Goal: Information Seeking & Learning: Learn about a topic

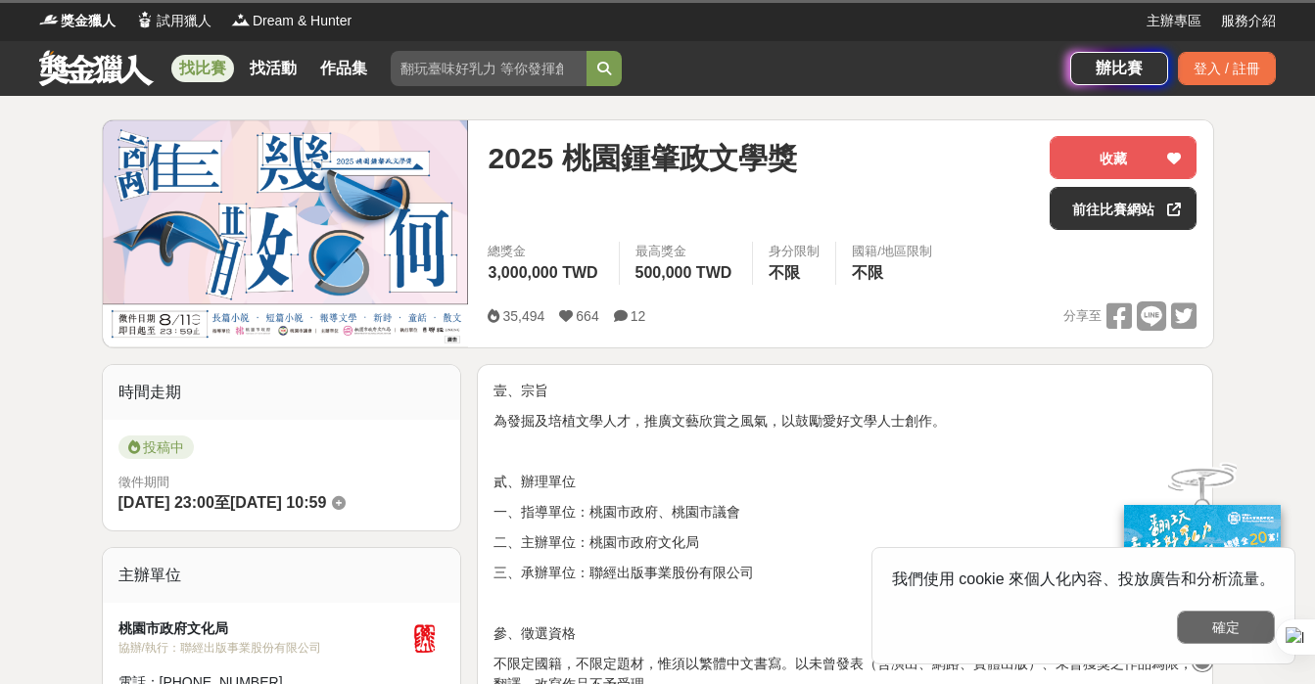
click at [1217, 624] on button "確定" at bounding box center [1226, 627] width 98 height 33
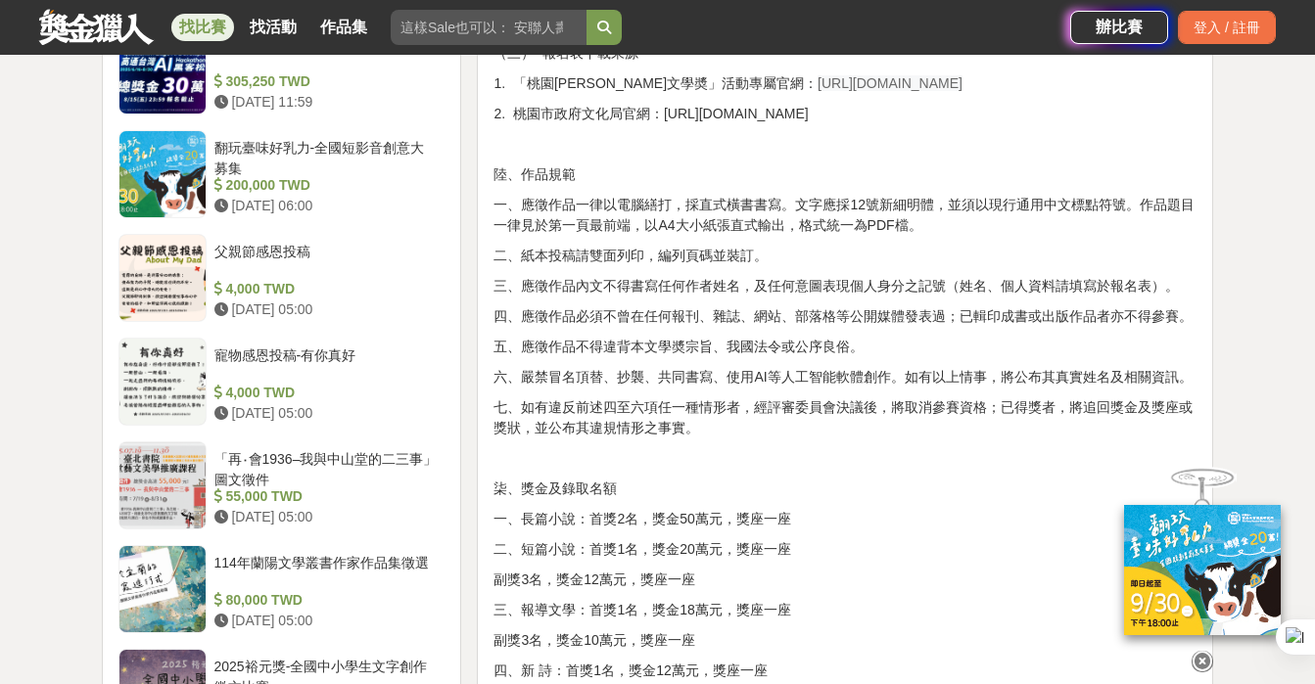
scroll to position [1644, 0]
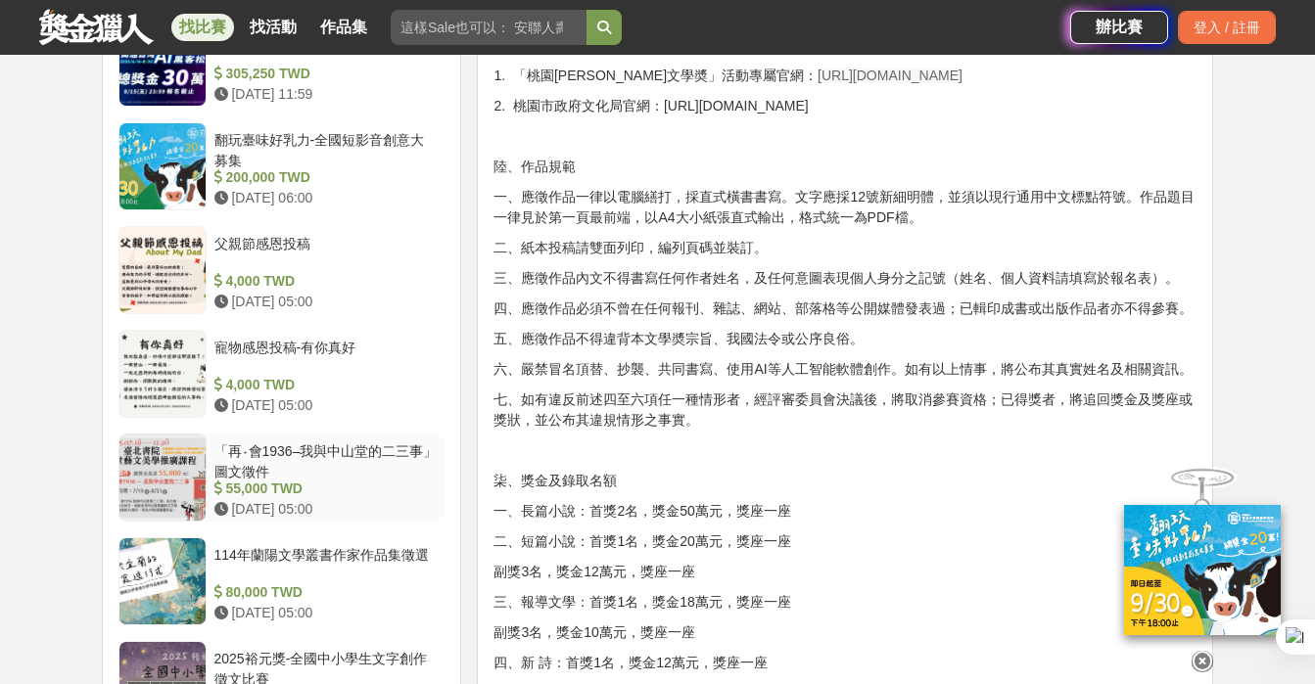
click at [366, 448] on div "「再‧會1936–我與中山堂的二三事」圖文徵件" at bounding box center [325, 460] width 223 height 37
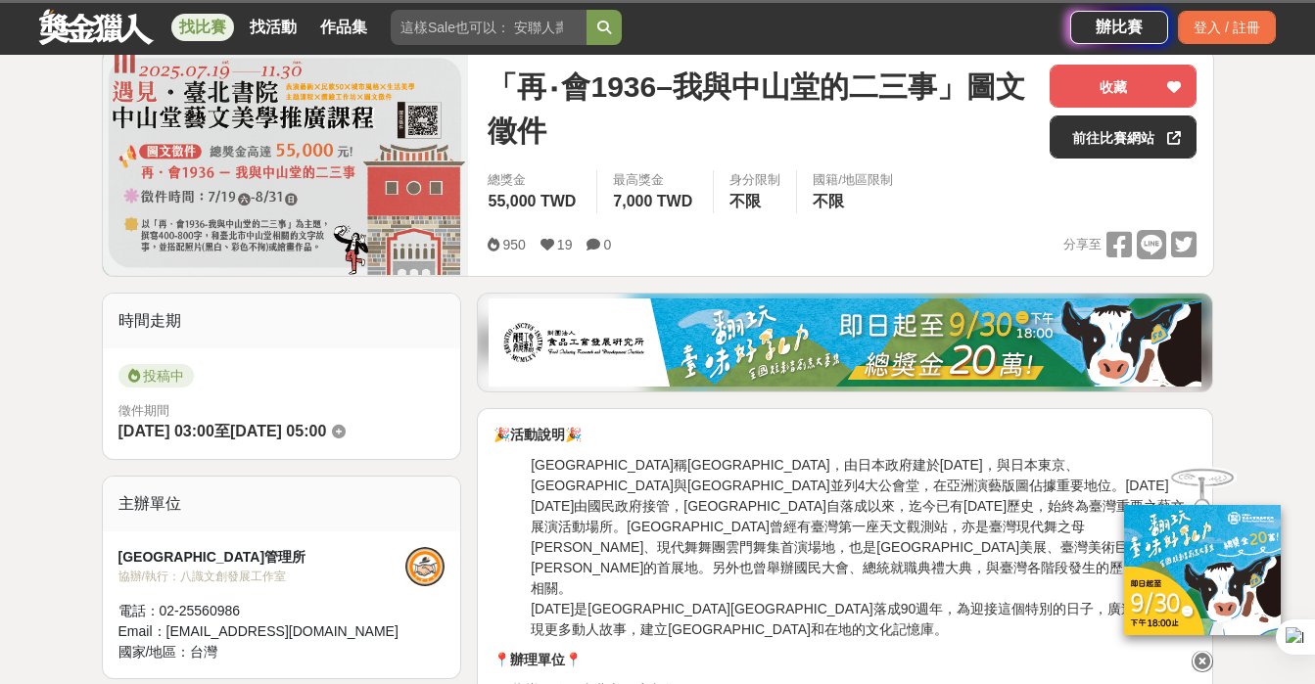
scroll to position [253, 0]
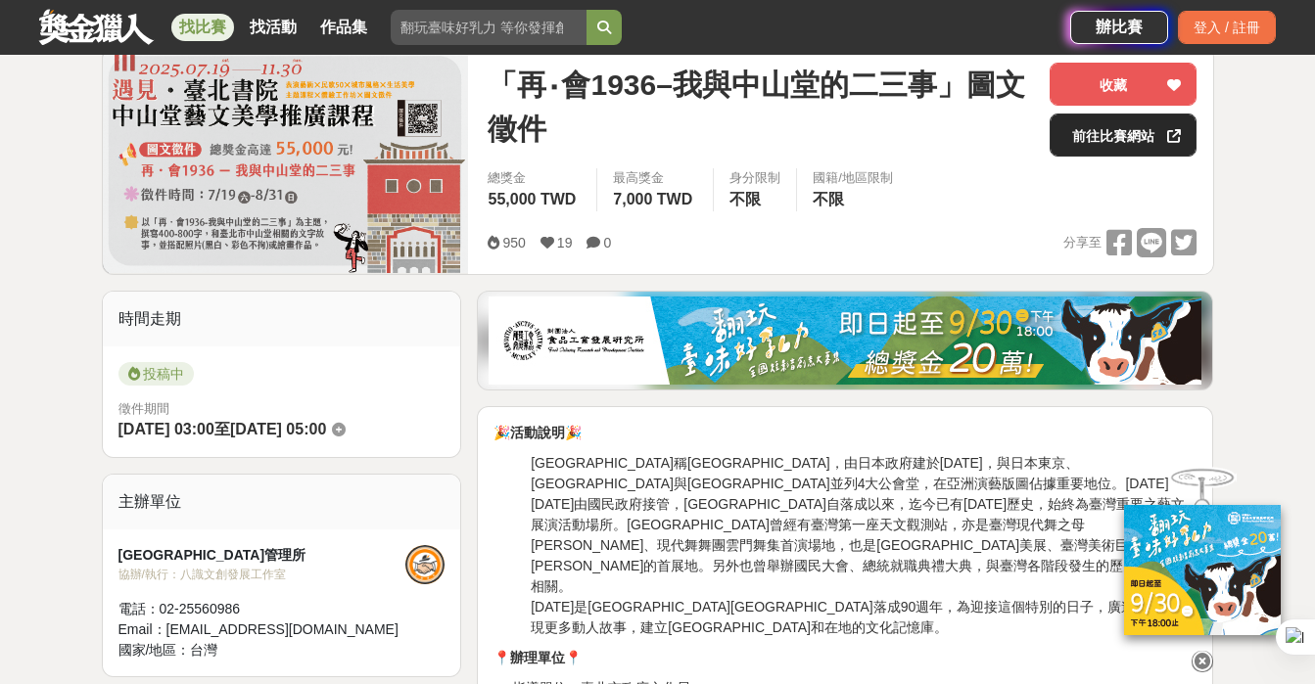
click at [1123, 140] on link "前往比賽網站" at bounding box center [1123, 135] width 147 height 43
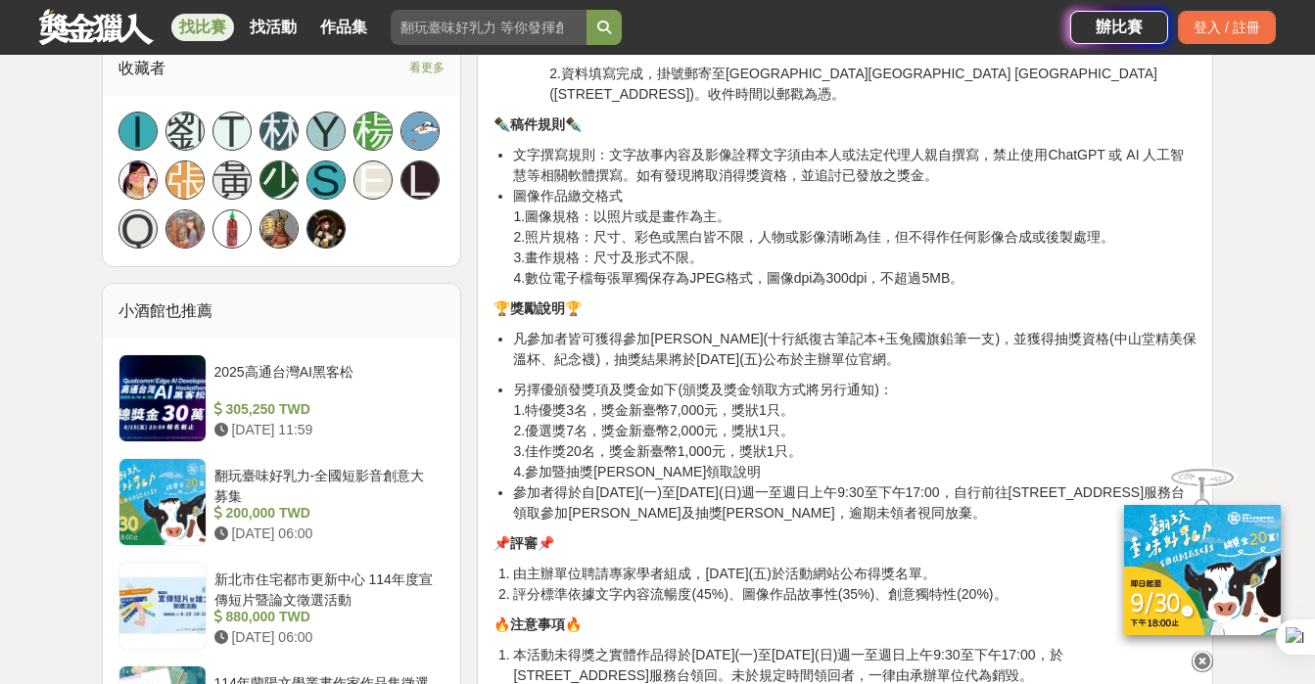
scroll to position [1386, 0]
click at [408, 576] on div "新北市住宅都市更新中心 114年度宣傳短片暨論文徵選活動" at bounding box center [325, 587] width 223 height 37
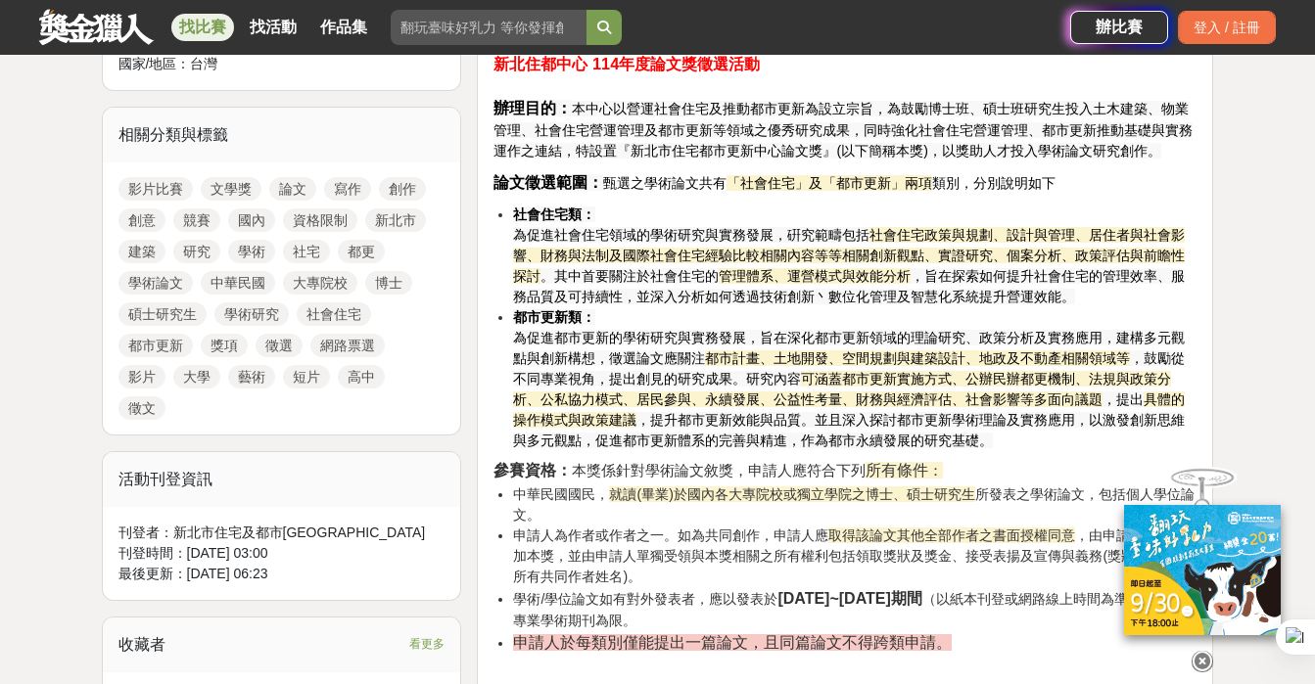
scroll to position [857, 0]
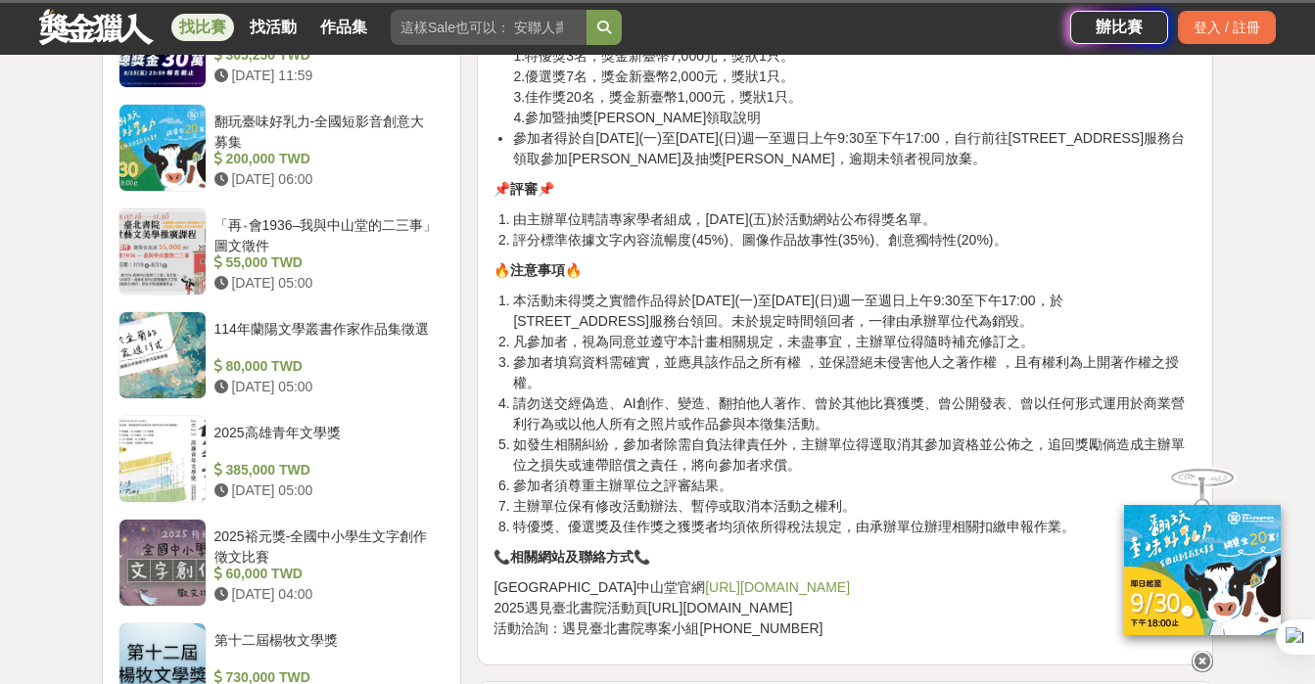
scroll to position [1744, 0]
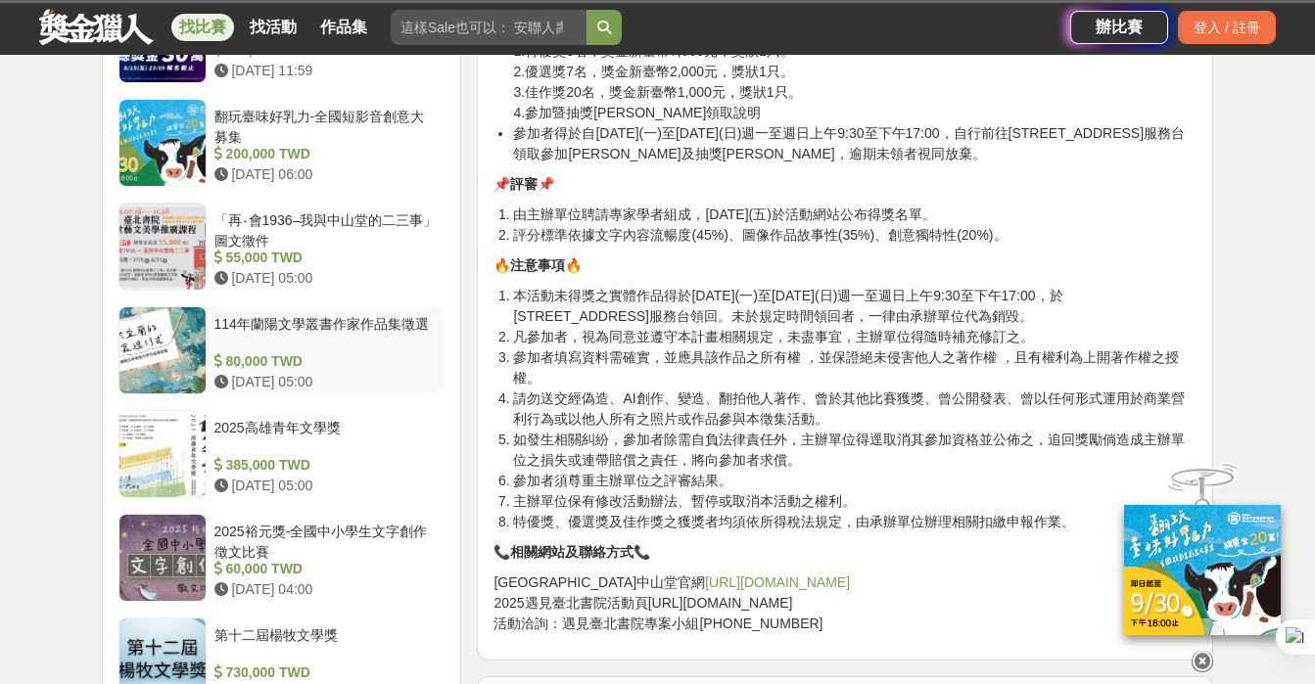
click at [387, 321] on div "114年蘭陽文學叢書作家作品集徵選" at bounding box center [325, 332] width 223 height 37
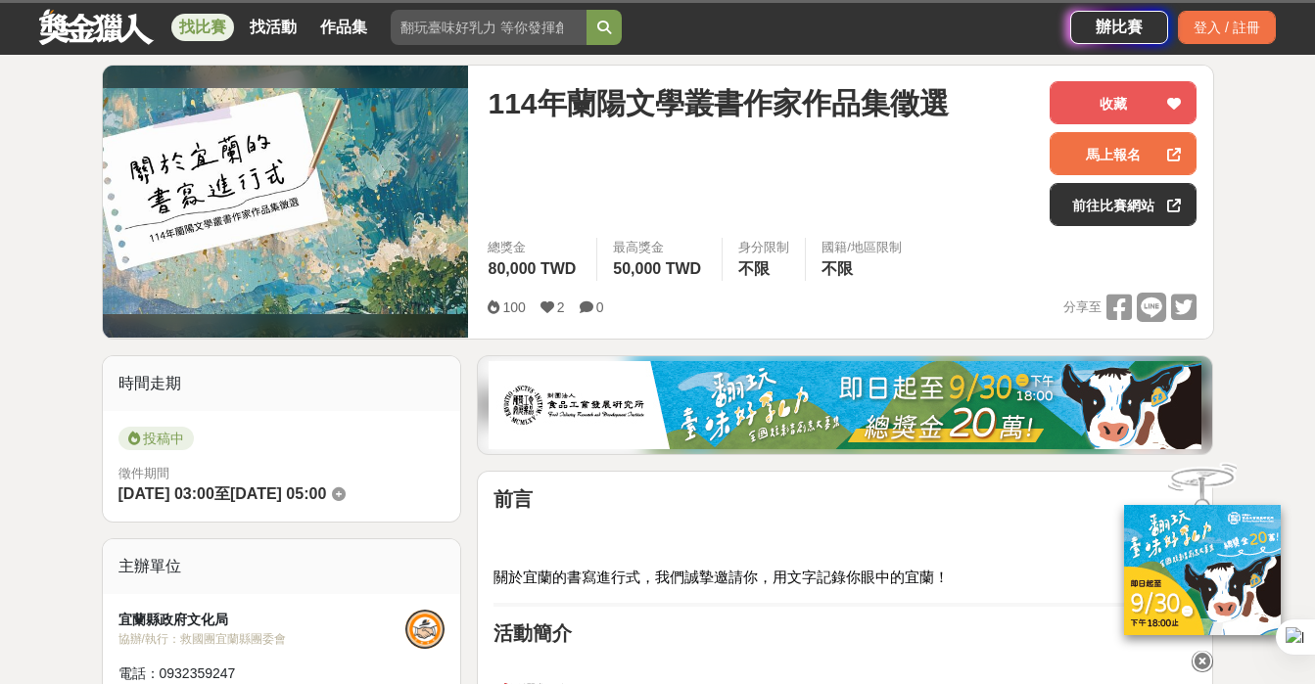
scroll to position [241, 0]
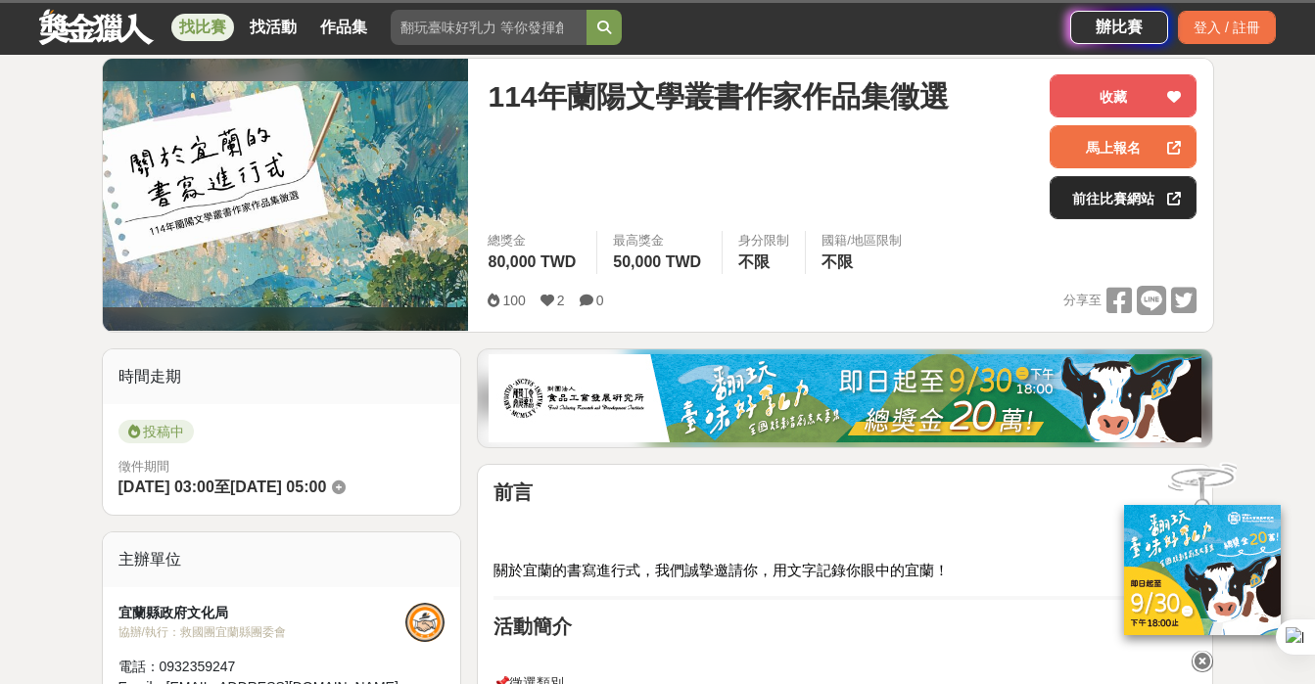
click at [1110, 201] on link "前往比賽網站" at bounding box center [1123, 197] width 147 height 43
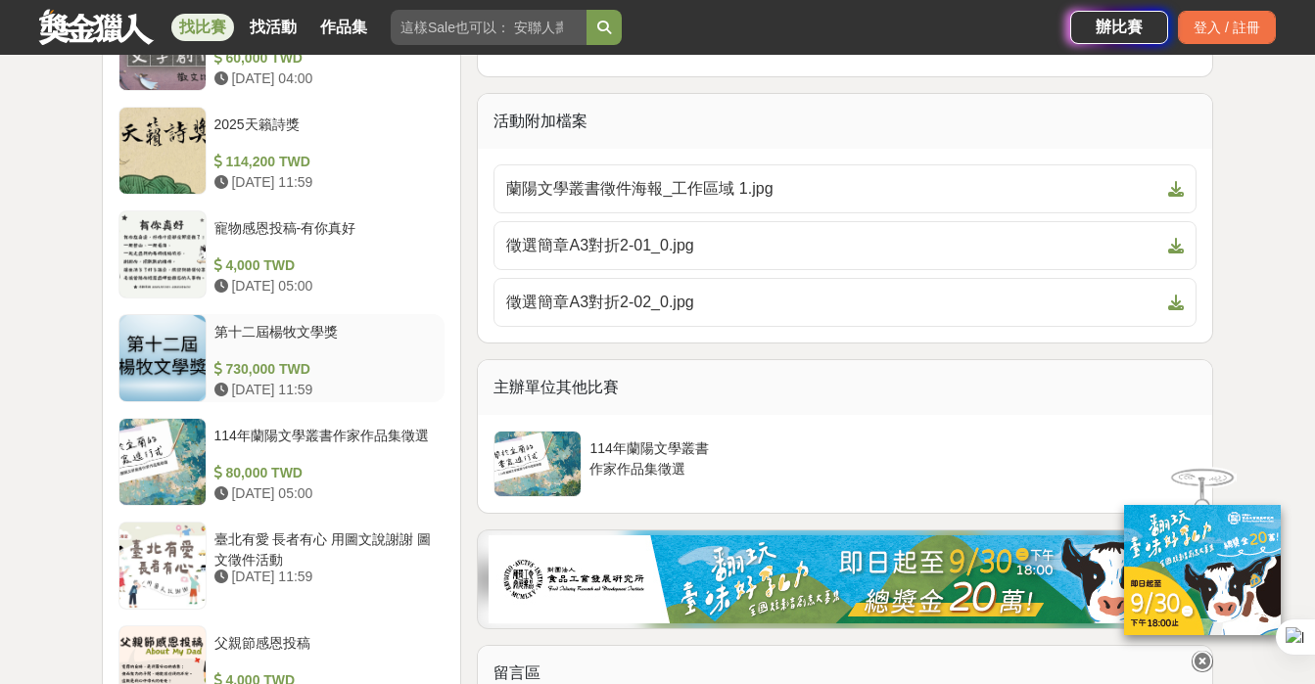
scroll to position [1989, 0]
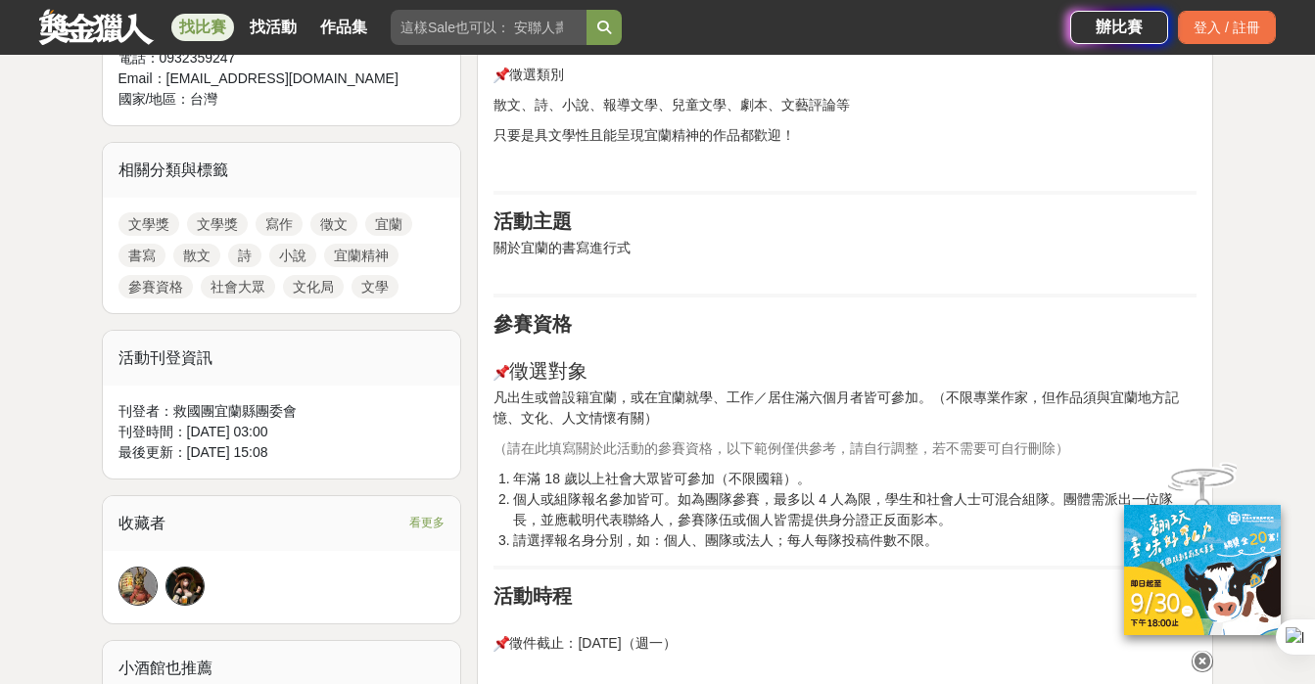
scroll to position [851, 0]
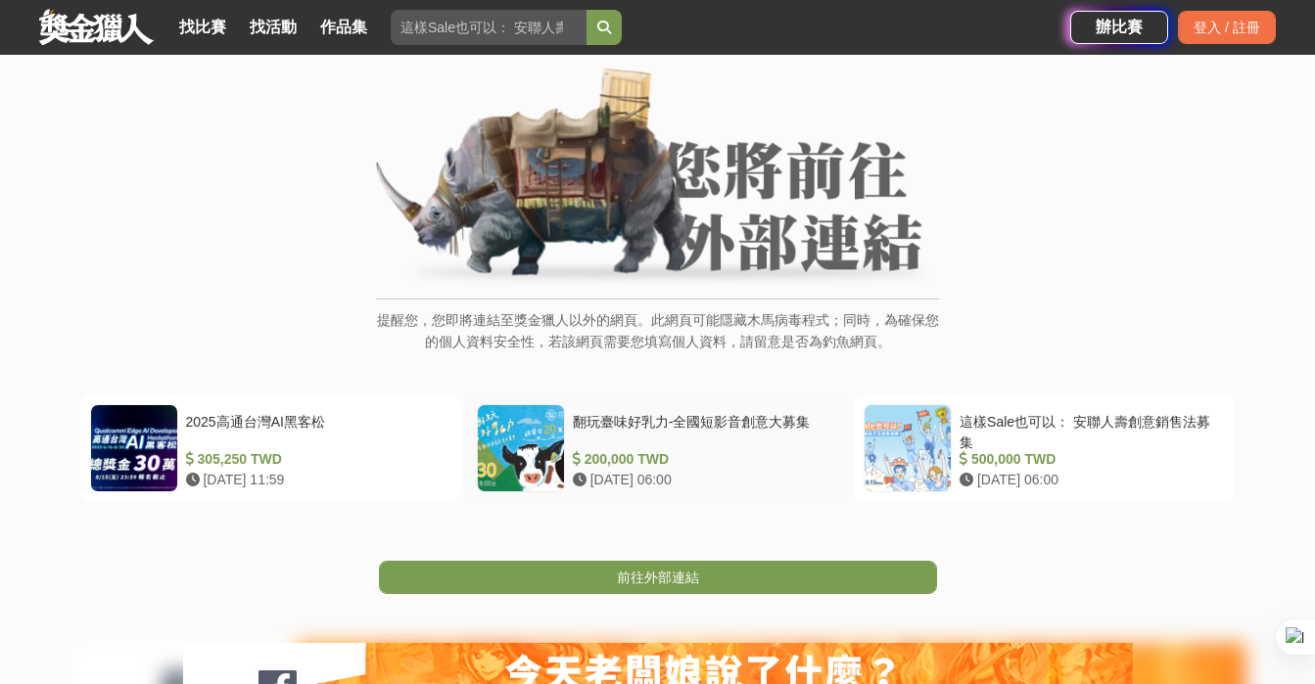
scroll to position [115, 0]
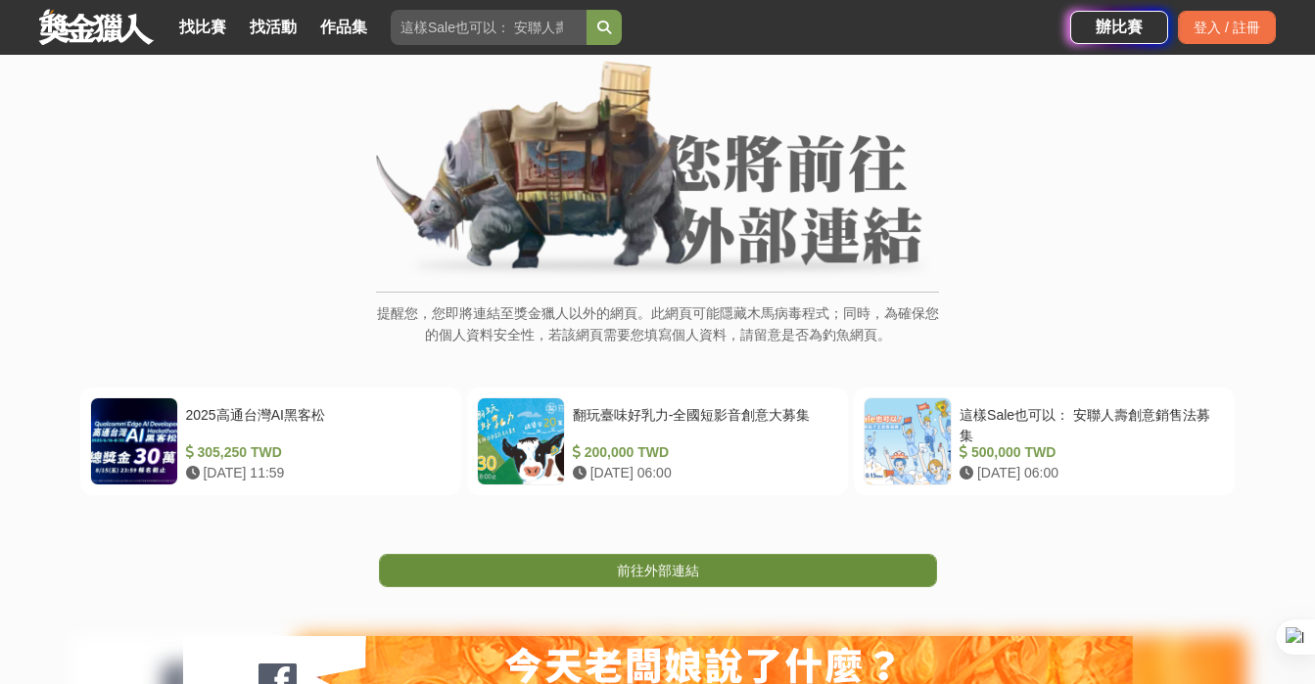
click at [645, 563] on span "前往外部連結" at bounding box center [658, 571] width 82 height 16
click at [693, 572] on span "前往外部連結" at bounding box center [658, 571] width 82 height 16
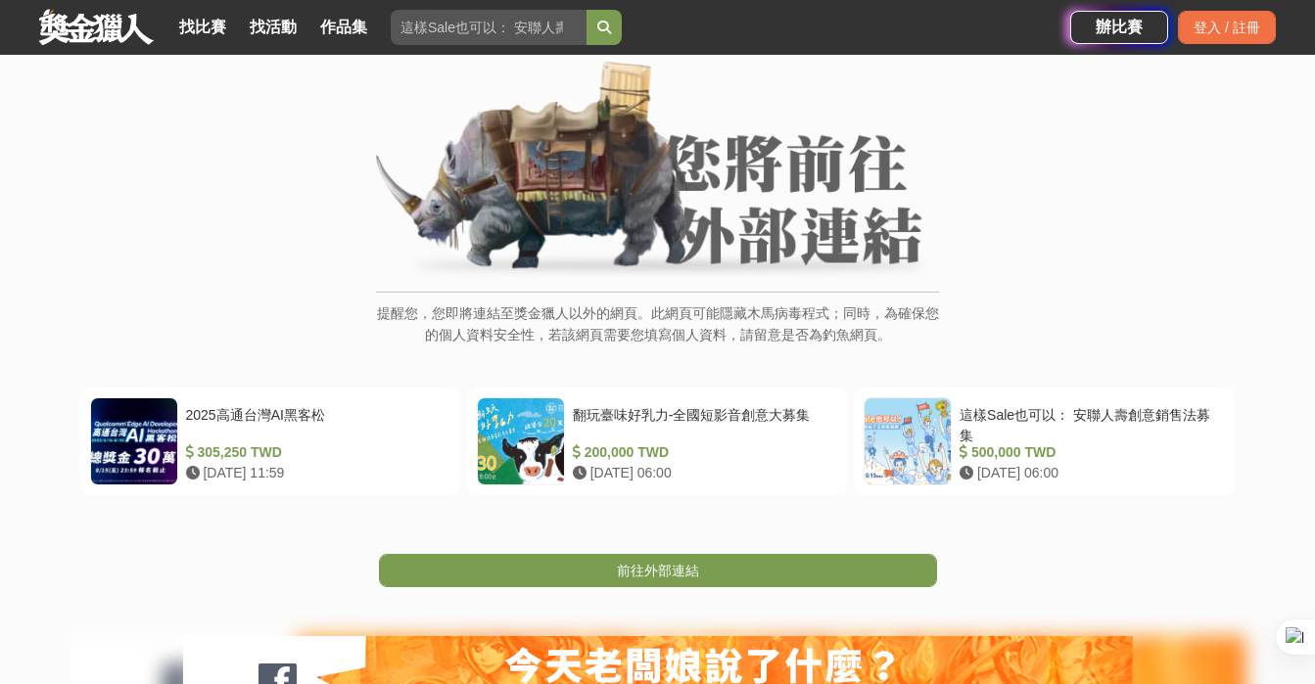
click at [1059, 327] on div "提醒您，您即將連結至獎金獵人以外的網頁。此網頁可能隱藏木馬病毒程式；同時，為確保您的個人資料安全性，若該網頁需要您填寫個人資料，請留意是否為釣魚網頁。" at bounding box center [657, 214] width 1237 height 306
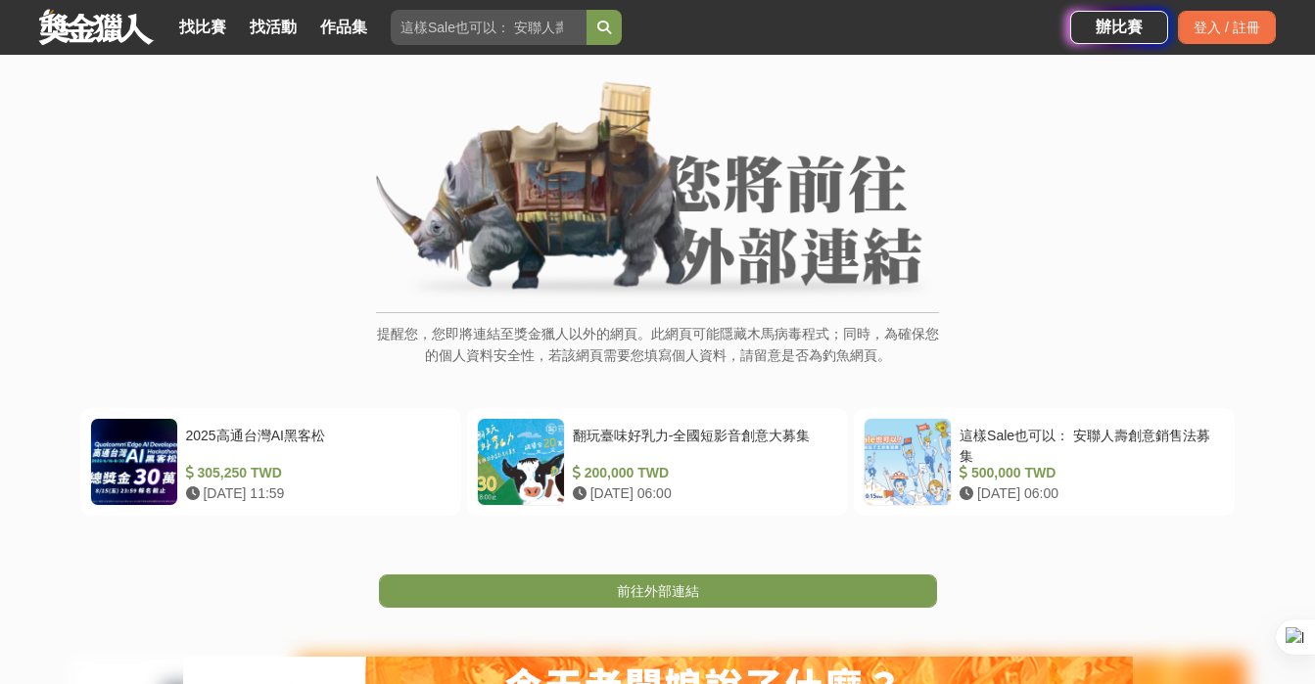
scroll to position [51, 0]
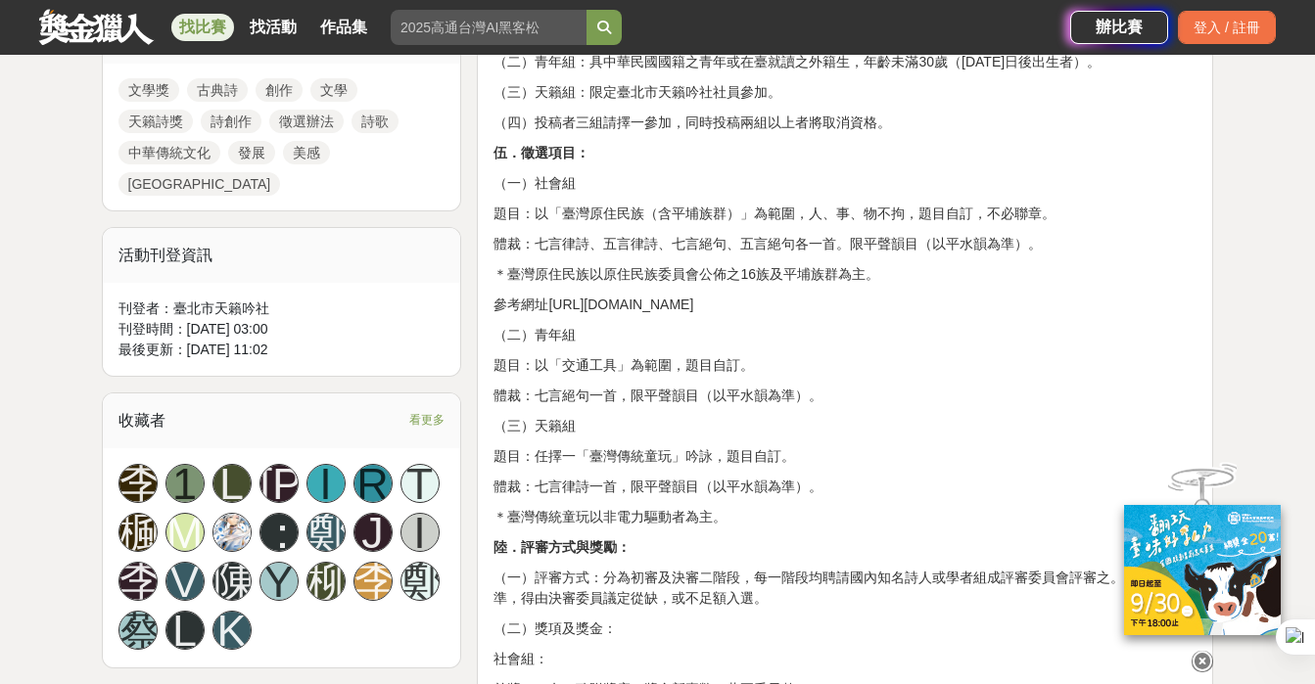
scroll to position [1067, 0]
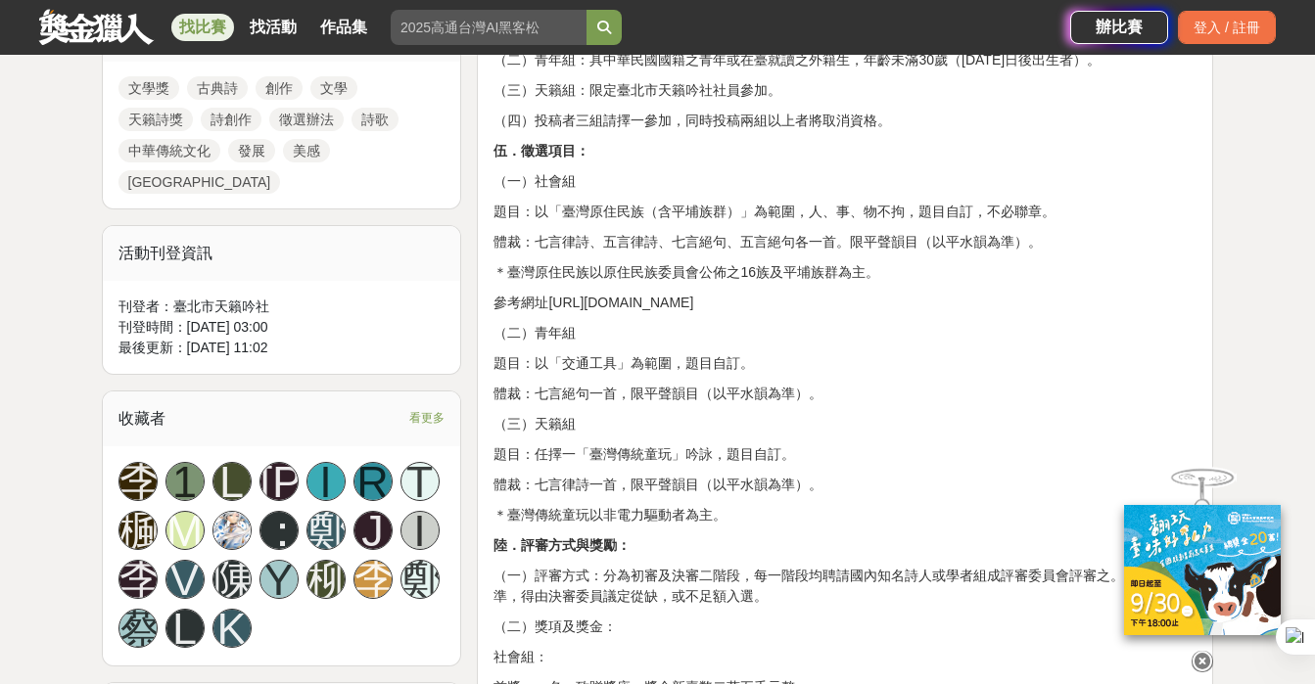
click at [894, 162] on p "伍．徵選項目：" at bounding box center [845, 151] width 703 height 21
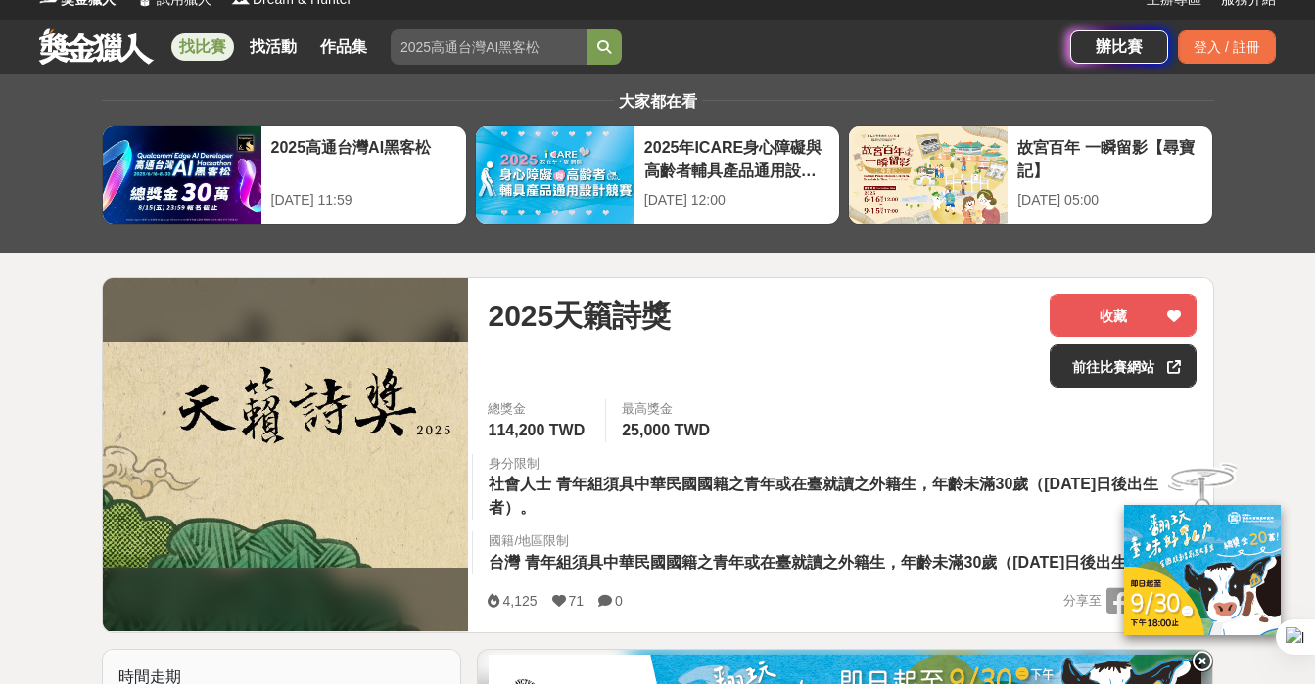
scroll to position [0, 0]
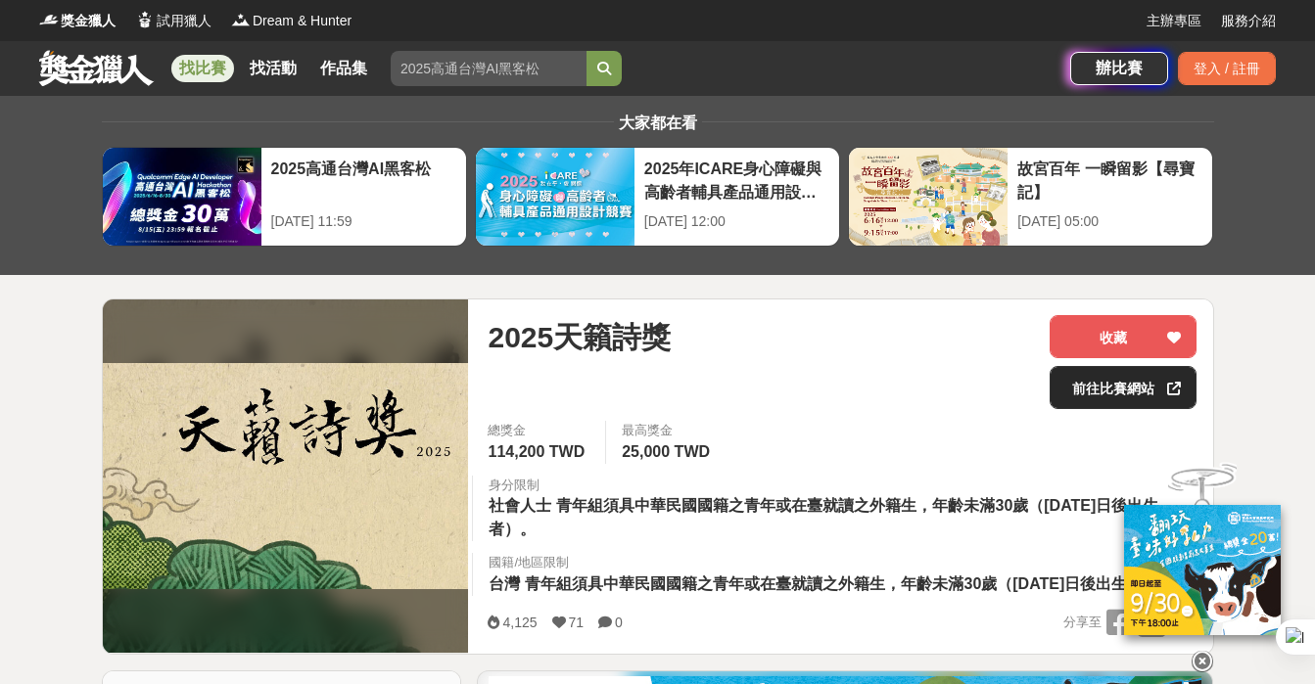
click at [1096, 390] on link "前往比賽網站" at bounding box center [1123, 387] width 147 height 43
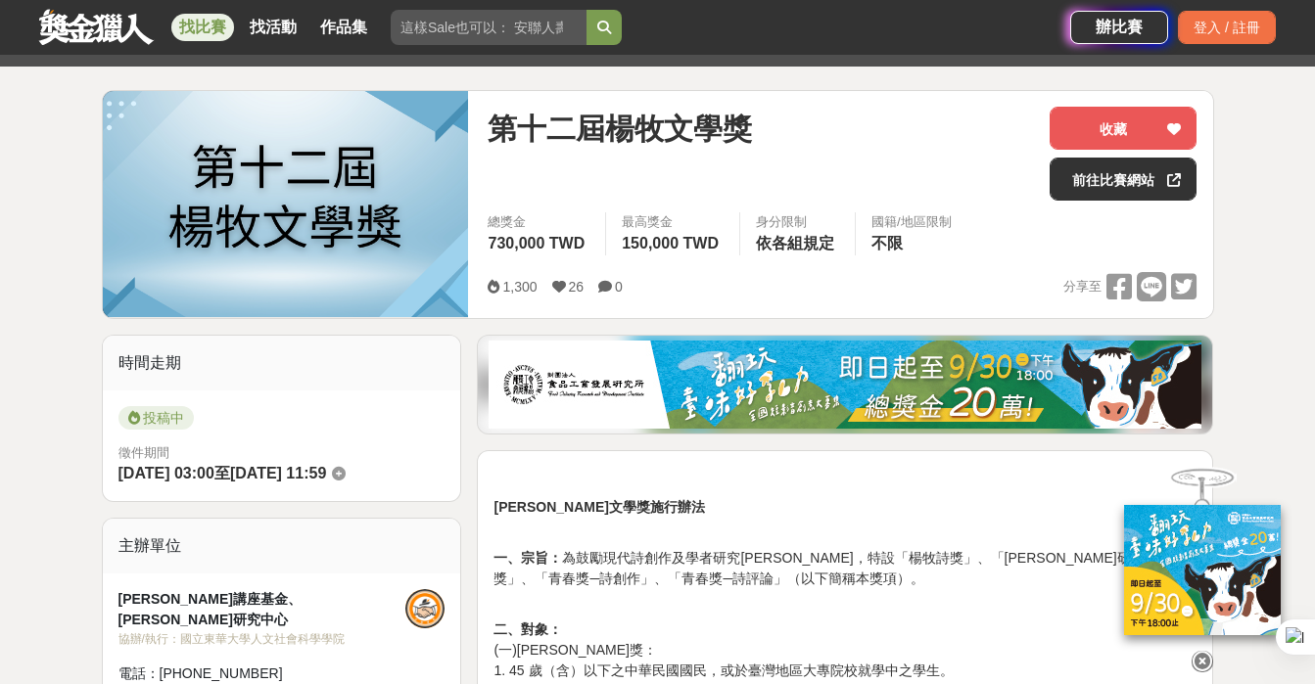
scroll to position [212, 0]
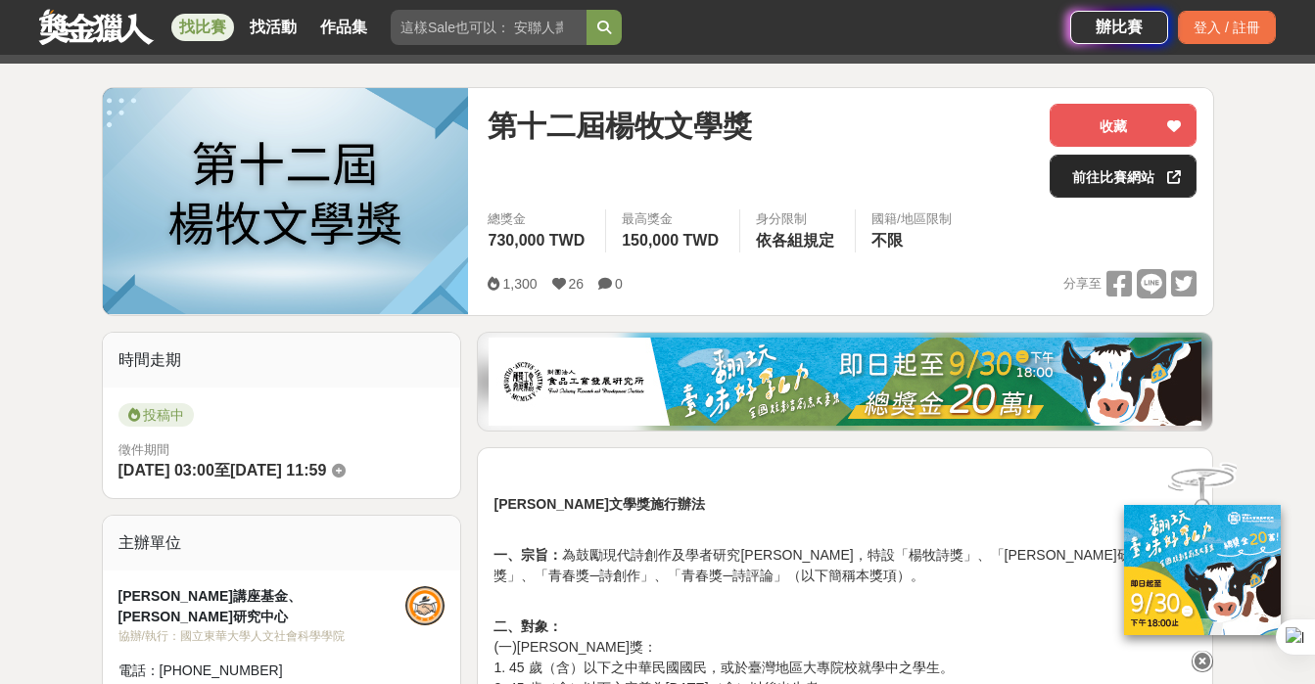
click at [1097, 184] on link "前往比賽網站" at bounding box center [1123, 176] width 147 height 43
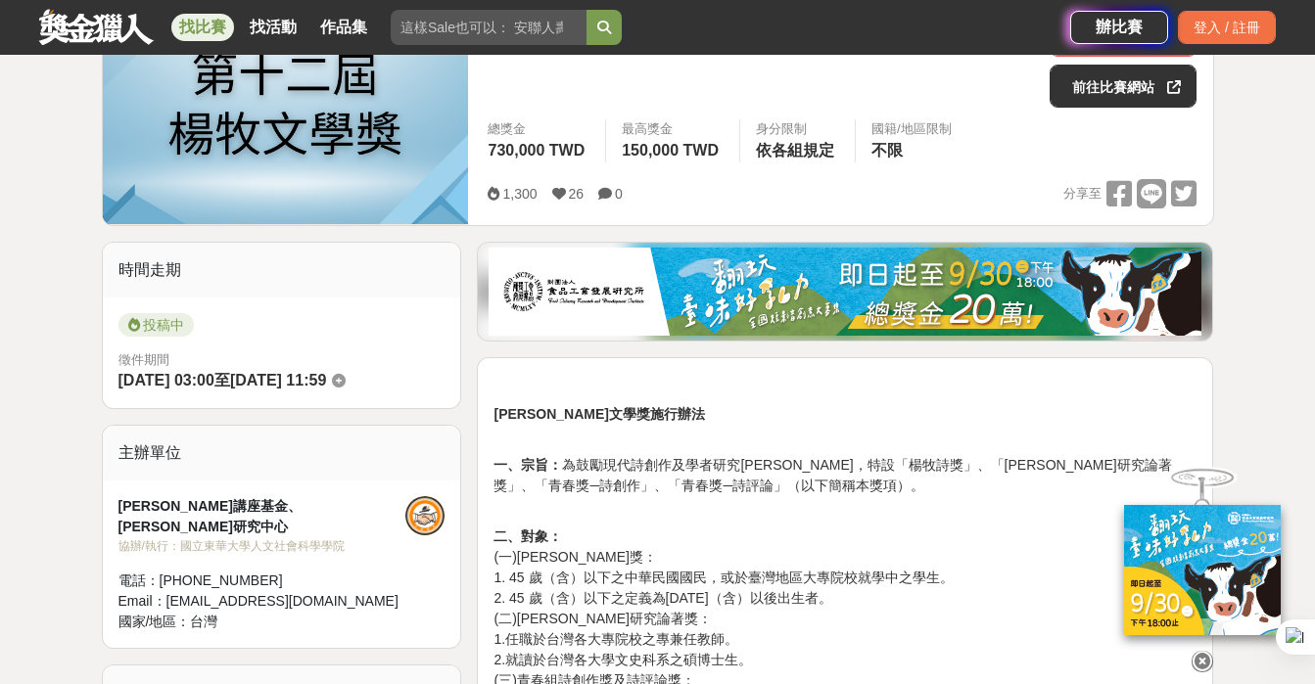
scroll to position [211, 0]
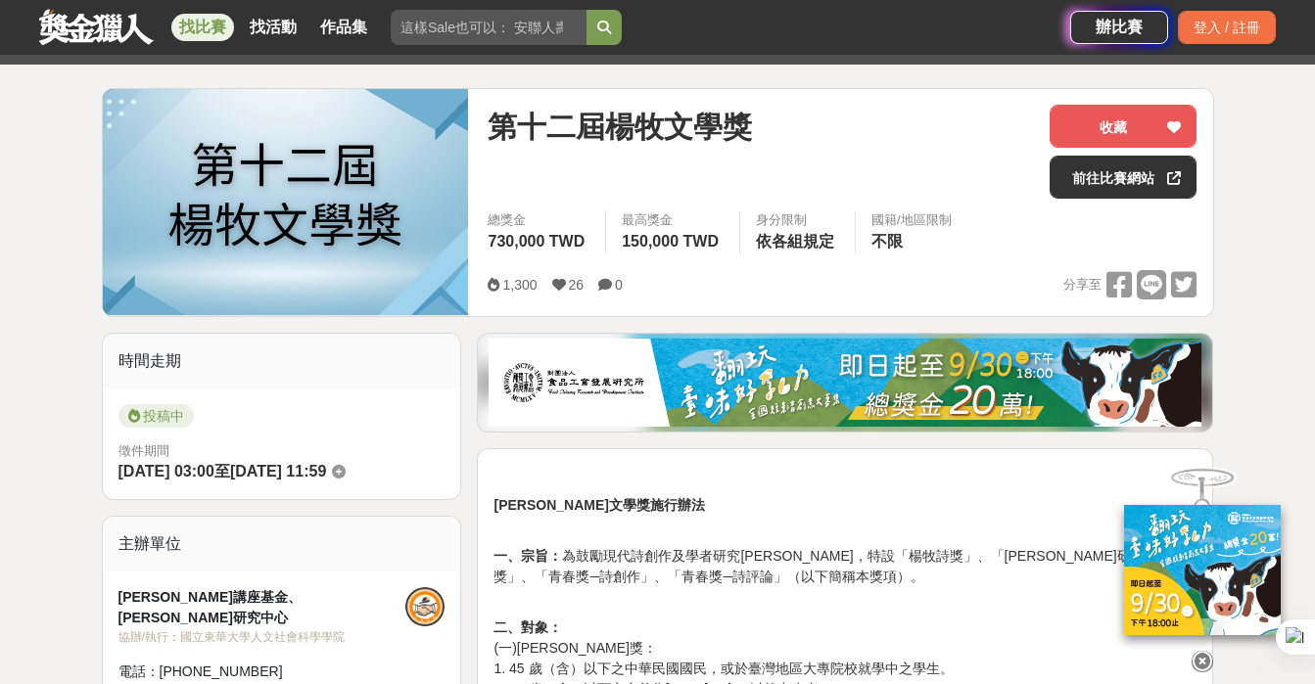
click at [203, 24] on link "找比賽" at bounding box center [202, 27] width 63 height 27
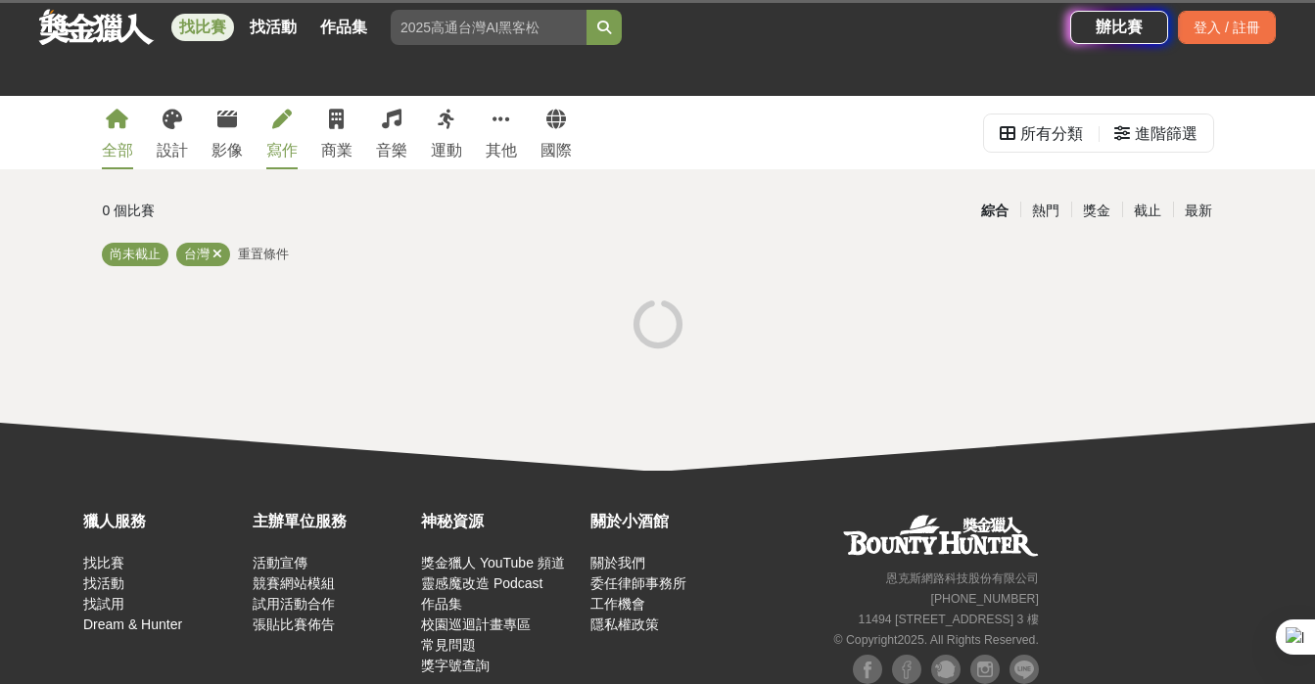
click at [282, 119] on icon at bounding box center [282, 120] width 20 height 20
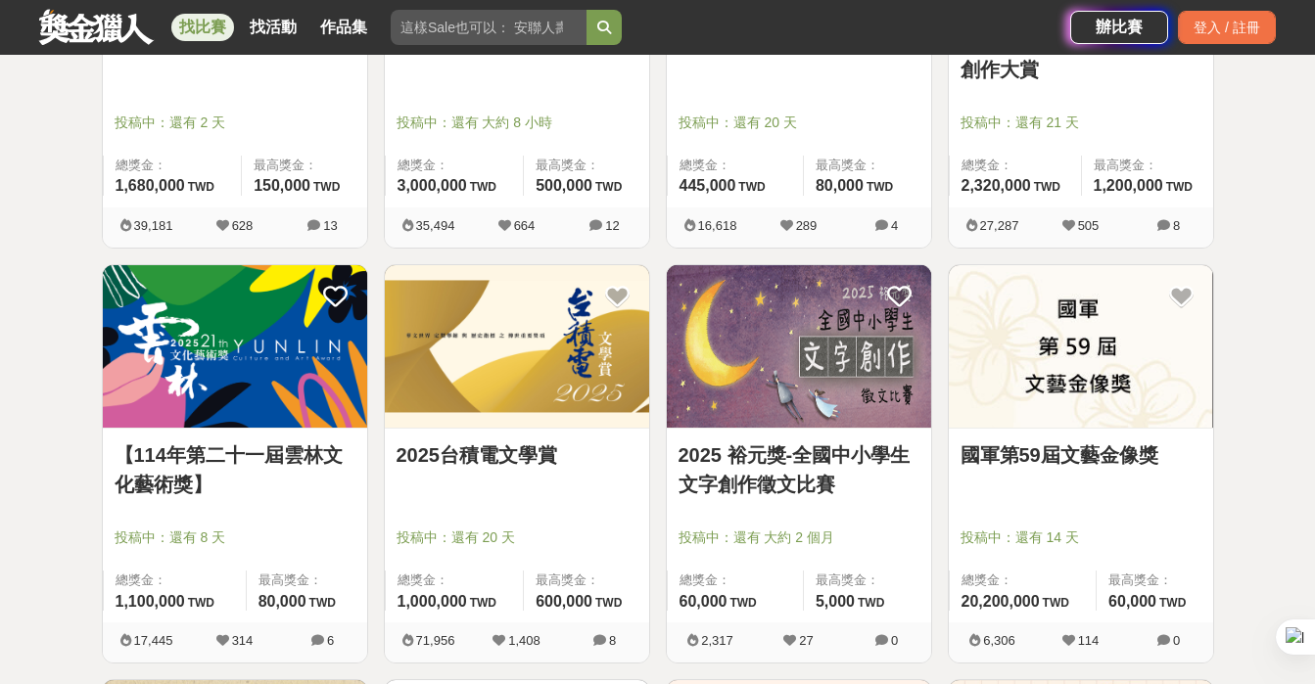
scroll to position [585, 0]
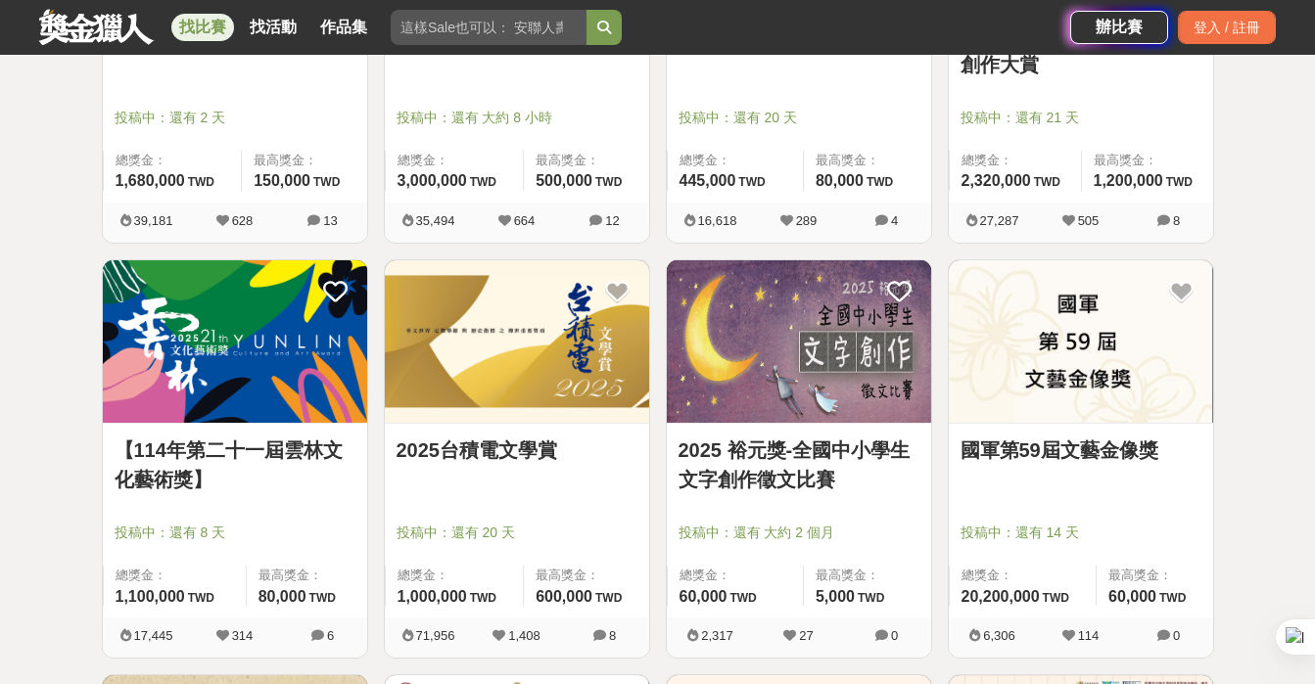
click at [94, 424] on div "【114年第二十一屆雲林文化藝術獎】 投稿中：還有 8 天 總獎金： 1,100,000 110 萬 TWD 最高獎金： 80,000 TWD 17,445 …" at bounding box center [235, 467] width 282 height 416
click at [493, 453] on link "2025台積電文學賞" at bounding box center [517, 450] width 241 height 29
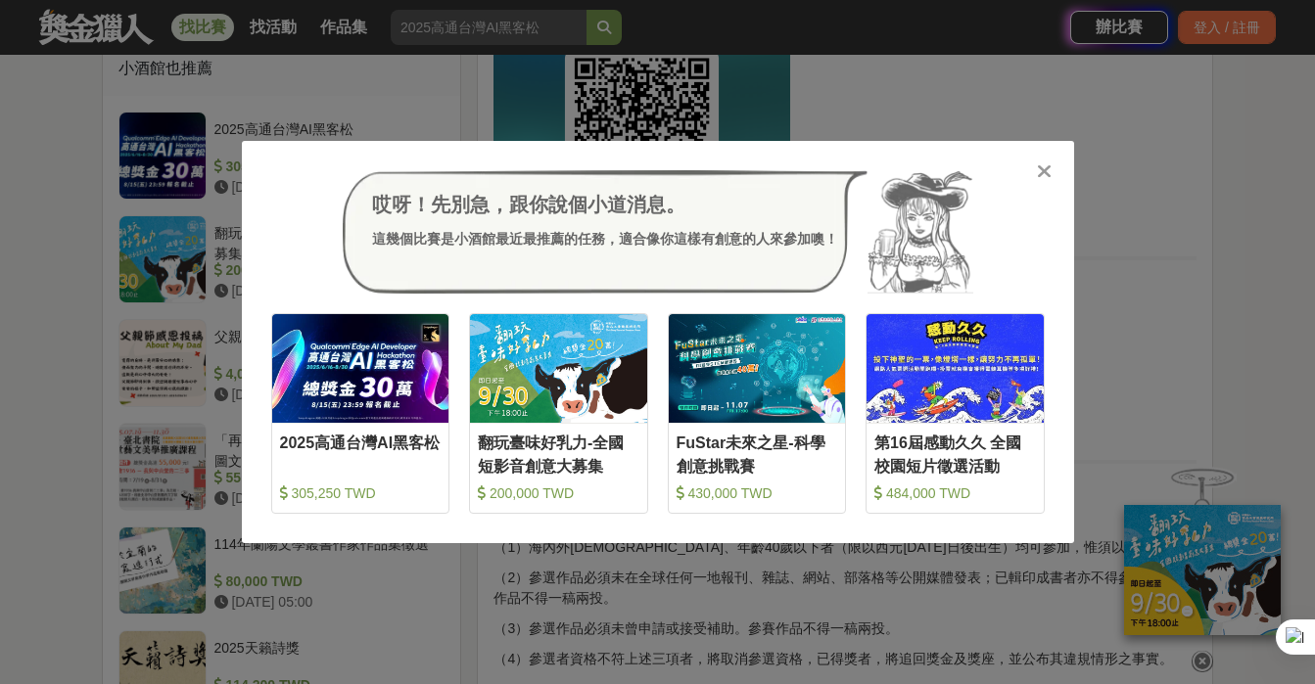
scroll to position [1618, 0]
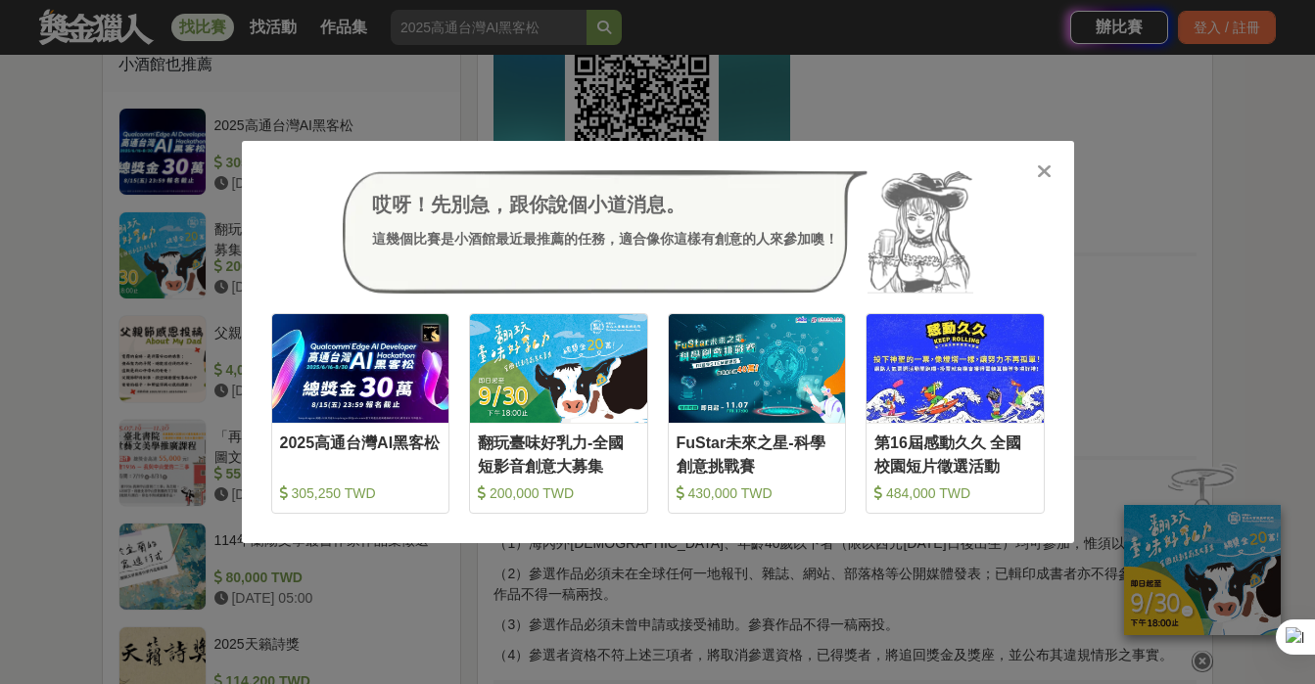
click at [1046, 169] on icon at bounding box center [1044, 172] width 15 height 20
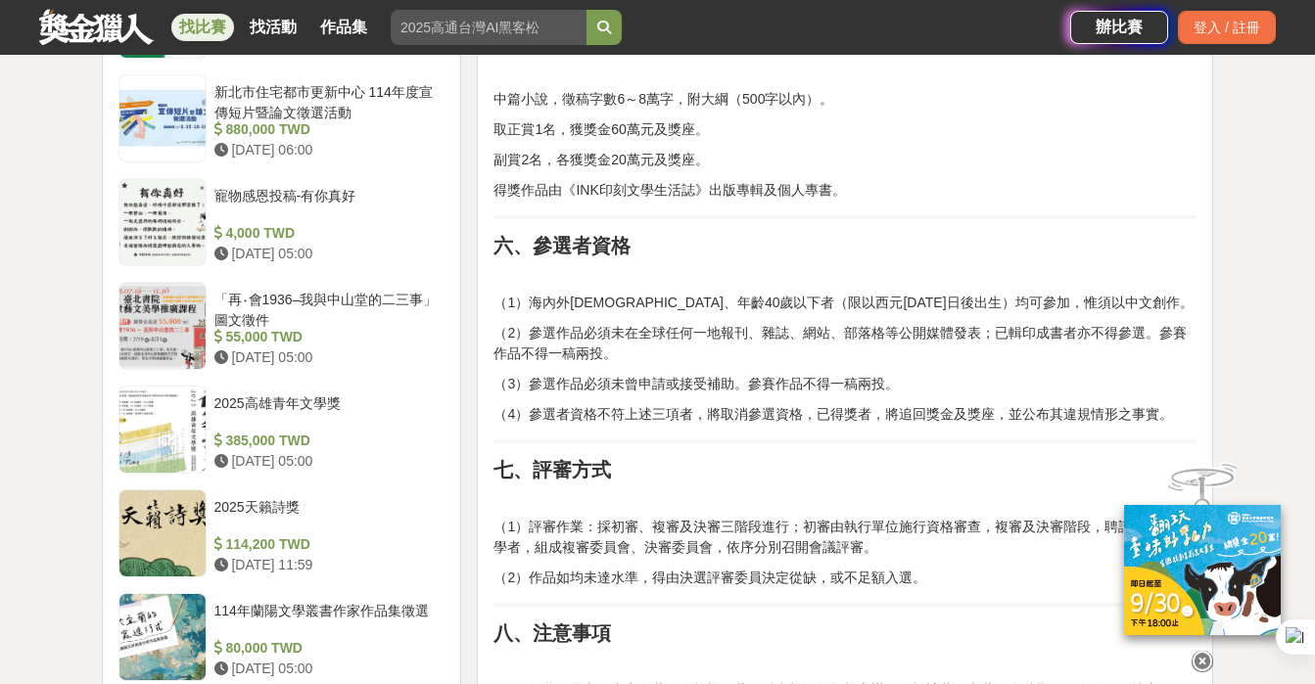
scroll to position [1864, 0]
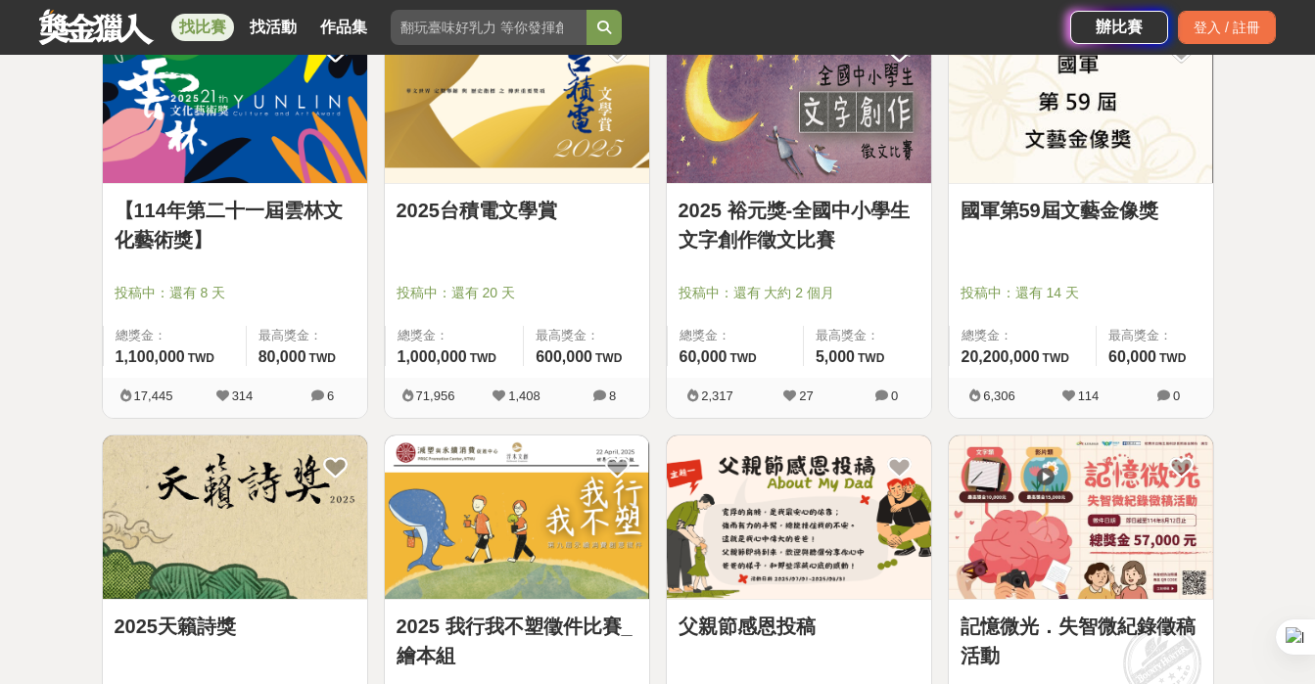
scroll to position [826, 0]
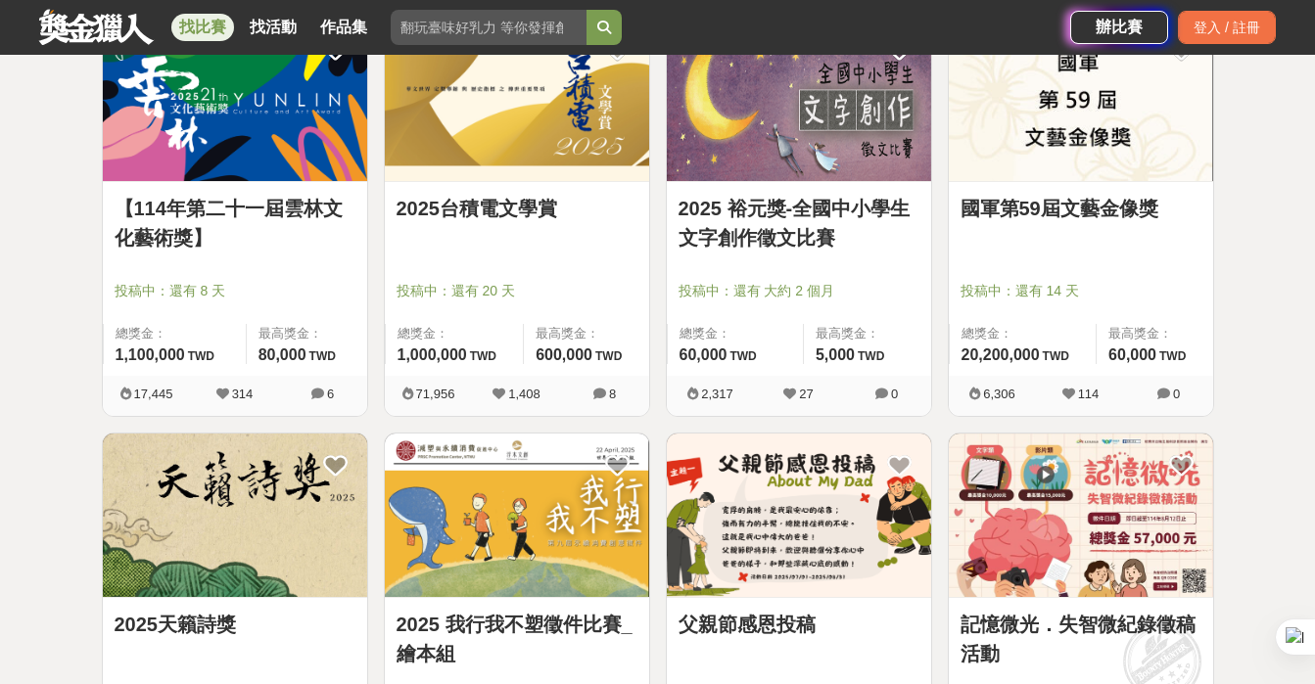
click at [1121, 208] on link "國軍第59屆文藝金像獎" at bounding box center [1081, 208] width 241 height 29
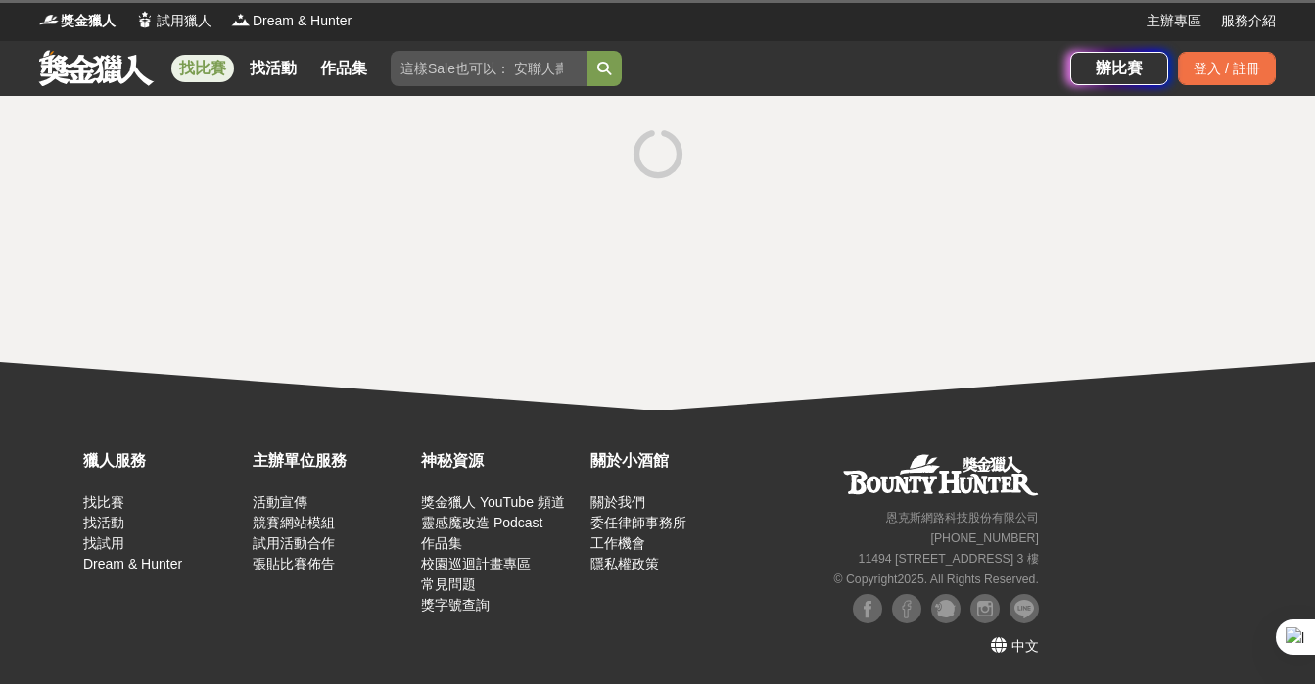
click at [1121, 208] on div at bounding box center [657, 253] width 1315 height 314
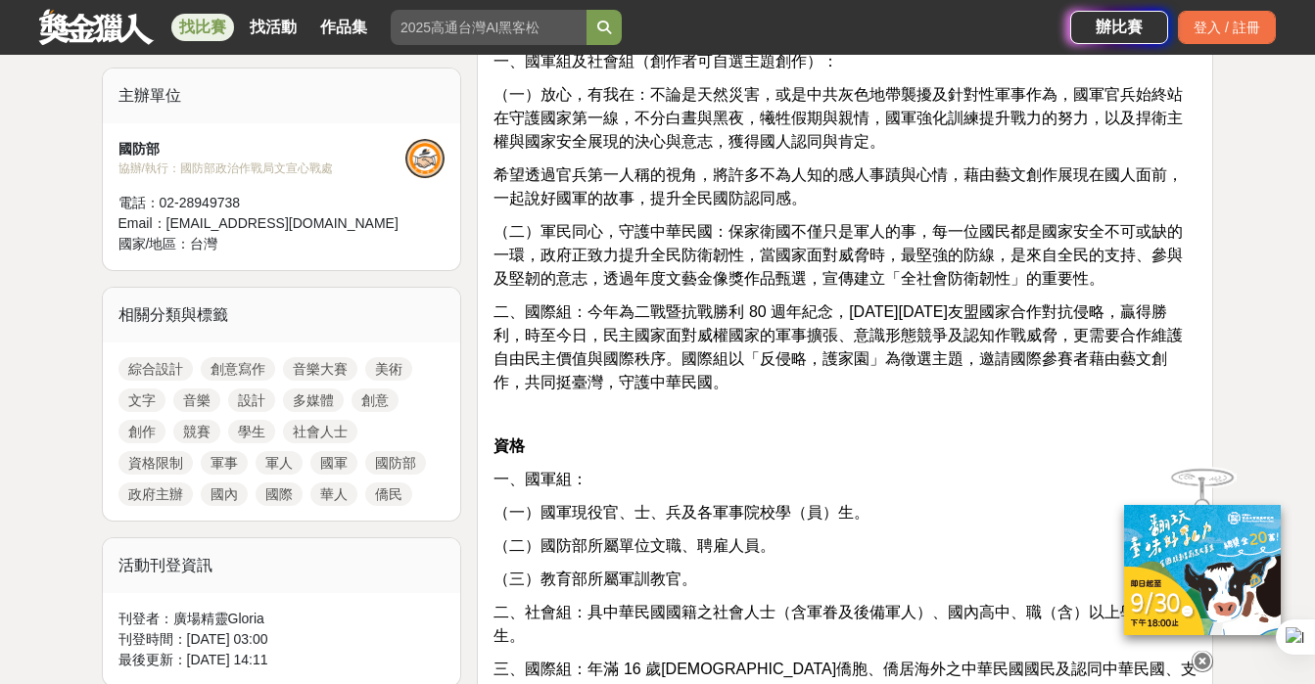
scroll to position [657, 0]
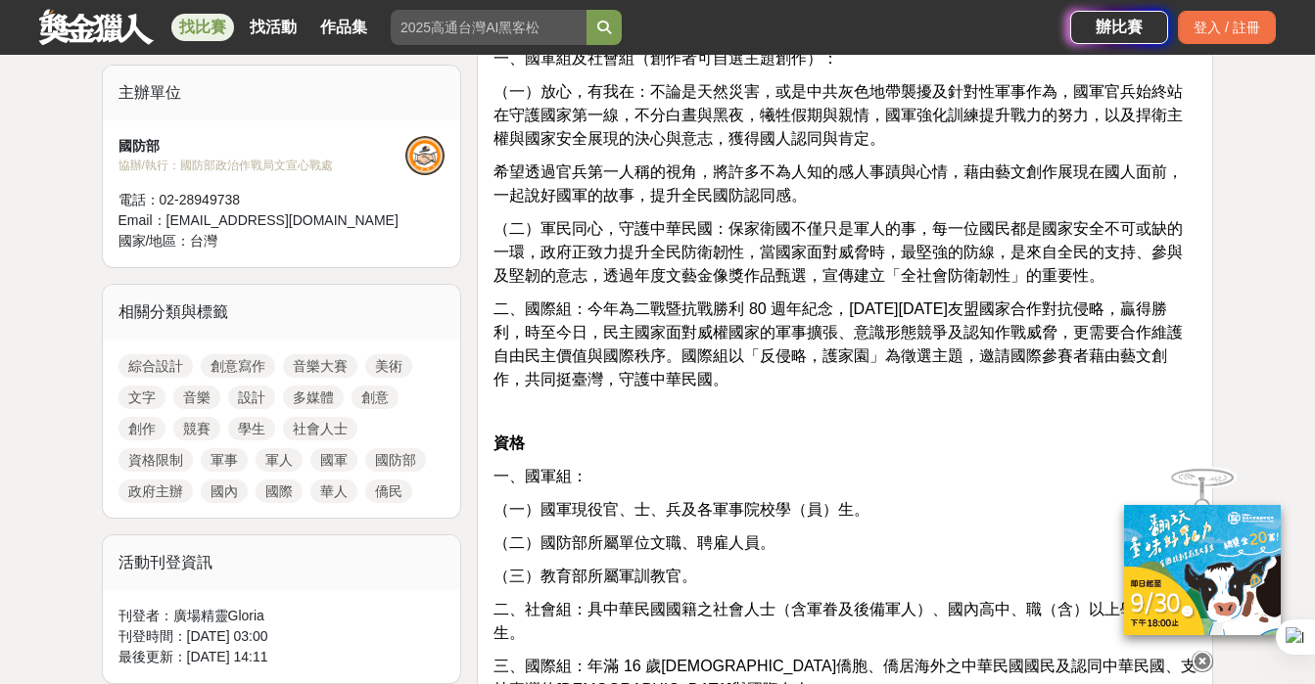
click at [899, 381] on p "二、國際組：今年為二戰暨抗戰勝利 80 週年紀念，80 年前友盟國家合作對抗侵略，贏得勝利，時至今日，民主國家面對威權國家的軍事擴張、意識形態競爭及認知作戰威…" at bounding box center [845, 345] width 703 height 94
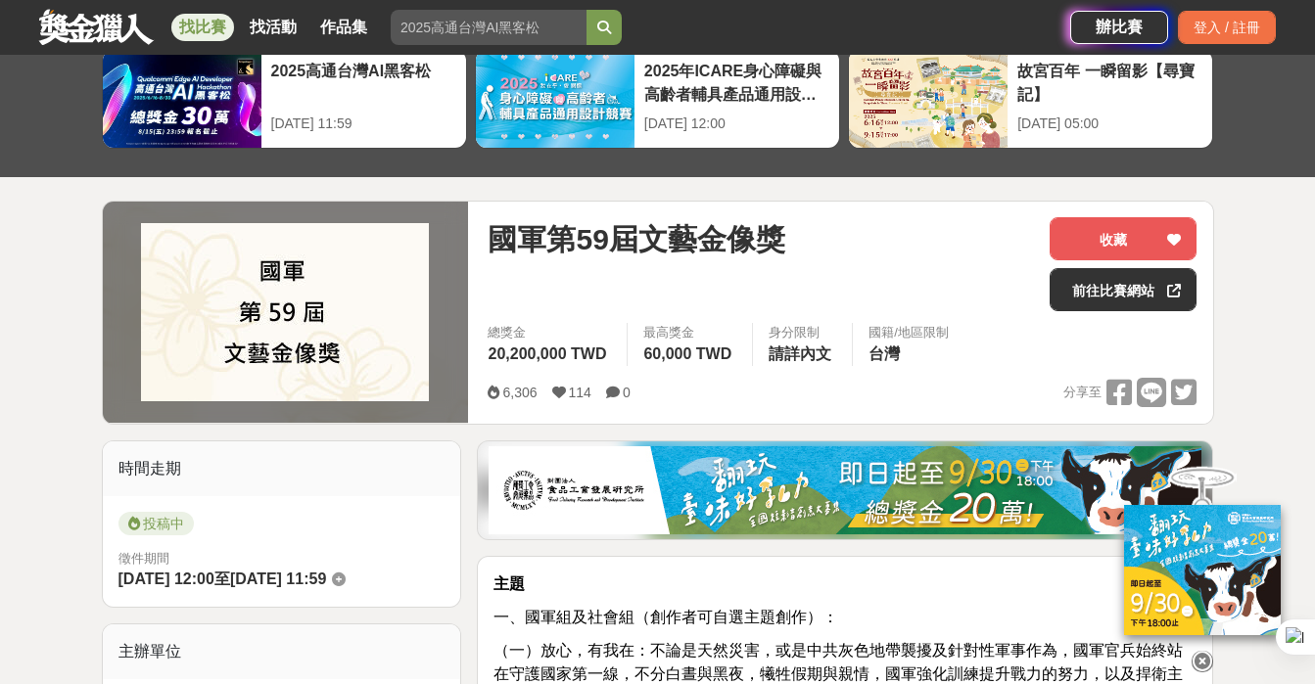
scroll to position [88, 0]
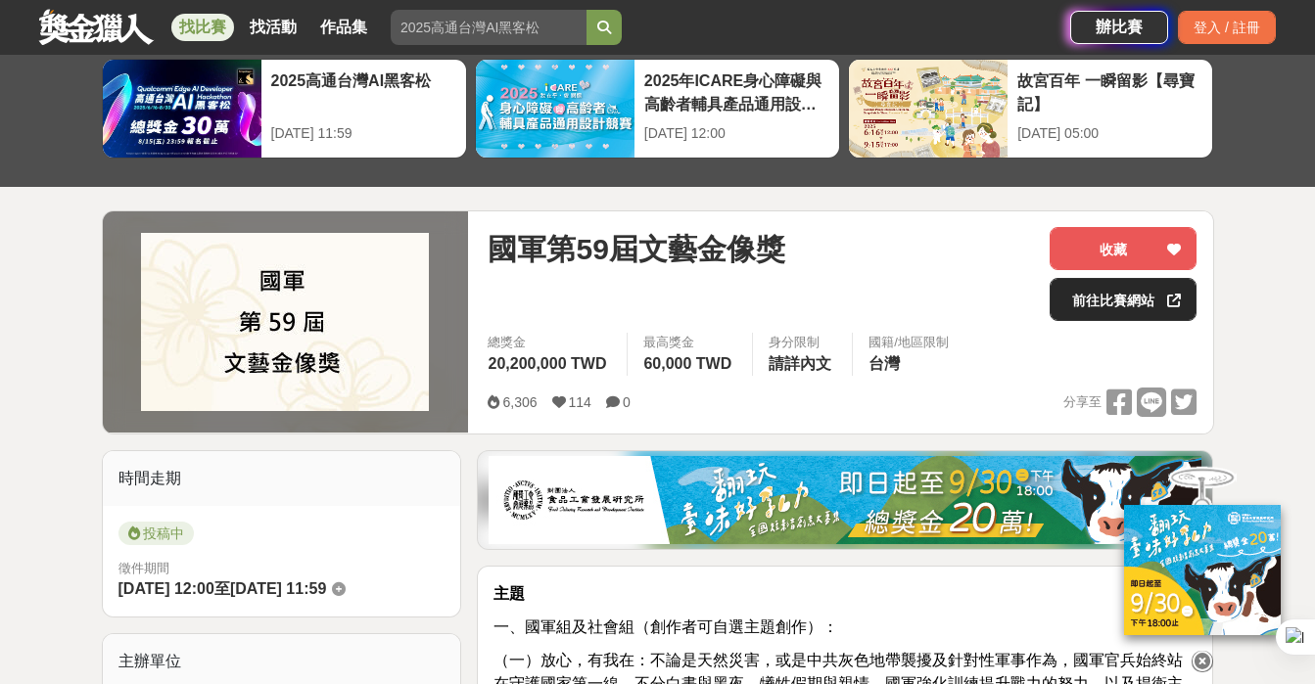
click at [1142, 310] on link "前往比賽網站" at bounding box center [1123, 299] width 147 height 43
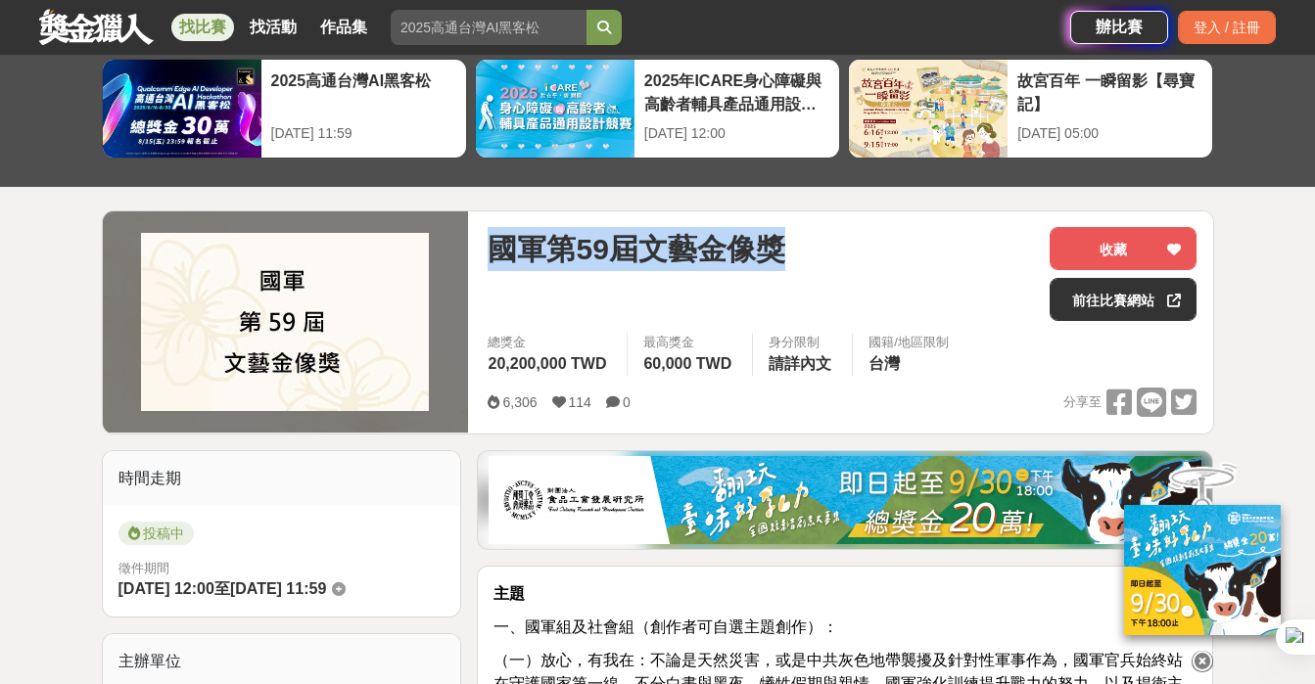
drag, startPoint x: 490, startPoint y: 247, endPoint x: 784, endPoint y: 254, distance: 294.8
click at [784, 254] on span "國軍第59屆文藝金像獎" at bounding box center [636, 249] width 297 height 44
copy span "國軍第59屆文藝金像獎"
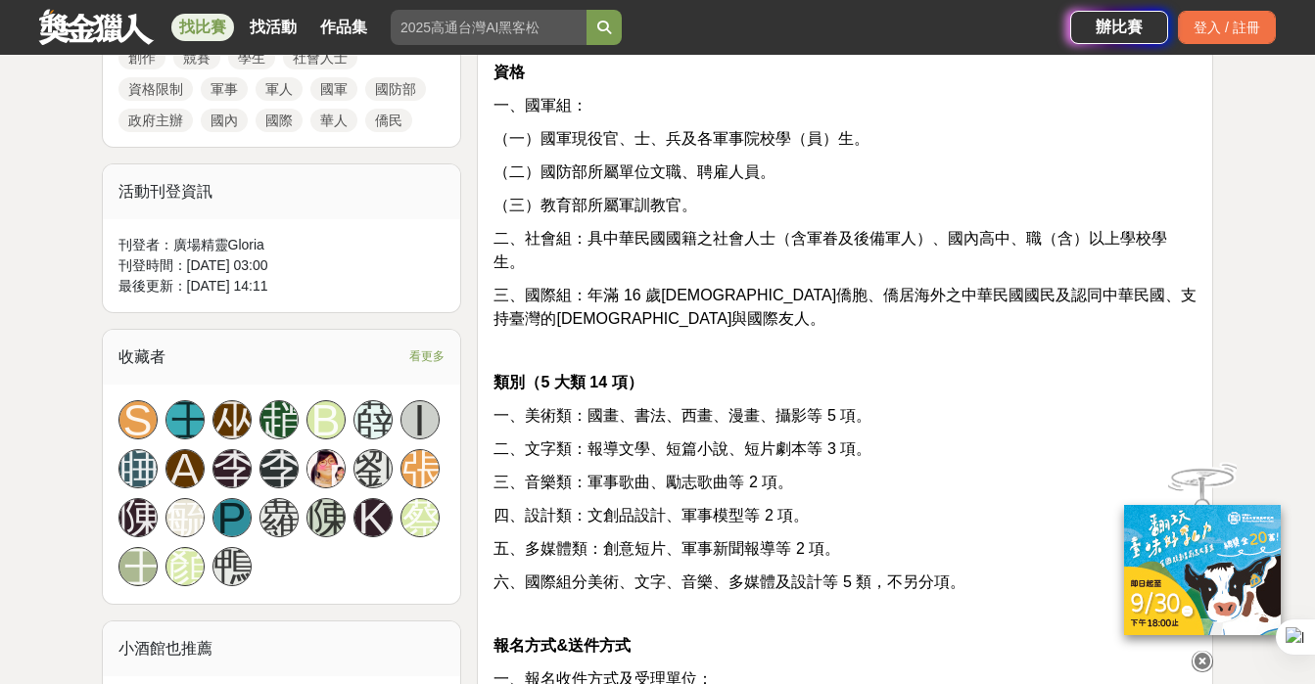
scroll to position [1043, 0]
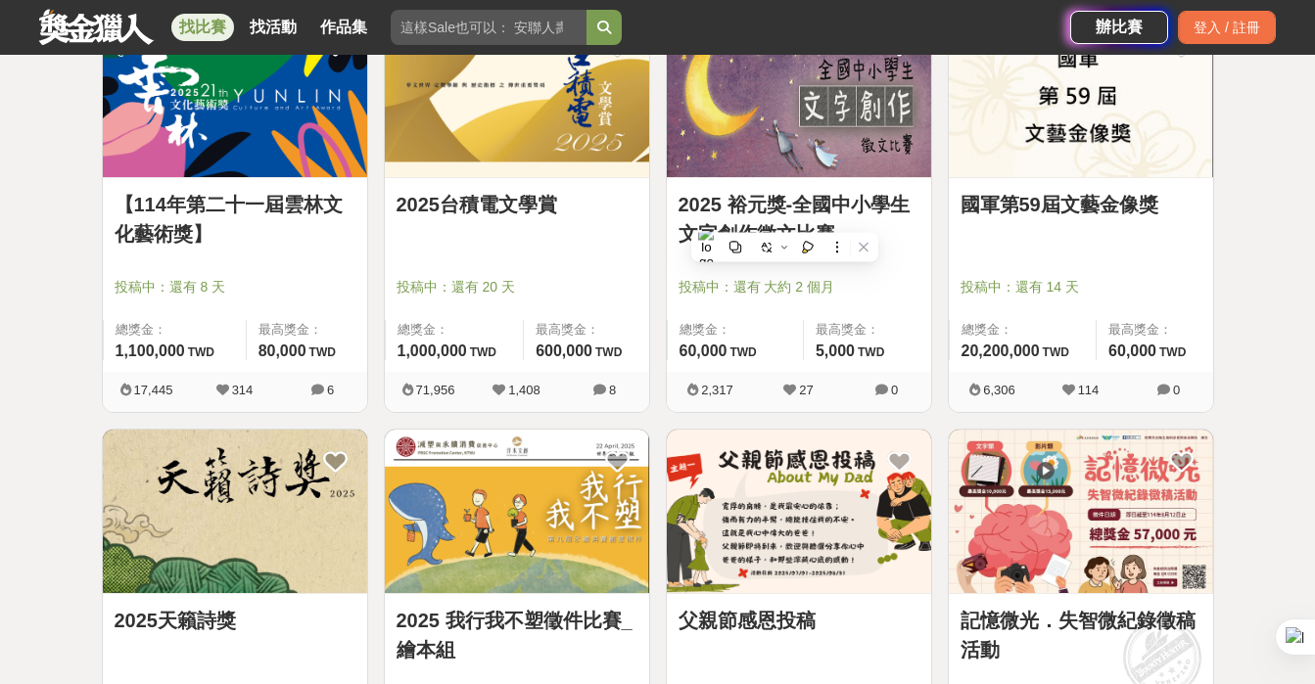
scroll to position [828, 0]
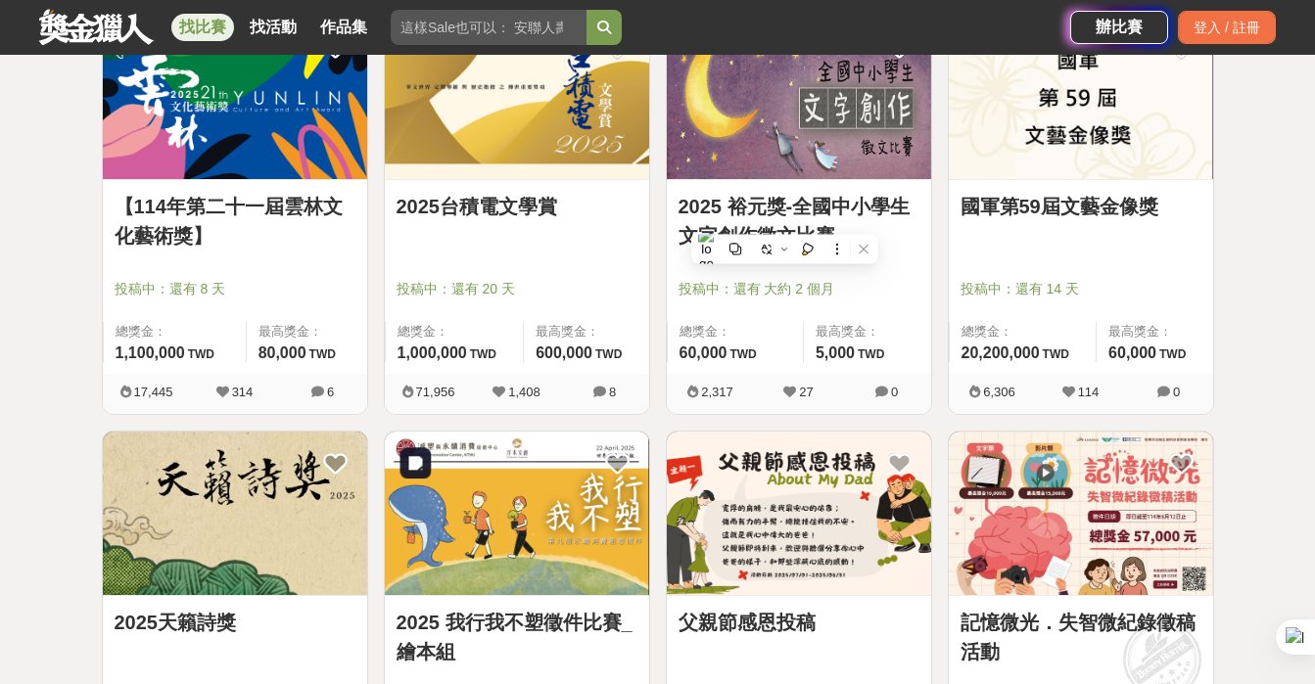
click at [529, 523] on img at bounding box center [517, 514] width 264 height 164
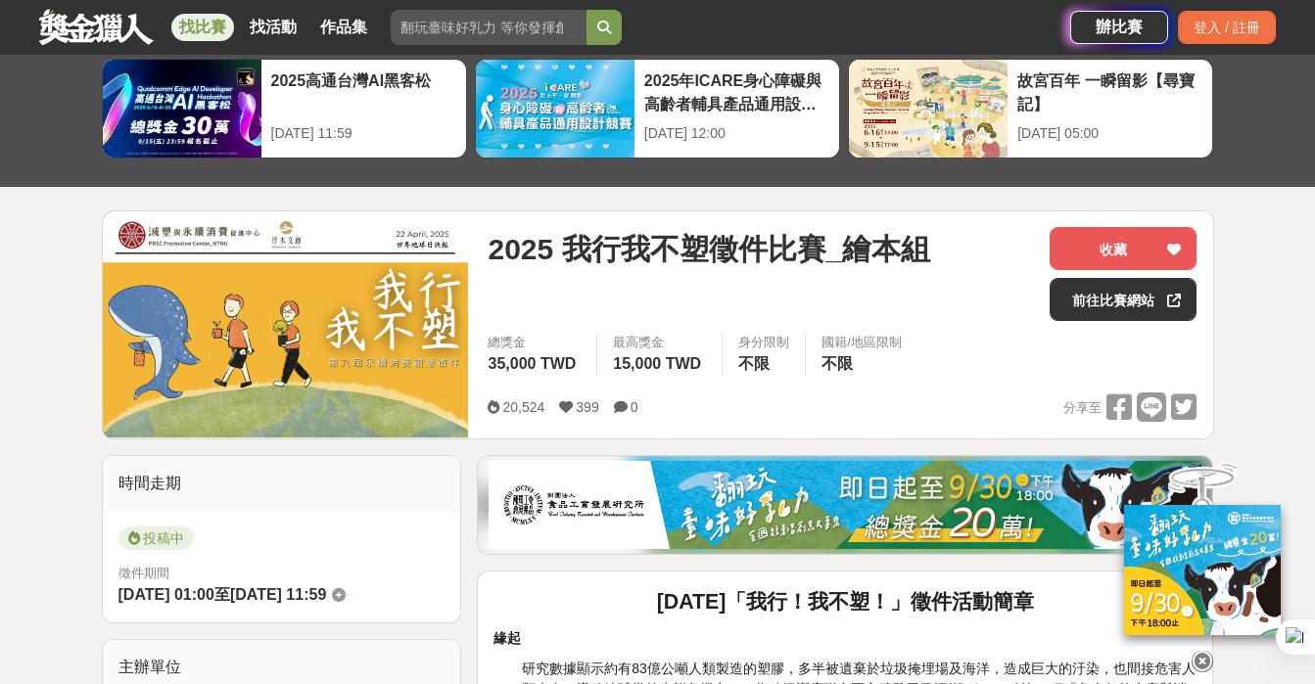
scroll to position [26, 0]
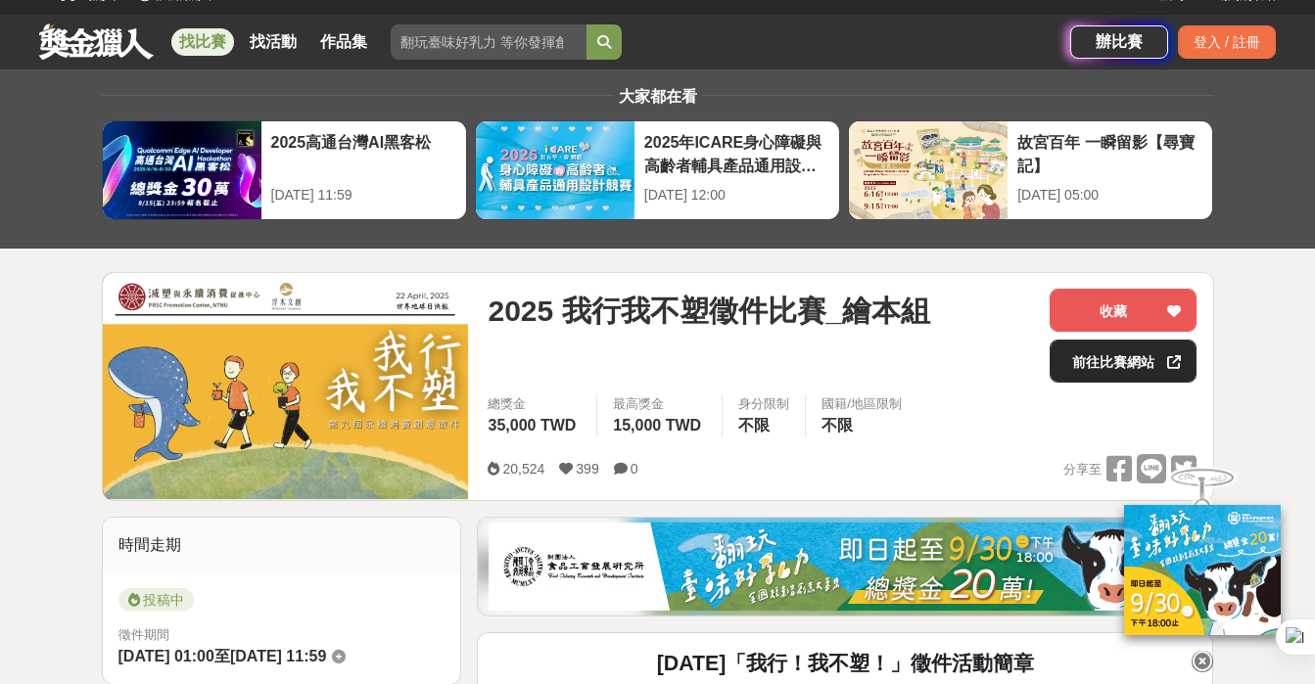
click at [1110, 368] on link "前往比賽網站" at bounding box center [1123, 361] width 147 height 43
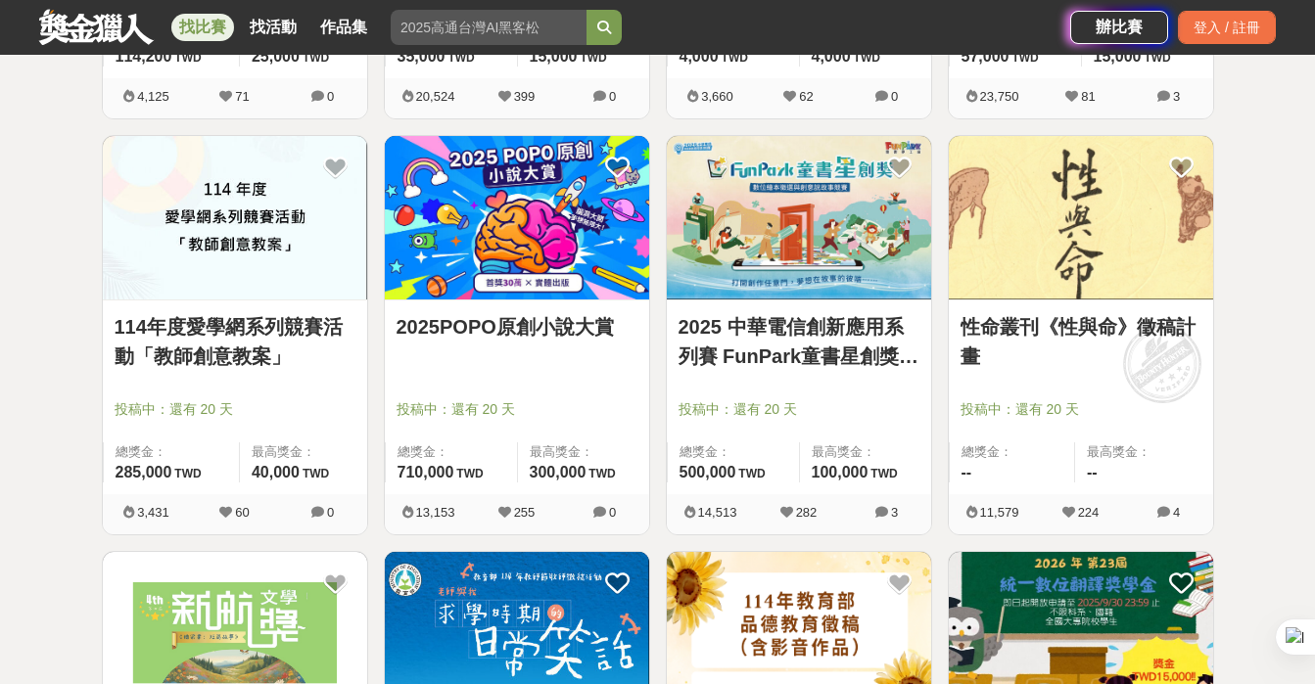
scroll to position [1541, 0]
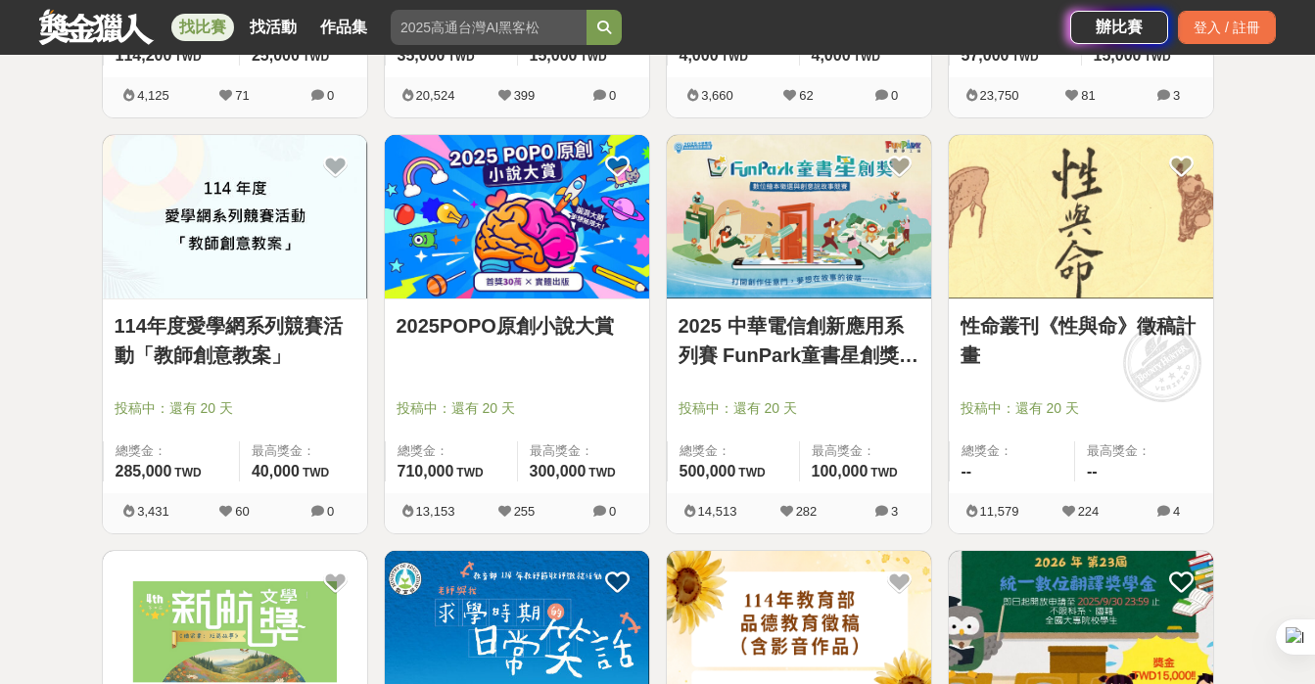
click at [478, 328] on link "2025POPO原創小說大賞" at bounding box center [517, 325] width 241 height 29
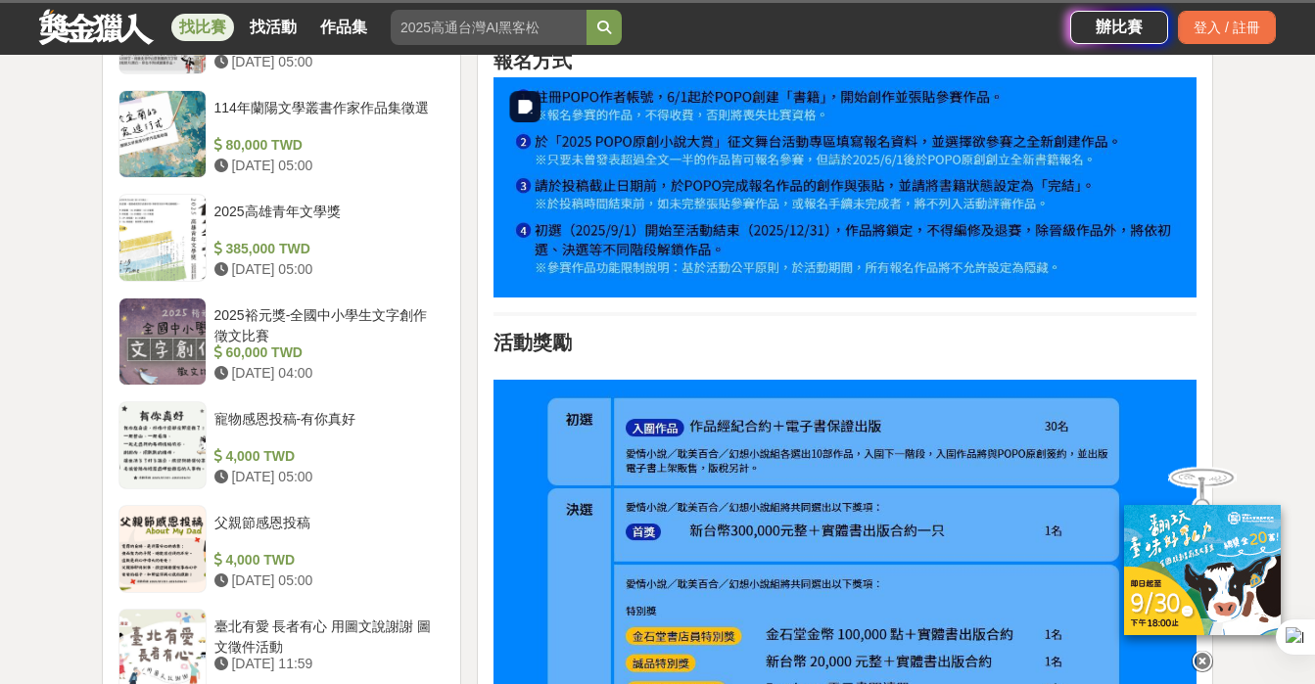
scroll to position [2199, 0]
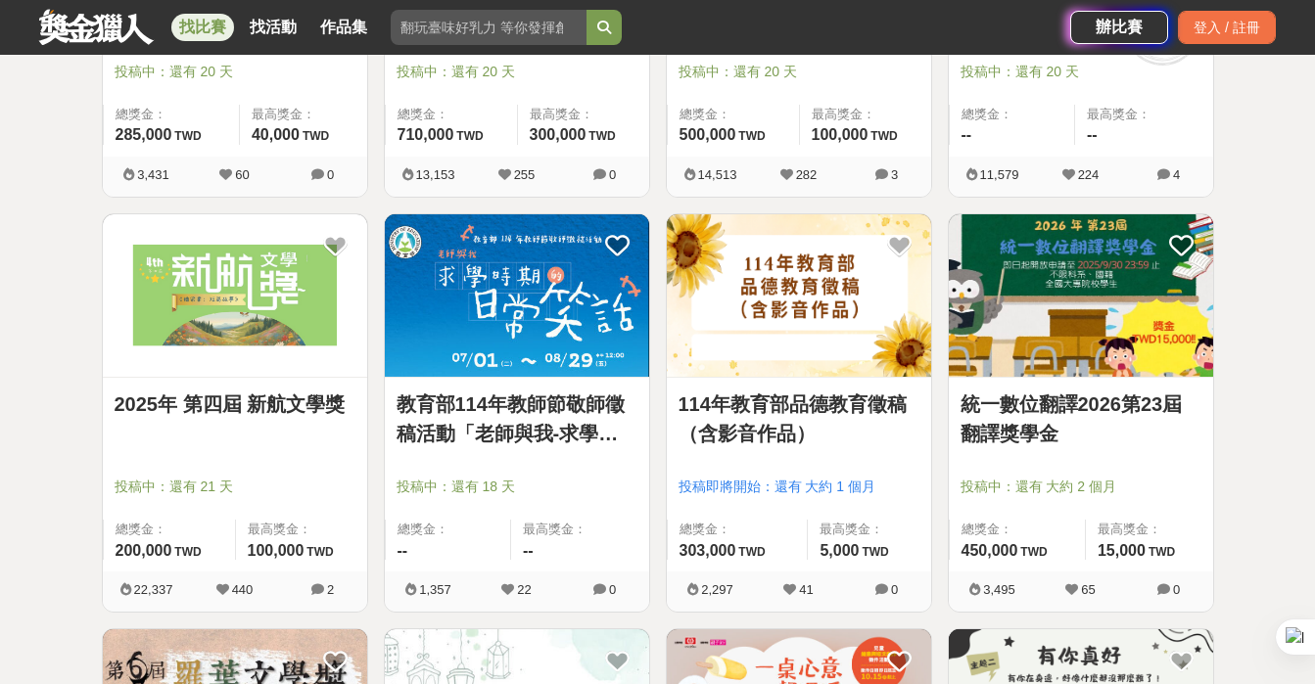
scroll to position [1882, 0]
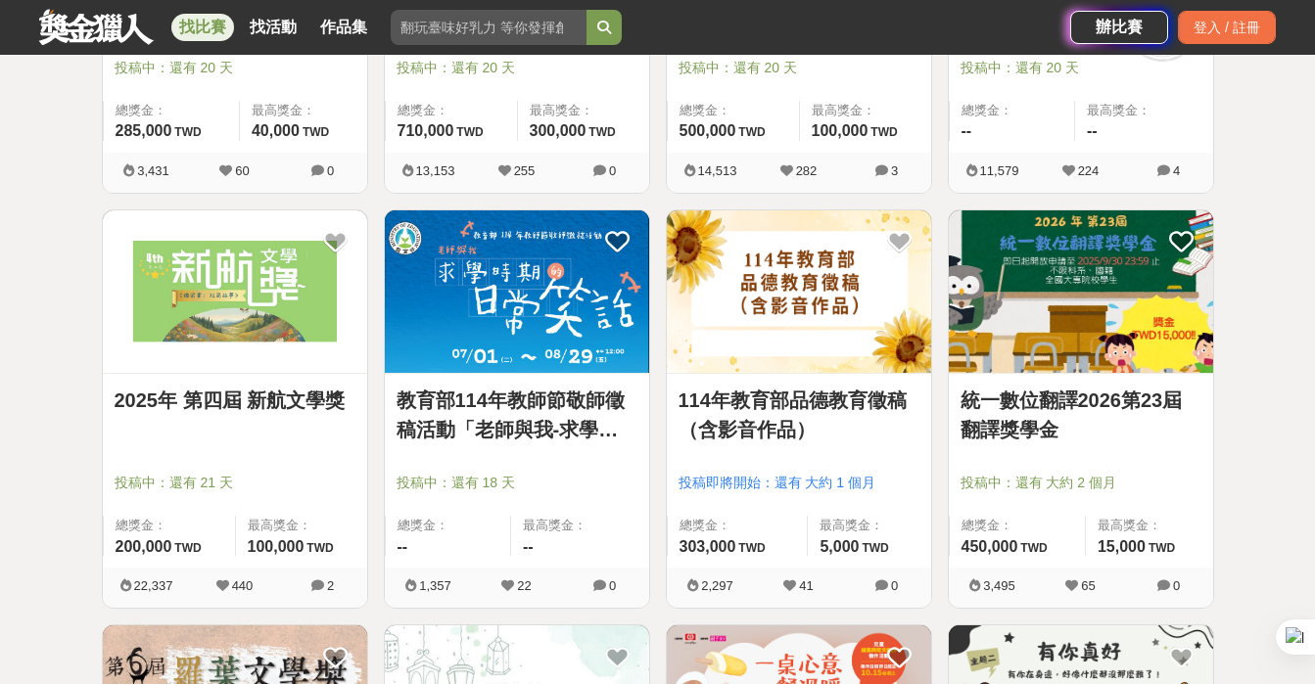
click at [289, 404] on link "2025年 第四屆 新航文學獎" at bounding box center [235, 400] width 241 height 29
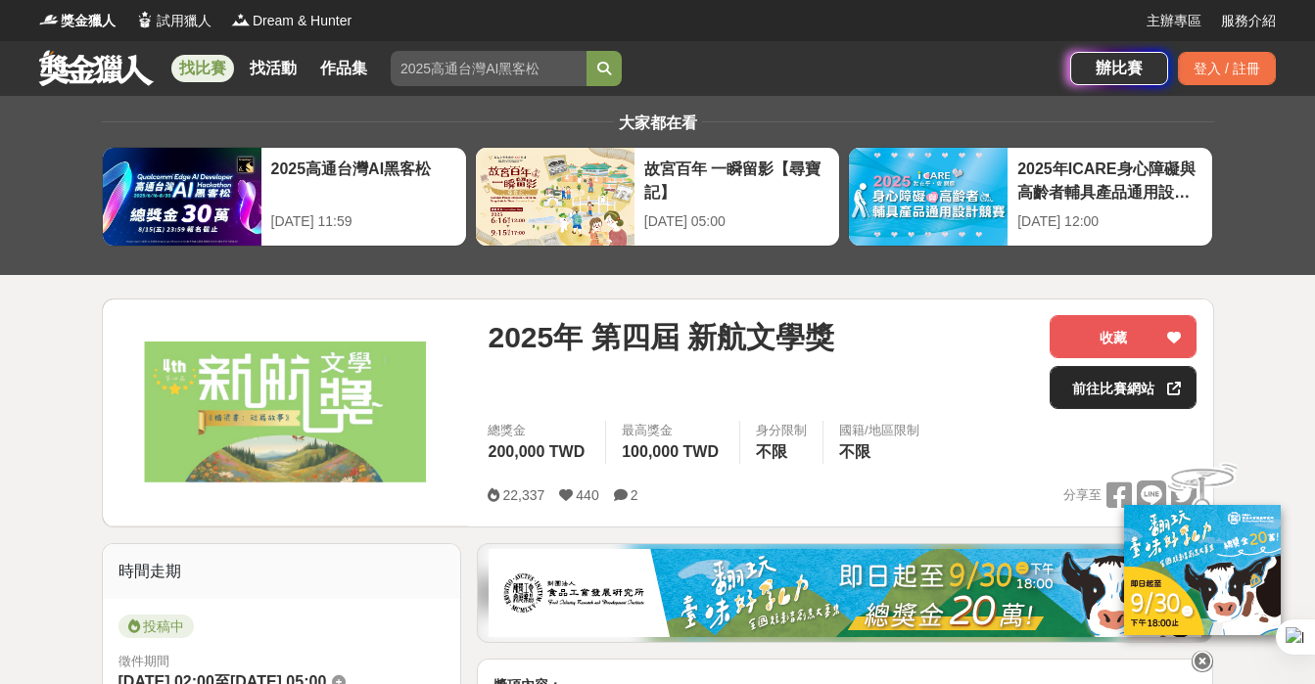
click at [1099, 390] on link "前往比賽網站" at bounding box center [1123, 387] width 147 height 43
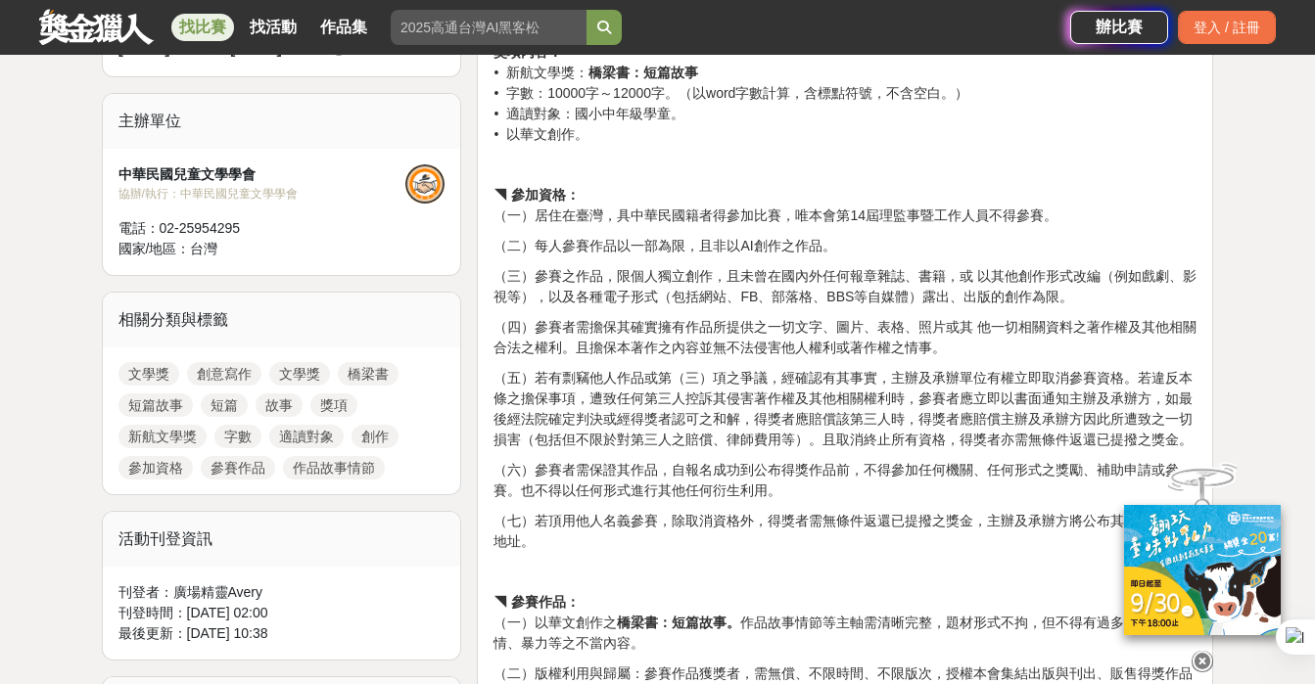
scroll to position [632, 0]
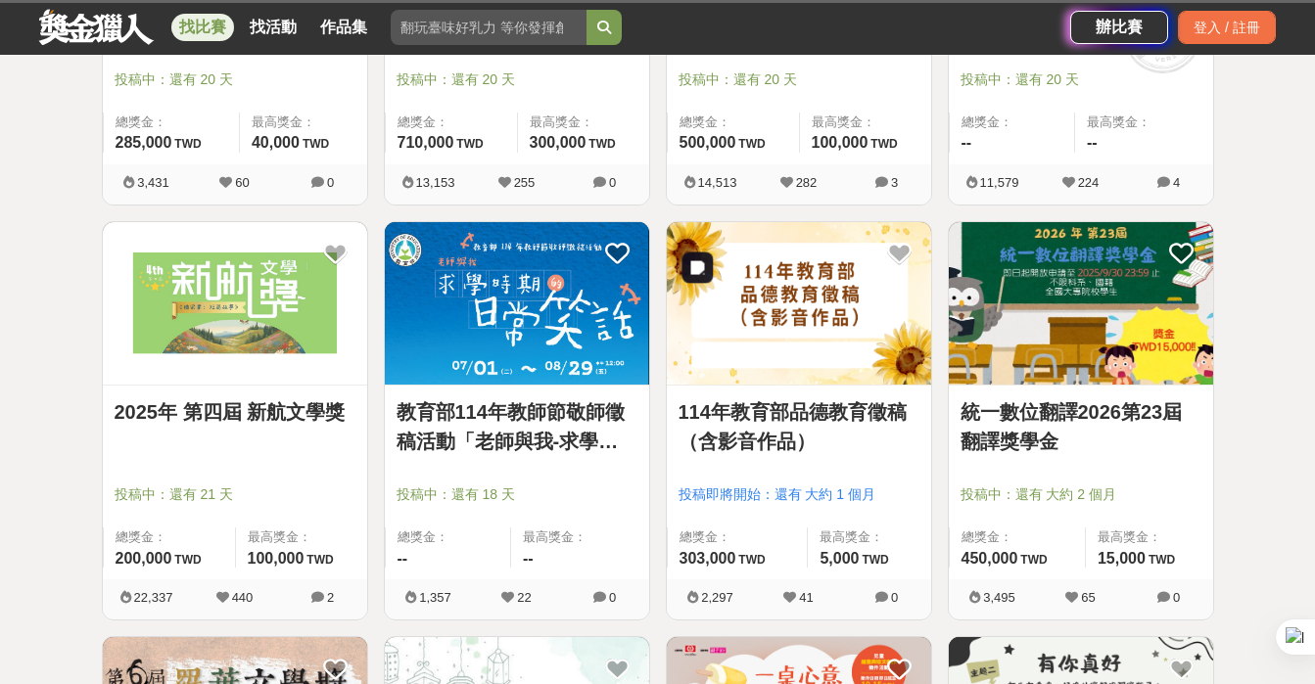
scroll to position [1873, 0]
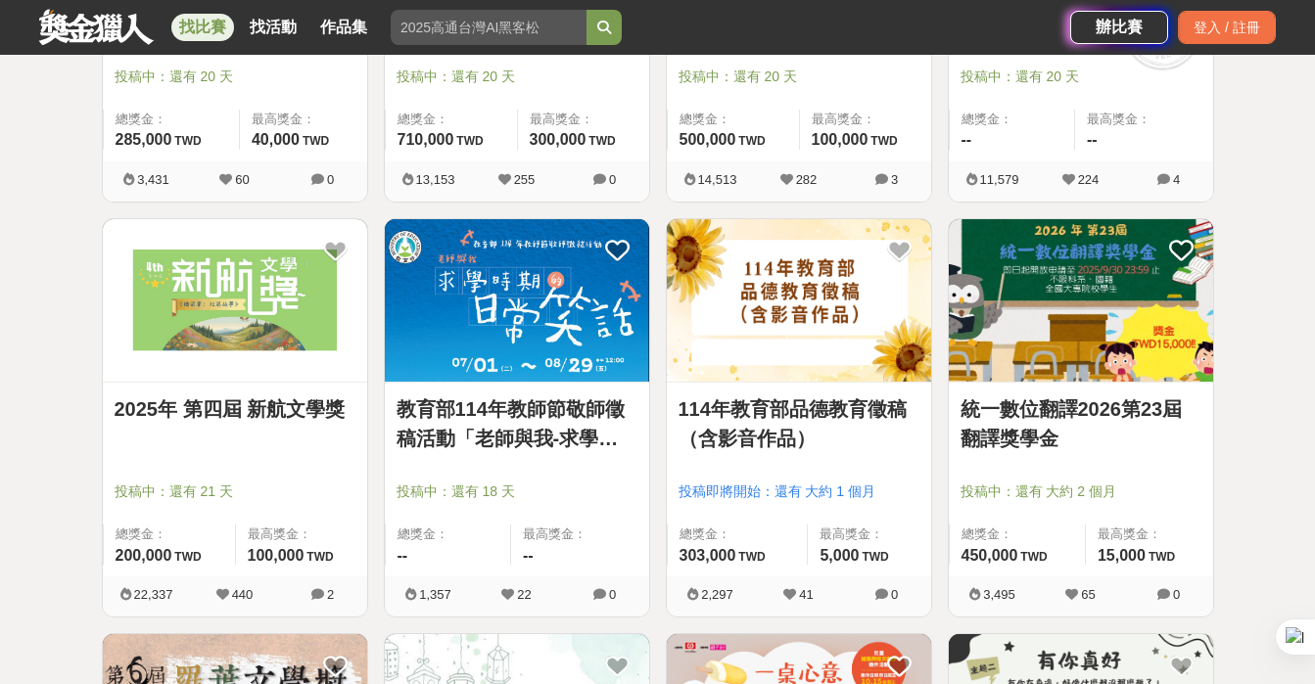
click at [1052, 405] on link "統一數位翻譯2026第23屆翻譯獎學金" at bounding box center [1081, 424] width 241 height 59
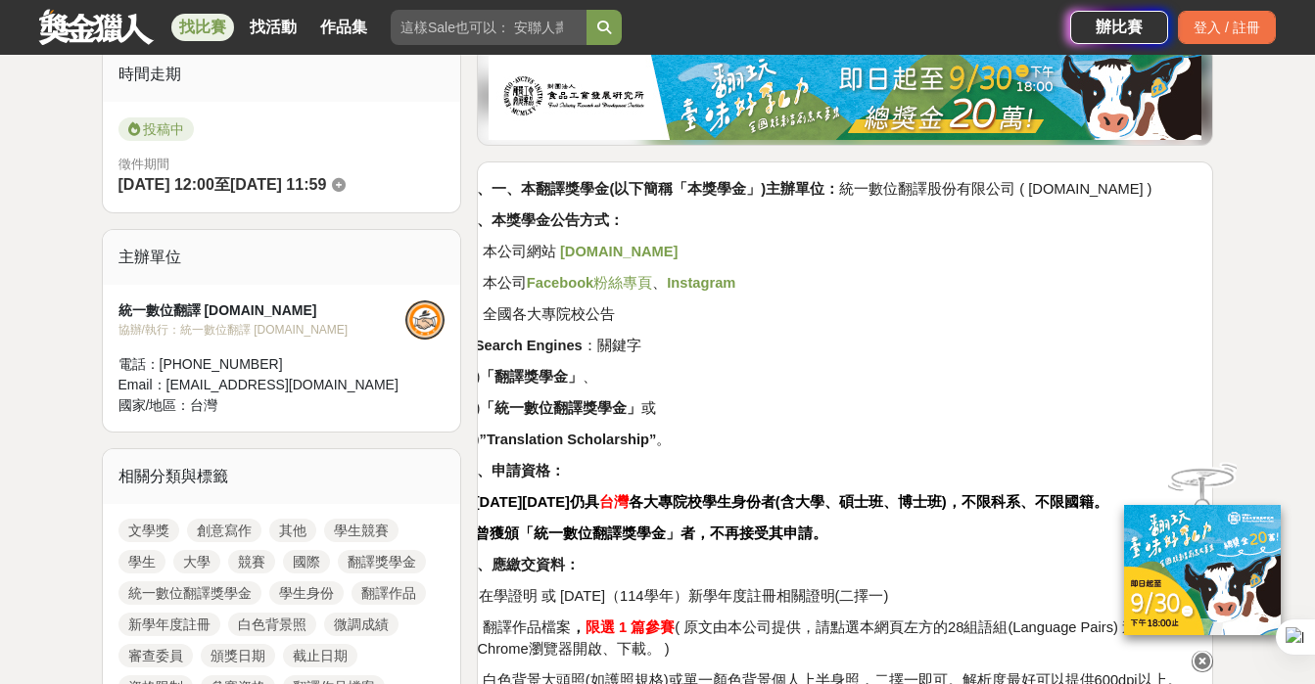
scroll to position [539, 0]
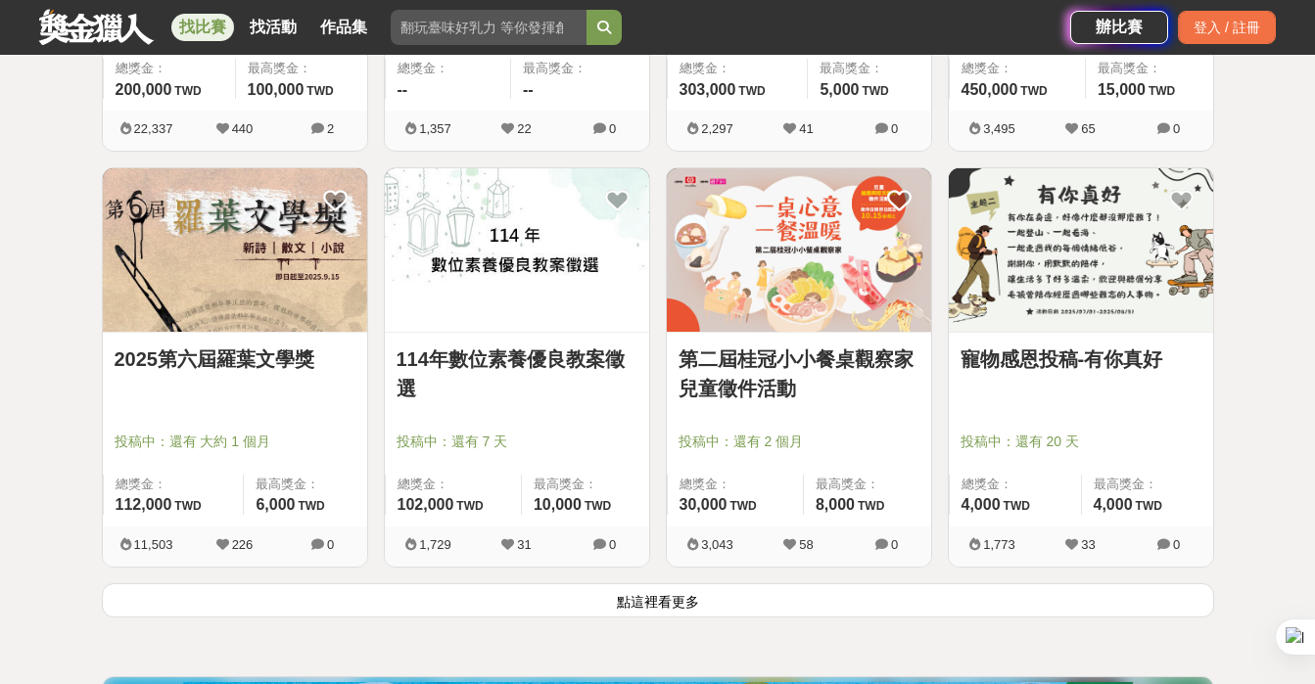
scroll to position [2341, 0]
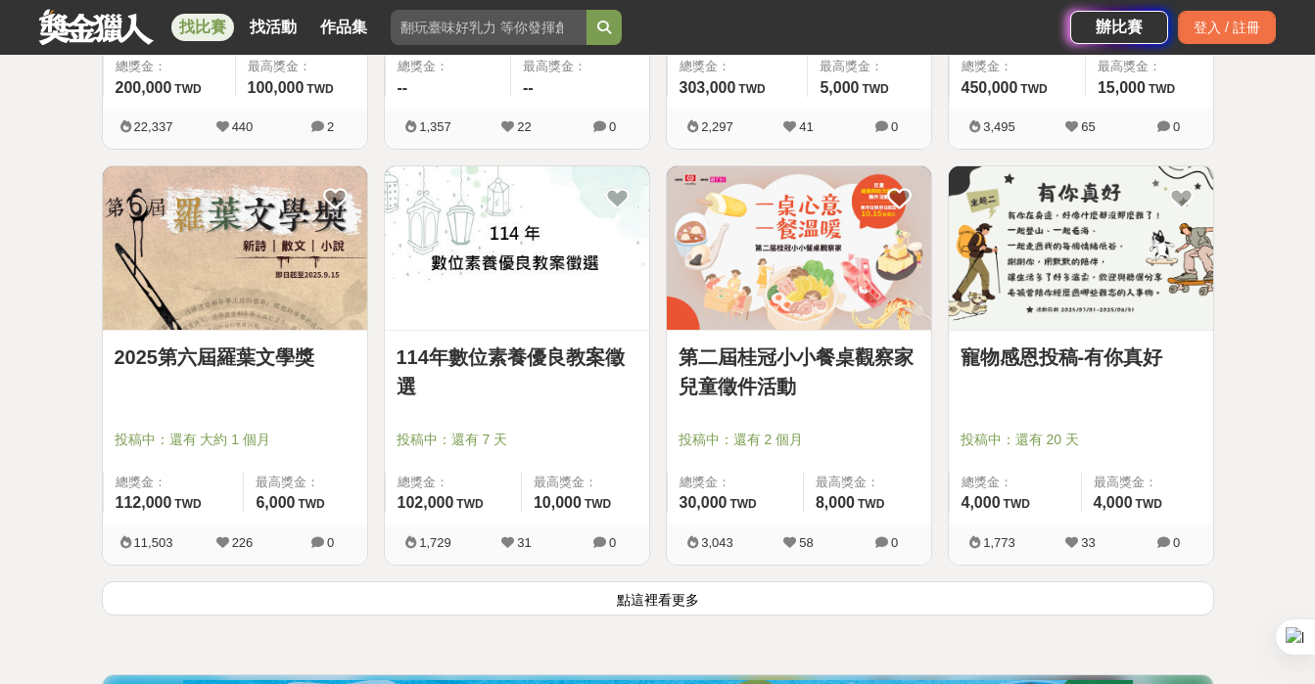
click at [273, 364] on link "2025第六屆羅葉文學獎" at bounding box center [235, 357] width 241 height 29
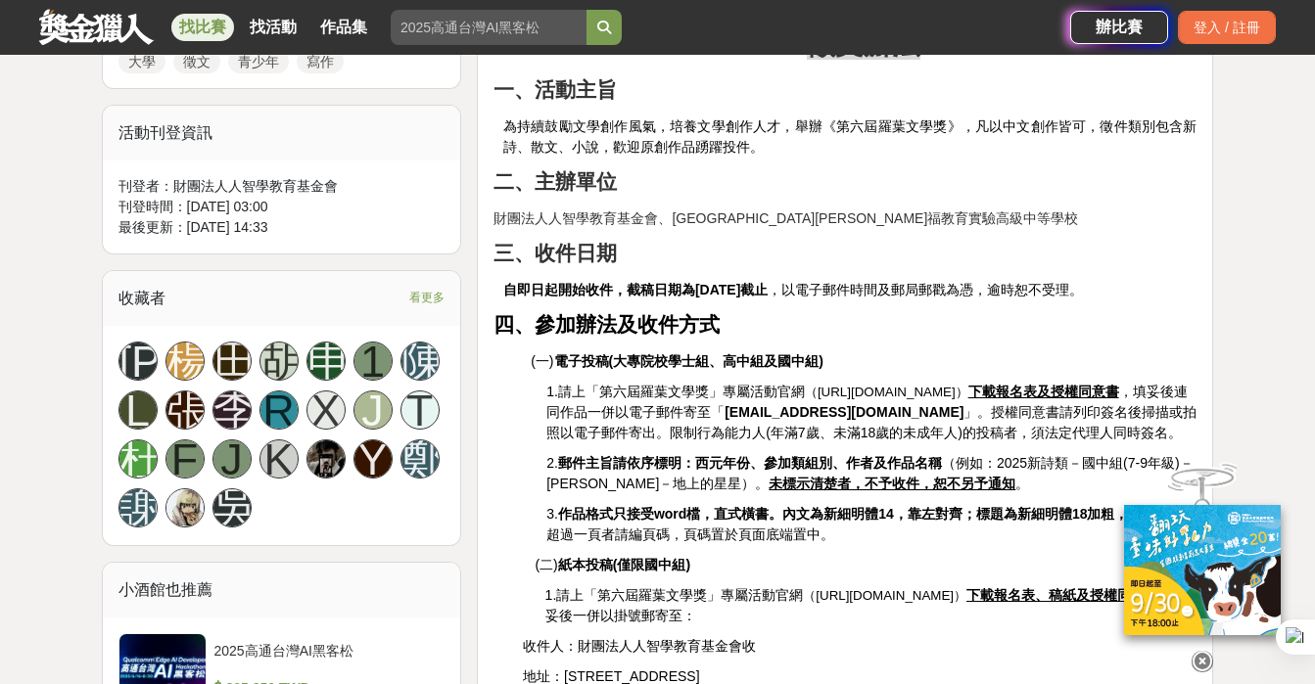
scroll to position [1055, 0]
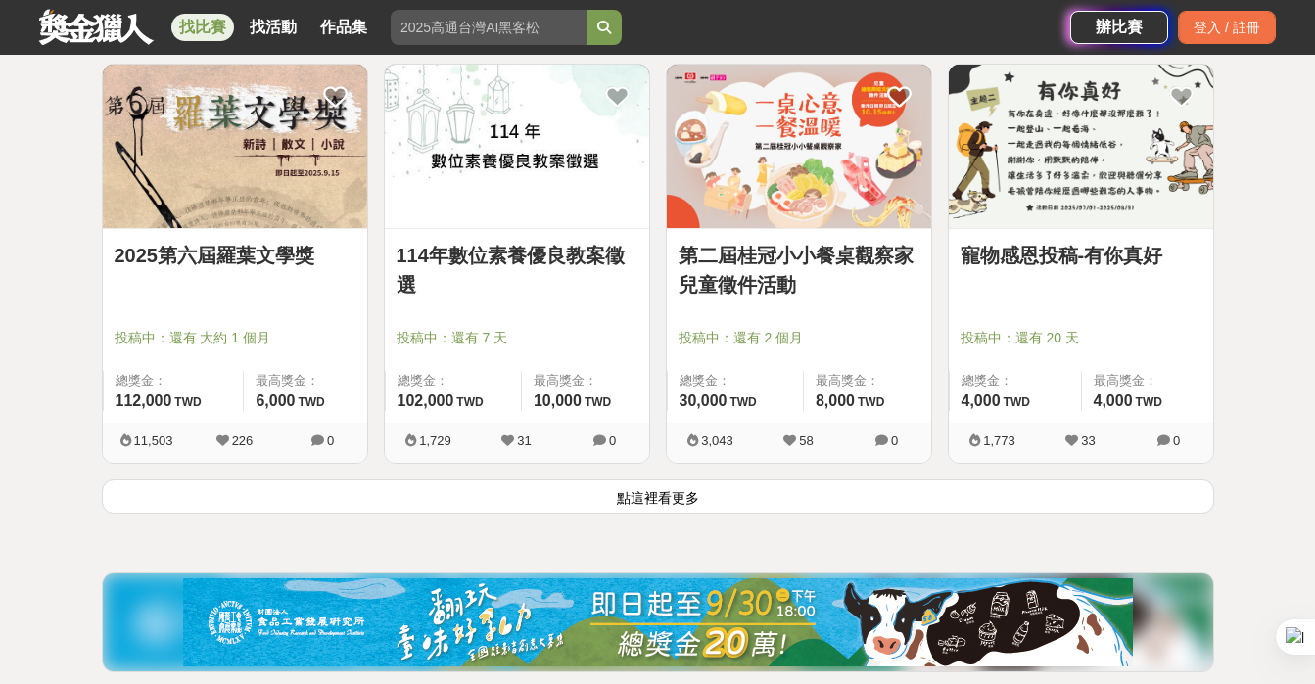
scroll to position [2437, 0]
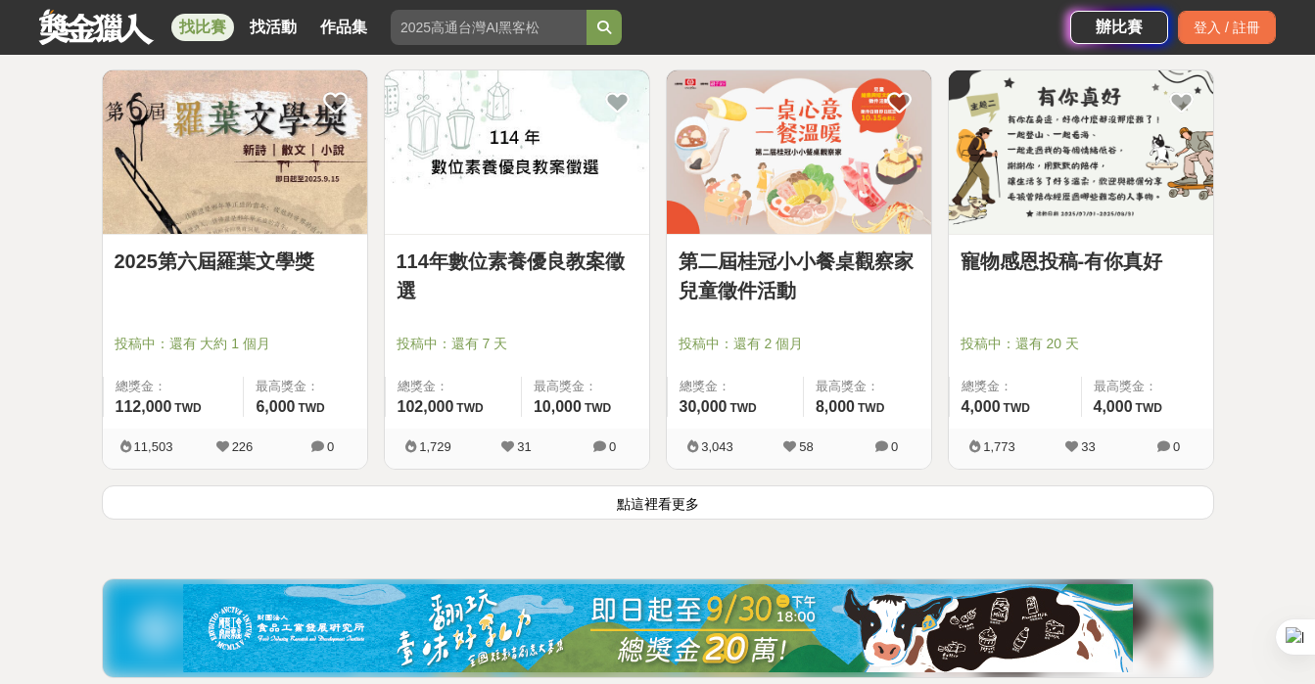
click at [652, 504] on button "點這裡看更多" at bounding box center [658, 503] width 1112 height 34
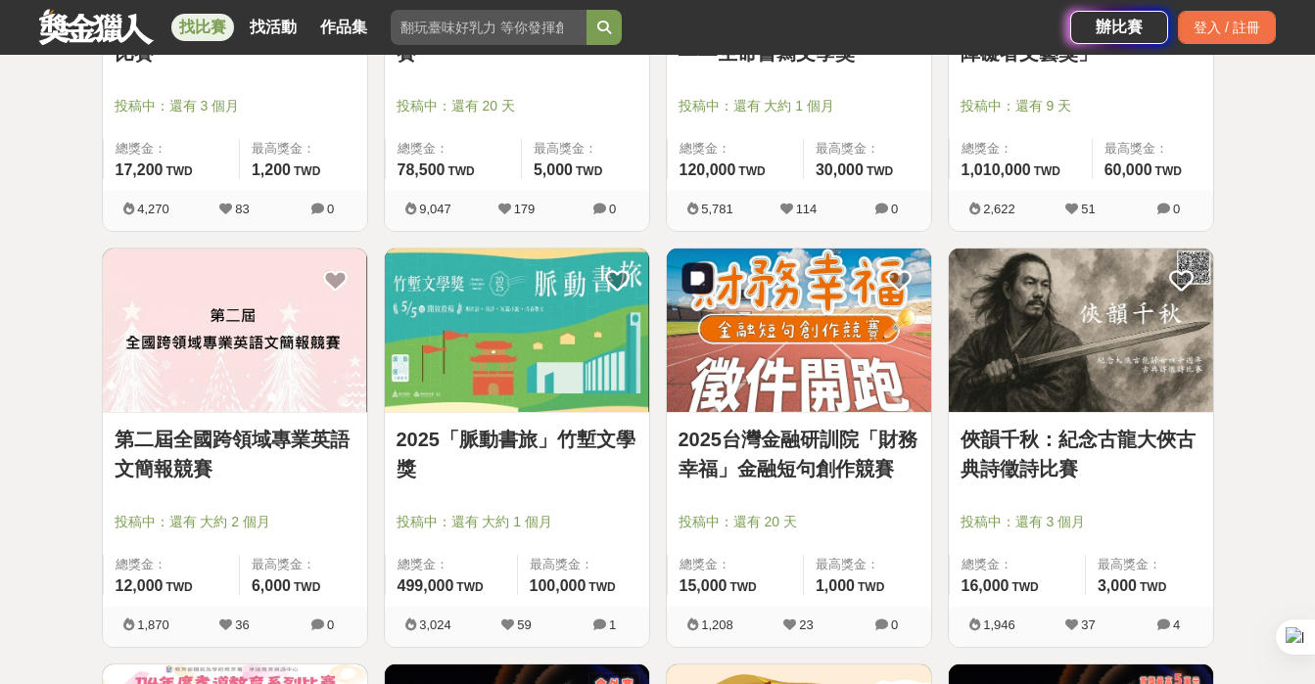
scroll to position [3094, 0]
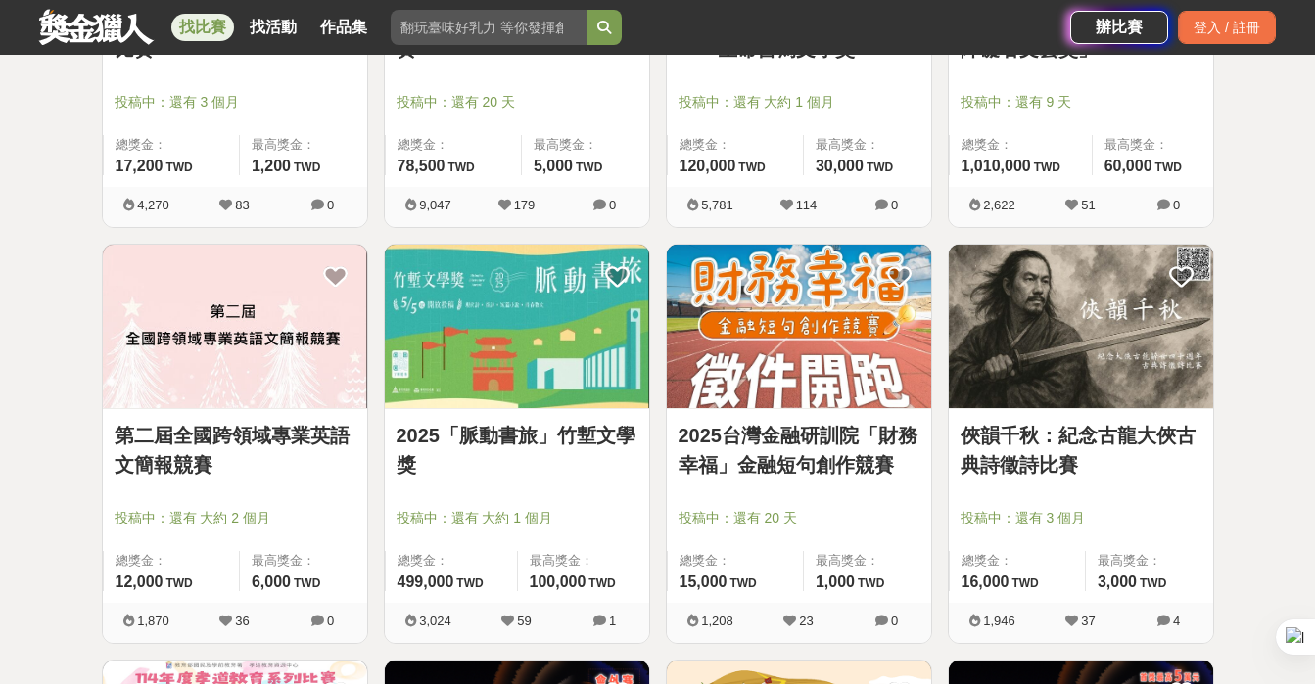
click at [607, 433] on link "2025「脈動書旅」竹塹文學獎" at bounding box center [517, 450] width 241 height 59
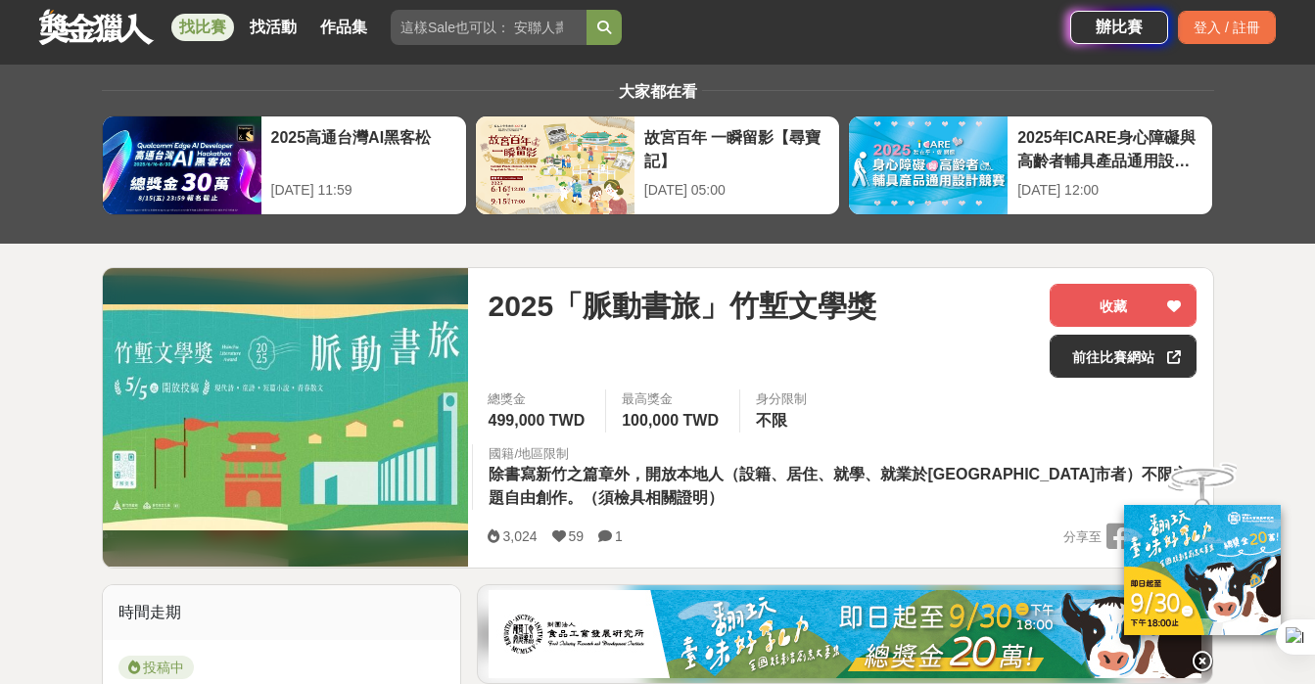
scroll to position [19, 0]
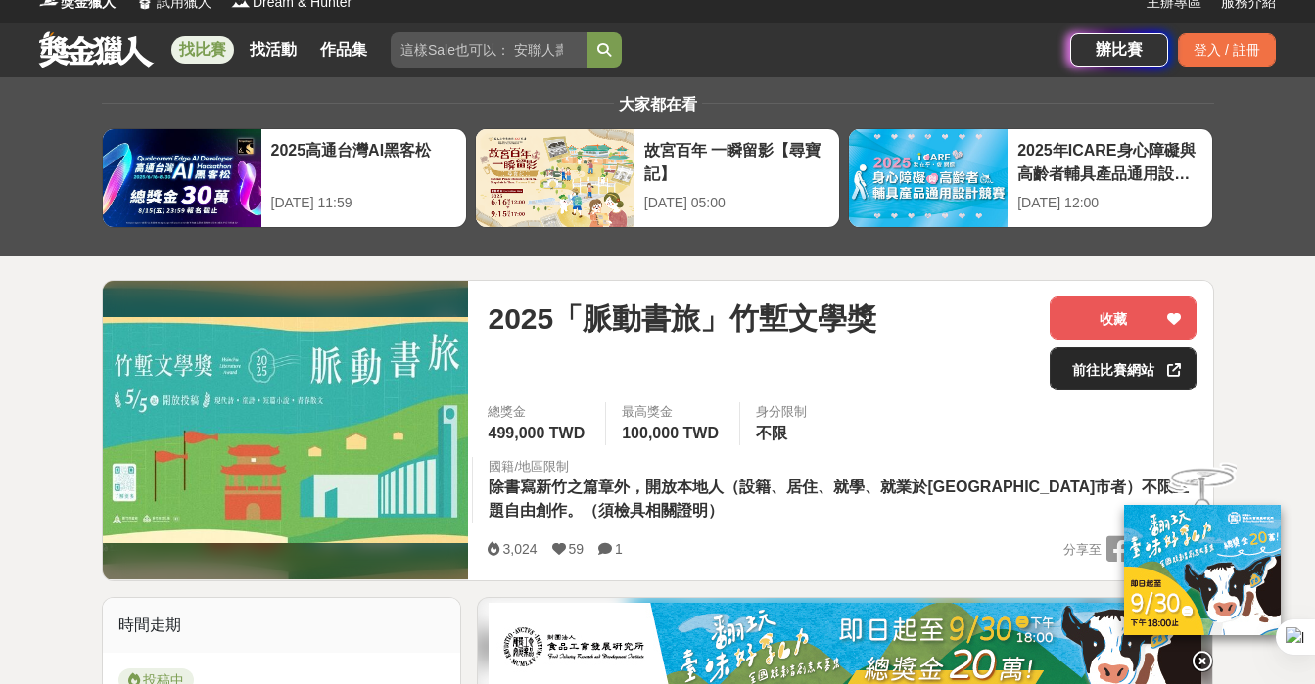
click at [1108, 371] on link "前往比賽網站" at bounding box center [1123, 369] width 147 height 43
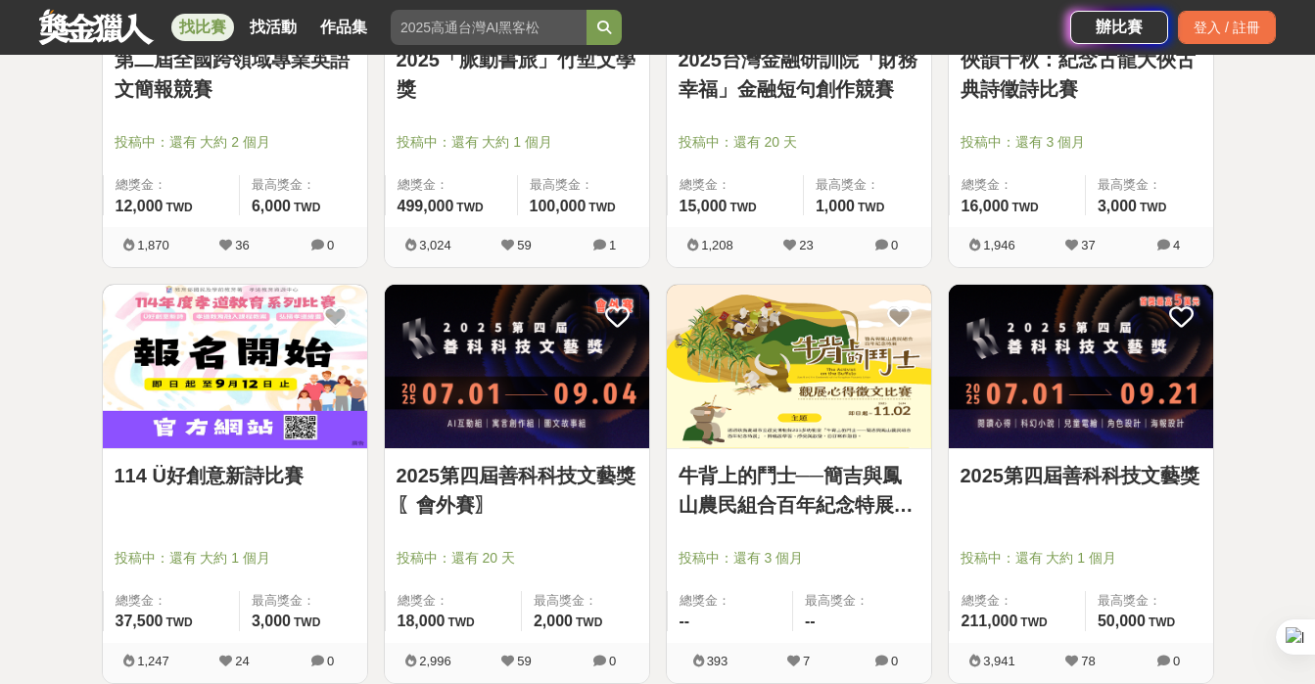
scroll to position [3481, 0]
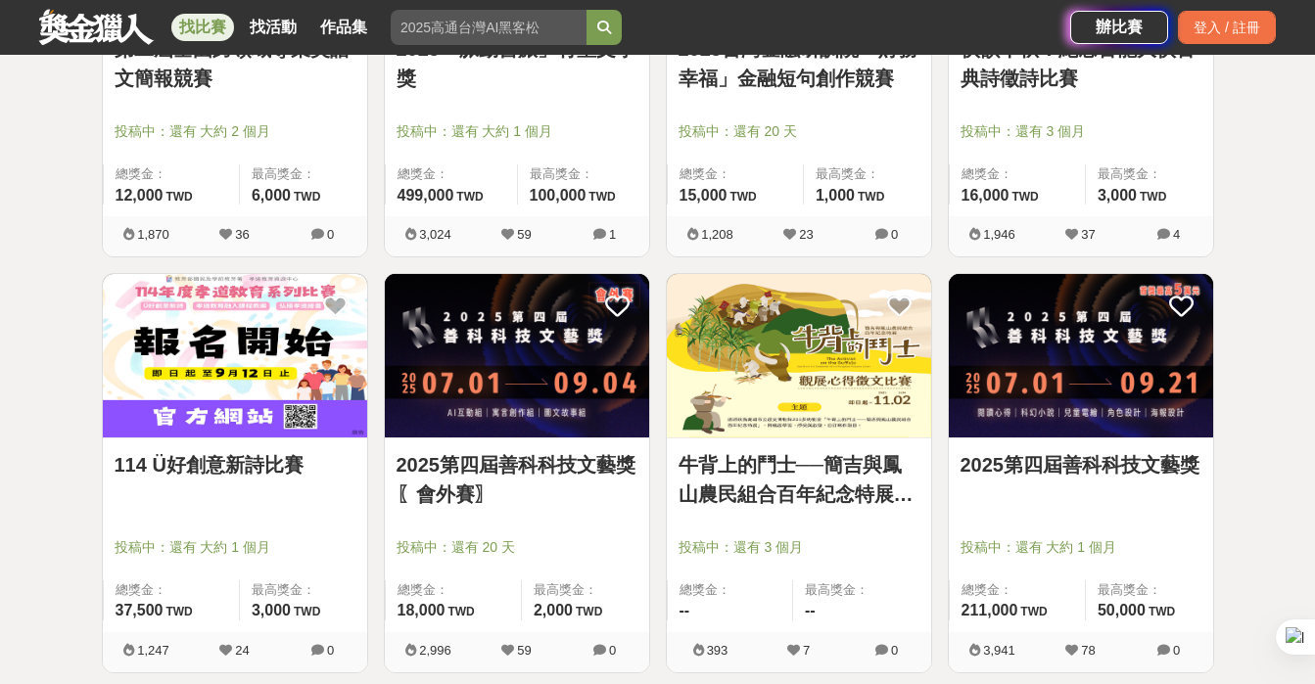
click at [1075, 463] on link "2025第四屆善科科技文藝獎" at bounding box center [1081, 464] width 241 height 29
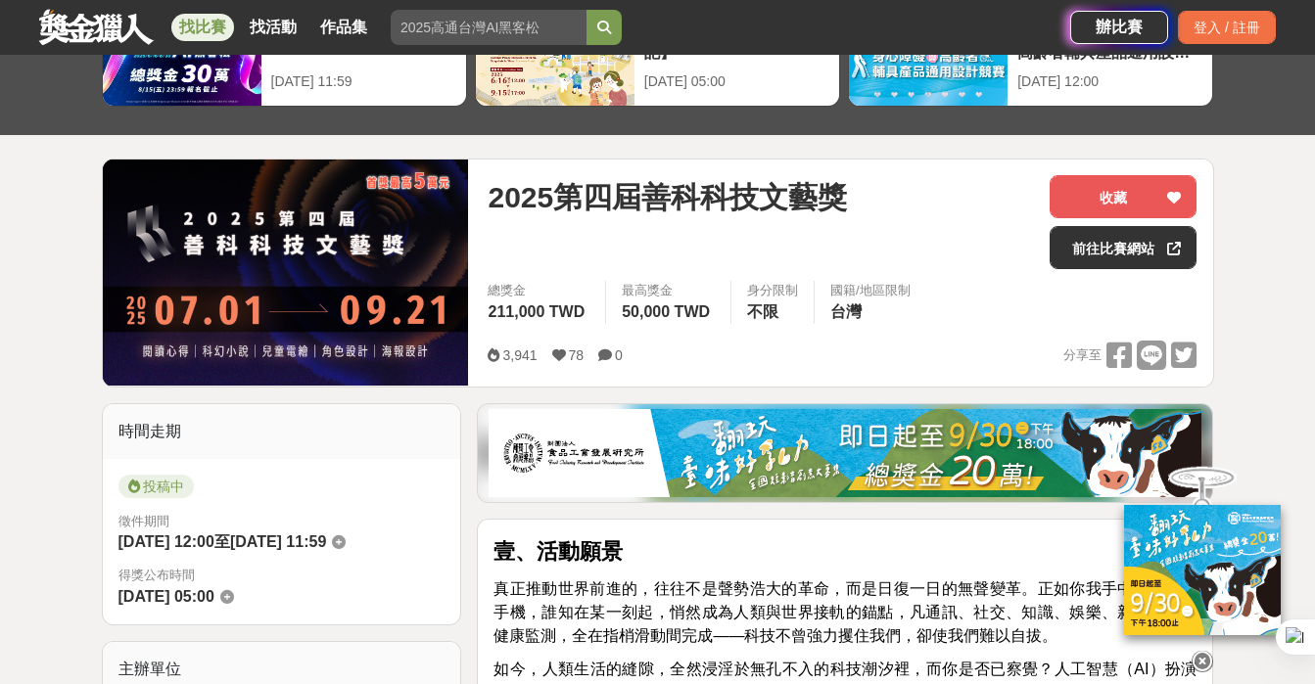
scroll to position [126, 0]
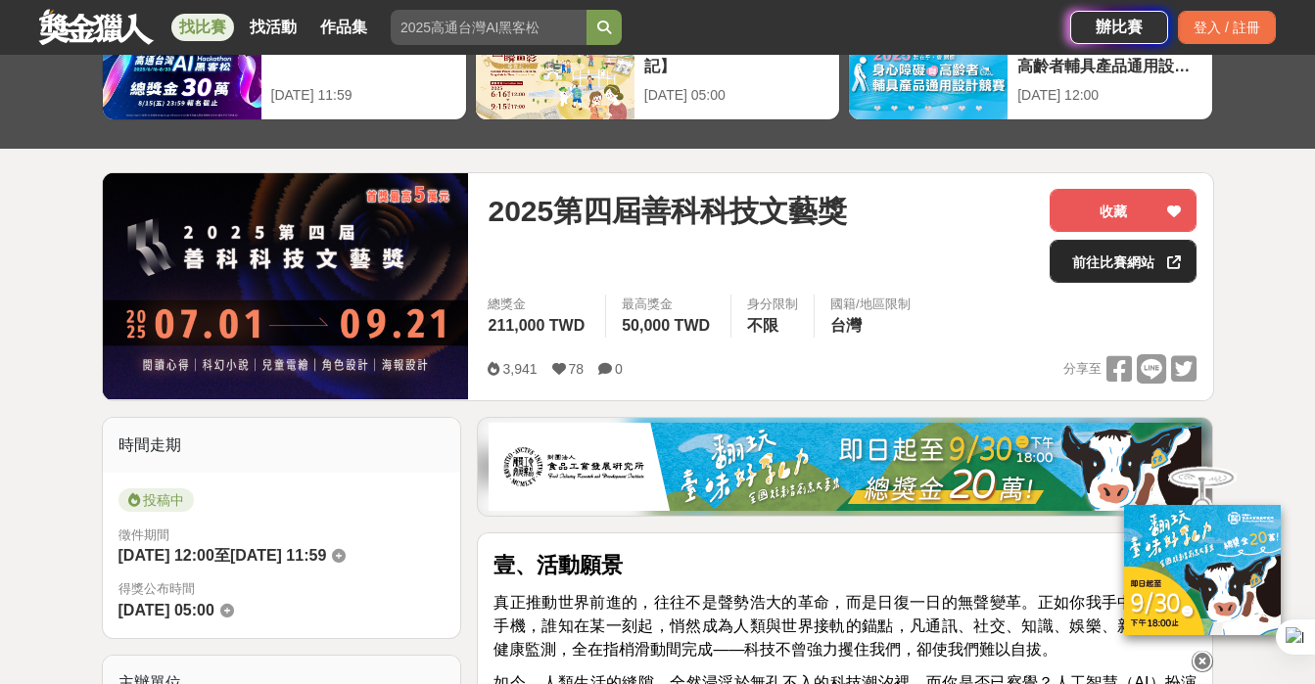
click at [1103, 266] on link "前往比賽網站" at bounding box center [1123, 261] width 147 height 43
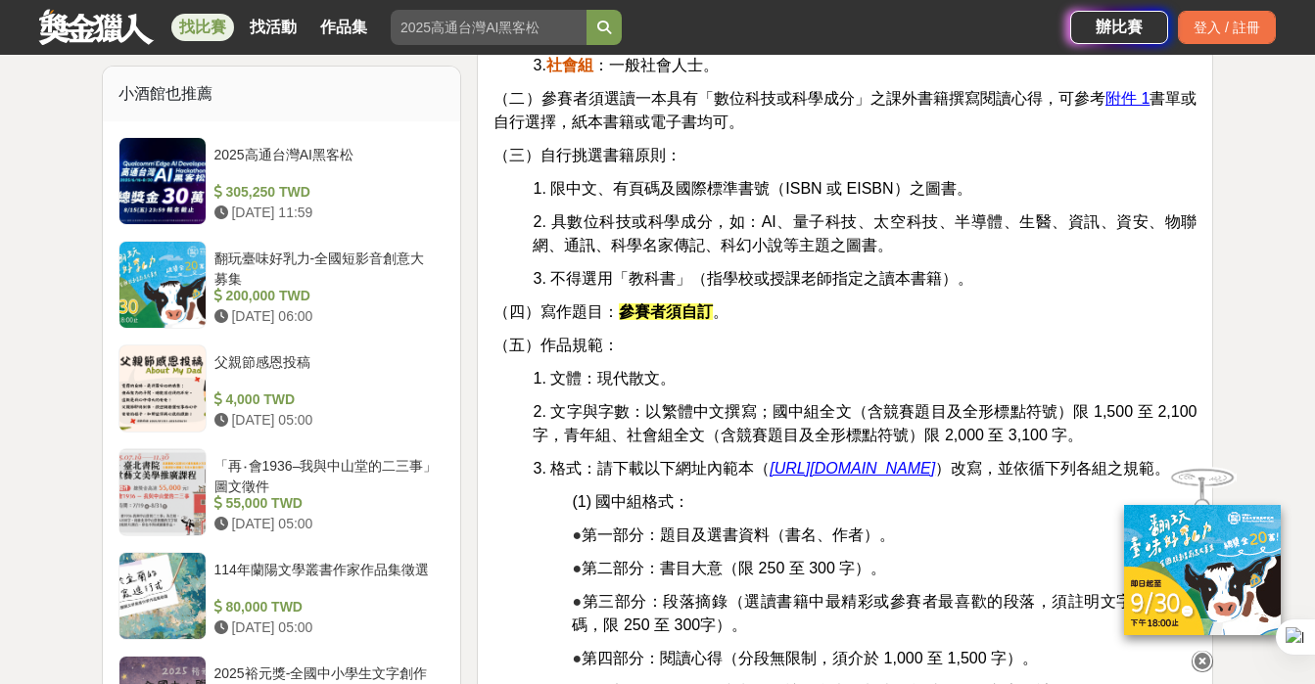
scroll to position [1730, 0]
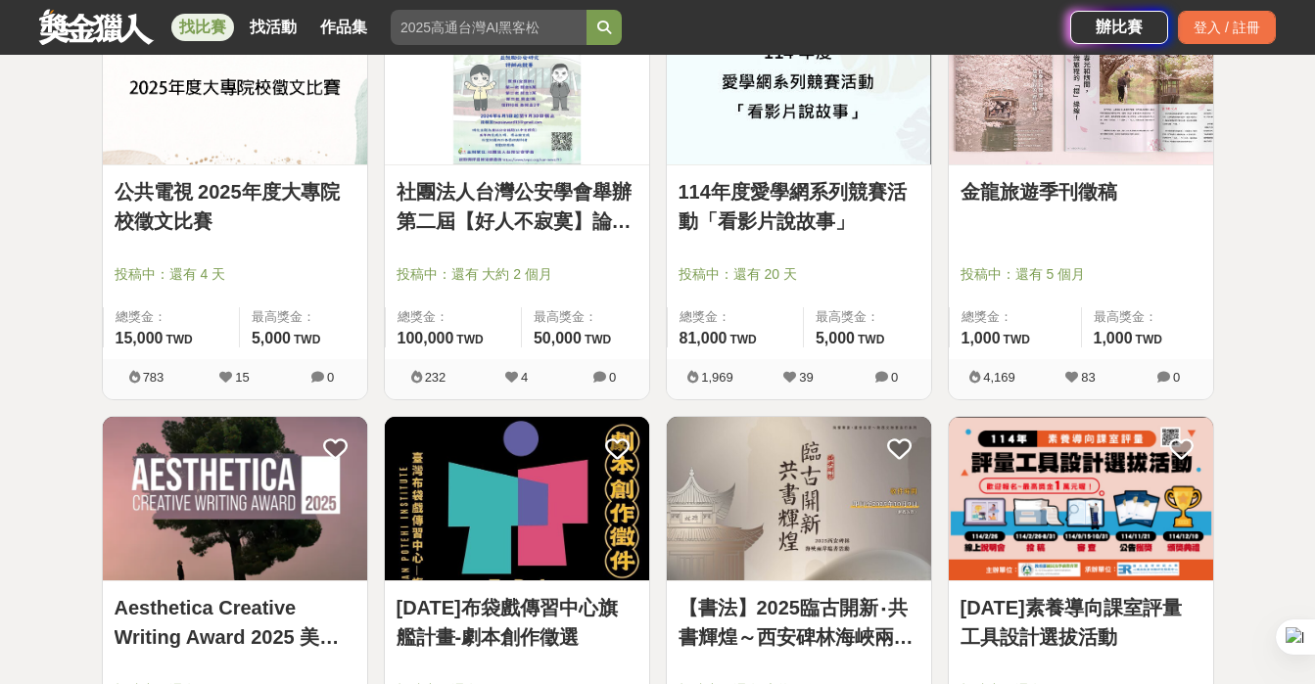
scroll to position [4168, 0]
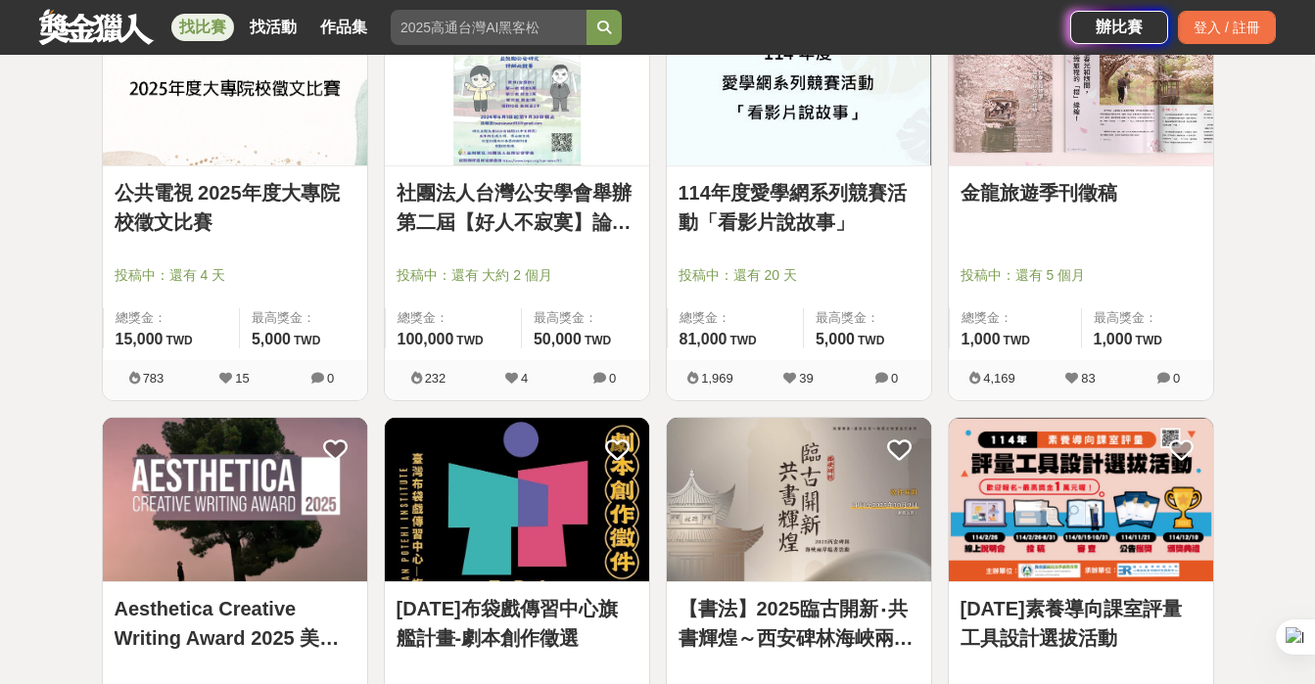
click at [812, 608] on link "【書法】2025臨古開新‧共書輝煌～西安碑林海峽兩岸臨書徵件活動" at bounding box center [799, 623] width 241 height 59
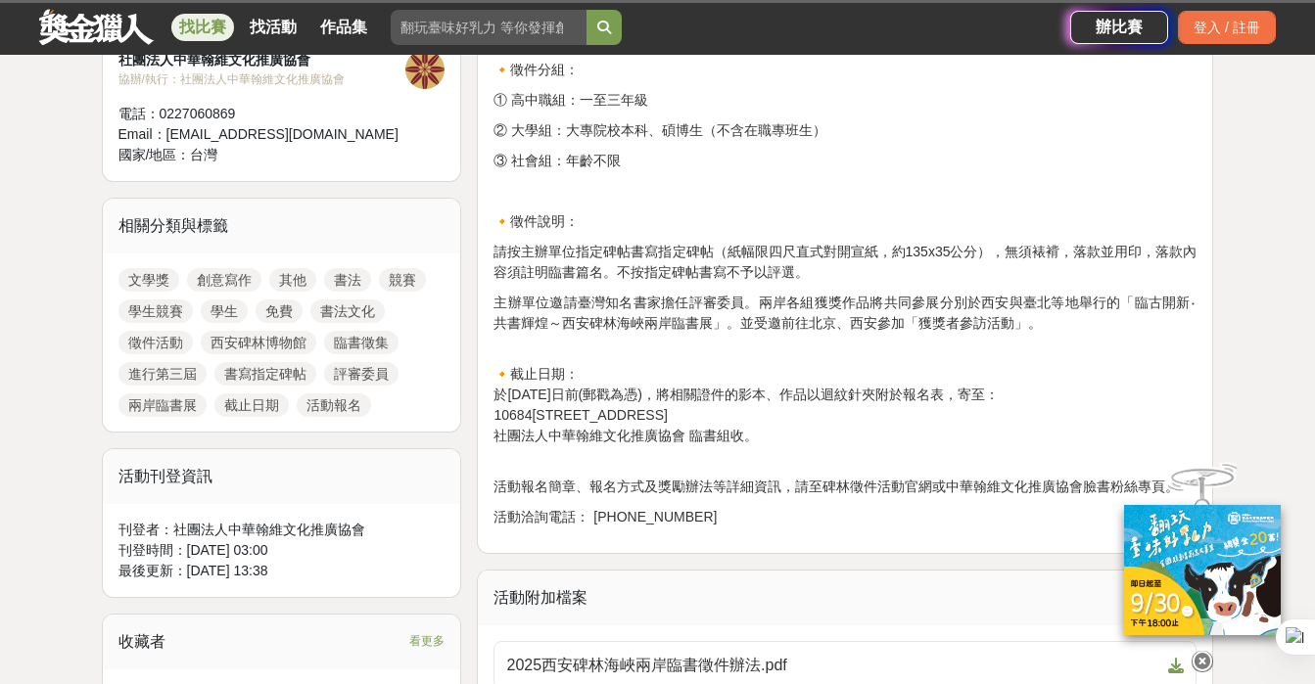
scroll to position [750, 0]
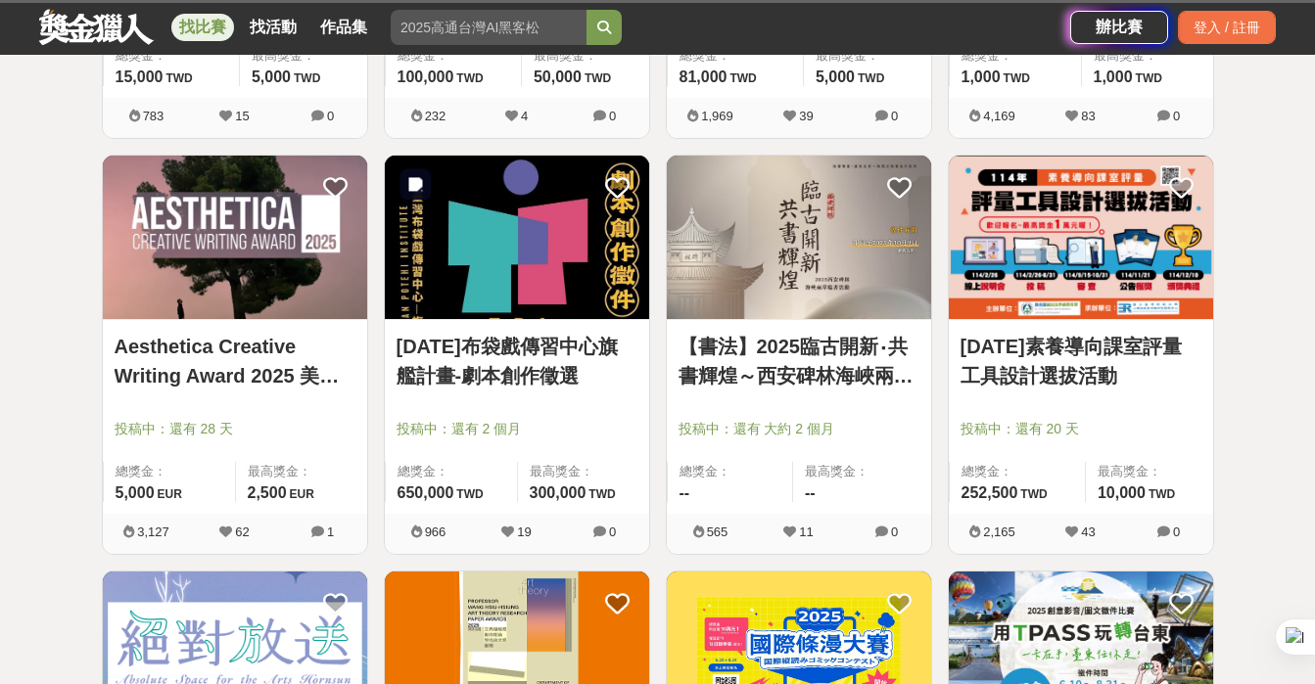
scroll to position [4434, 0]
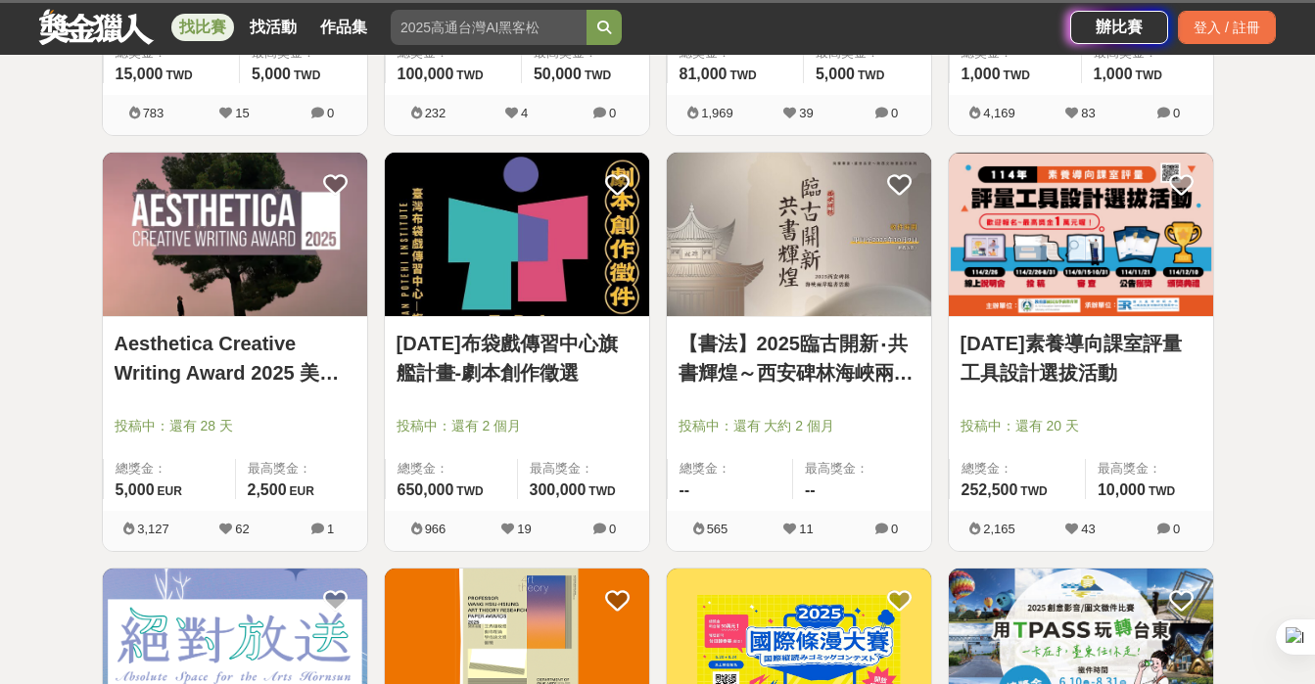
click at [479, 346] on link "114年布袋戲傳習中心旗艦計畫-劇本創作徵選" at bounding box center [517, 358] width 241 height 59
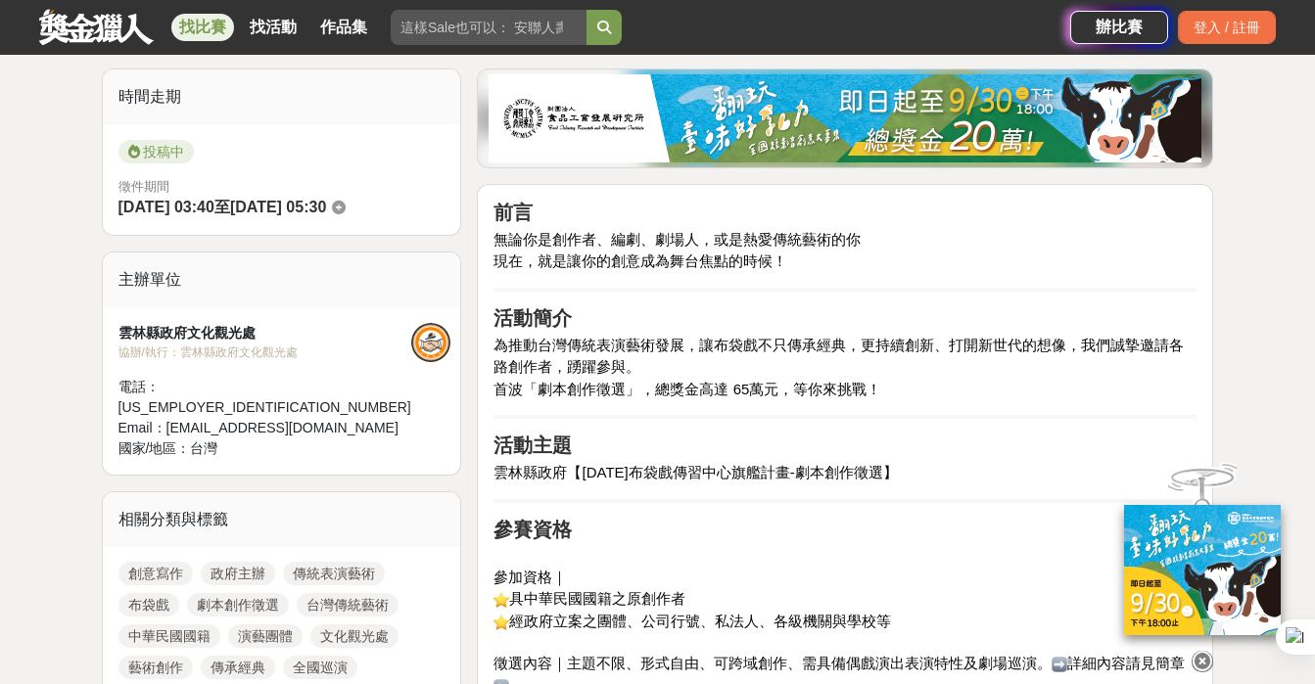
scroll to position [439, 0]
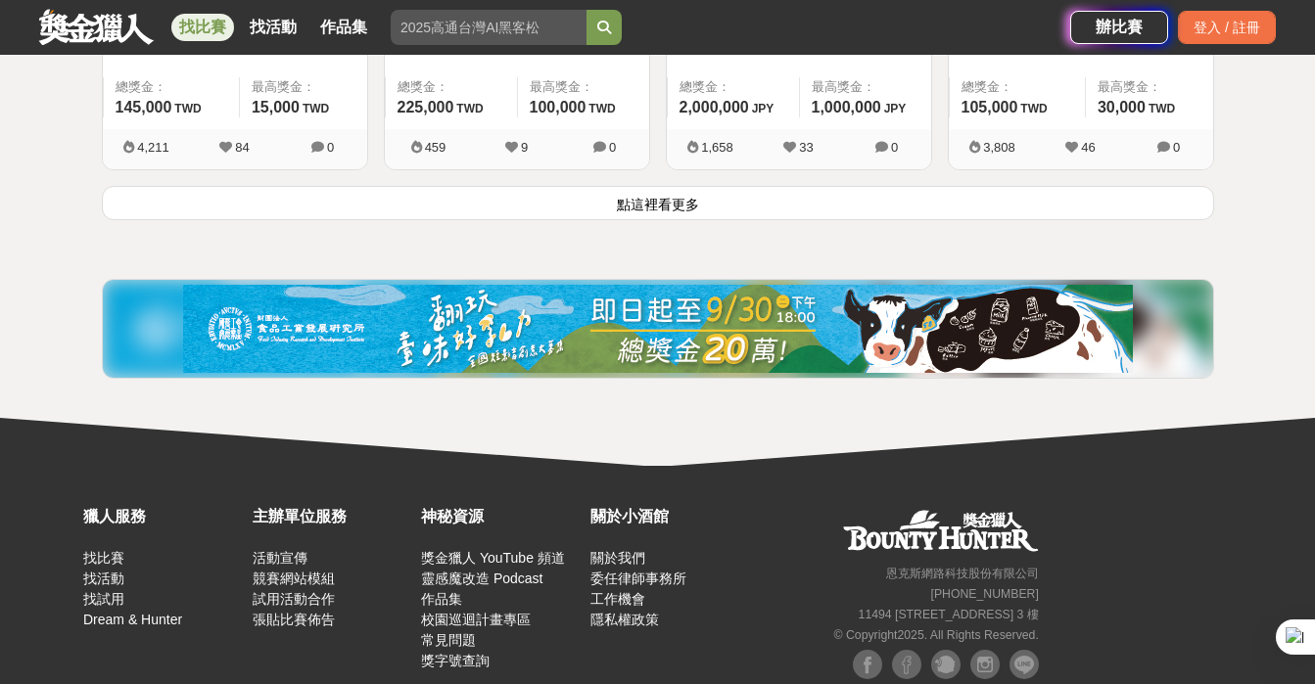
scroll to position [5226, 0]
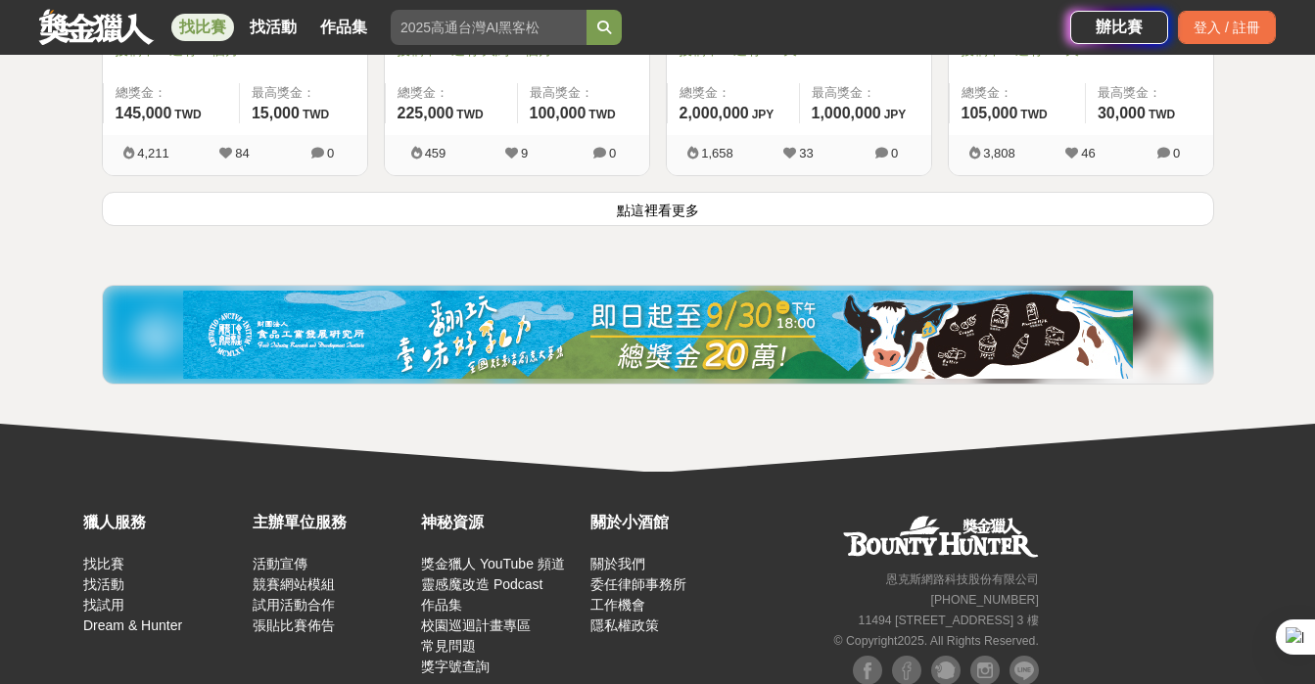
click at [659, 203] on button "點這裡看更多" at bounding box center [658, 209] width 1112 height 34
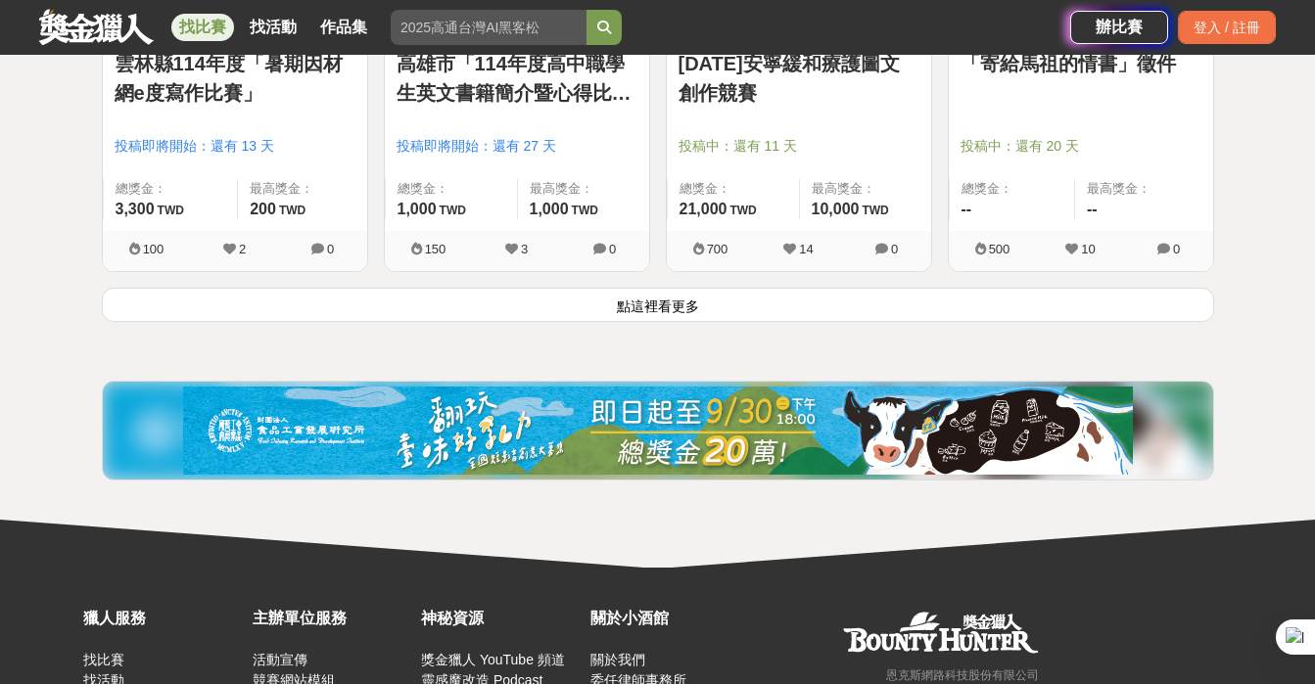
scroll to position [7639, 0]
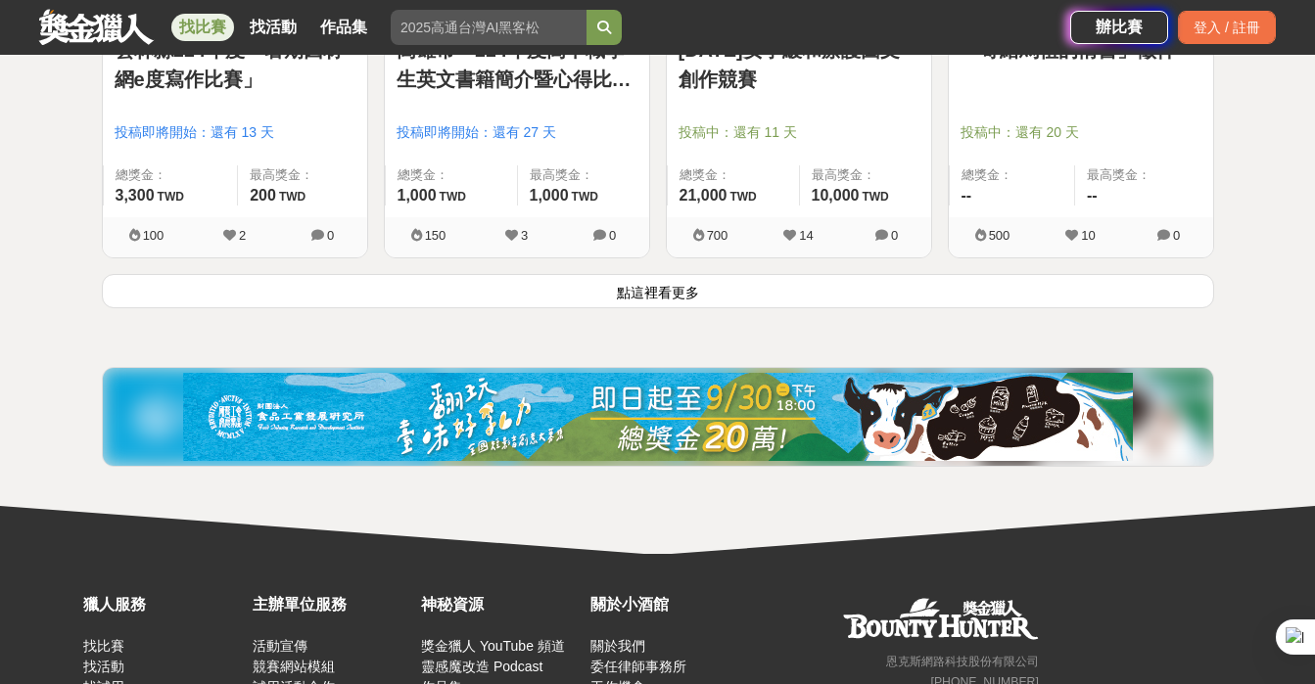
click at [681, 289] on button "點這裡看更多" at bounding box center [658, 291] width 1112 height 34
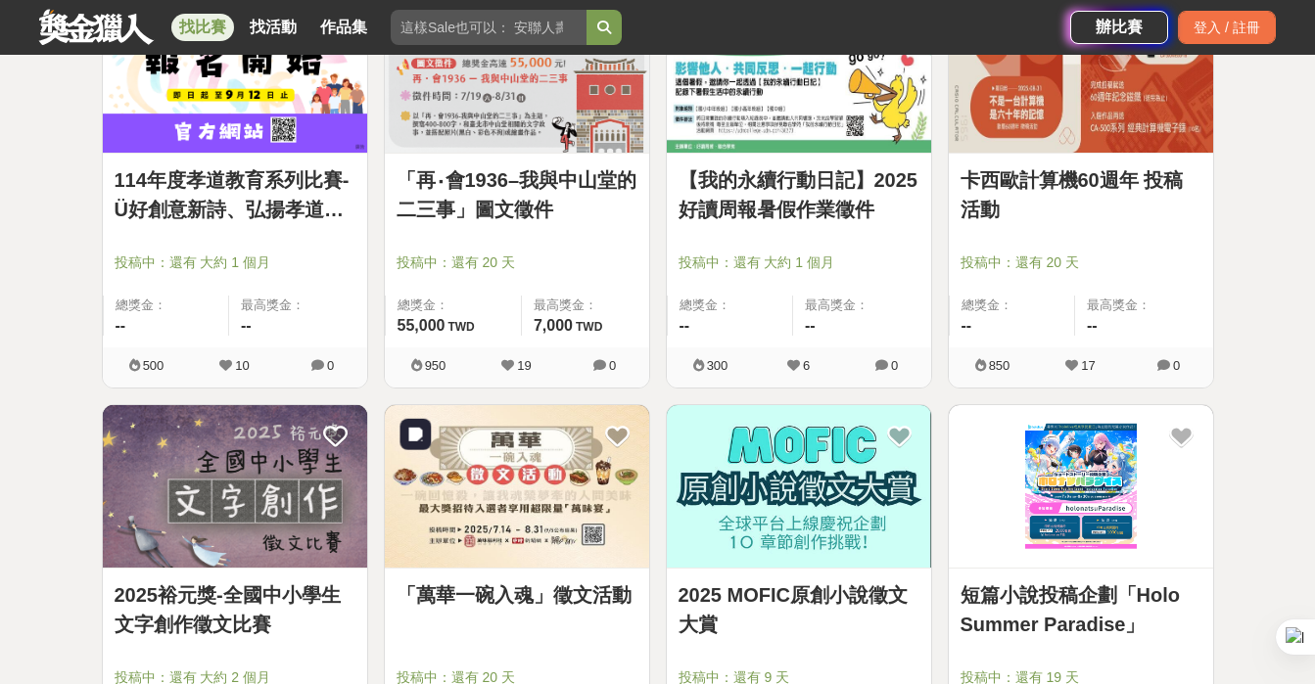
scroll to position [8338, 0]
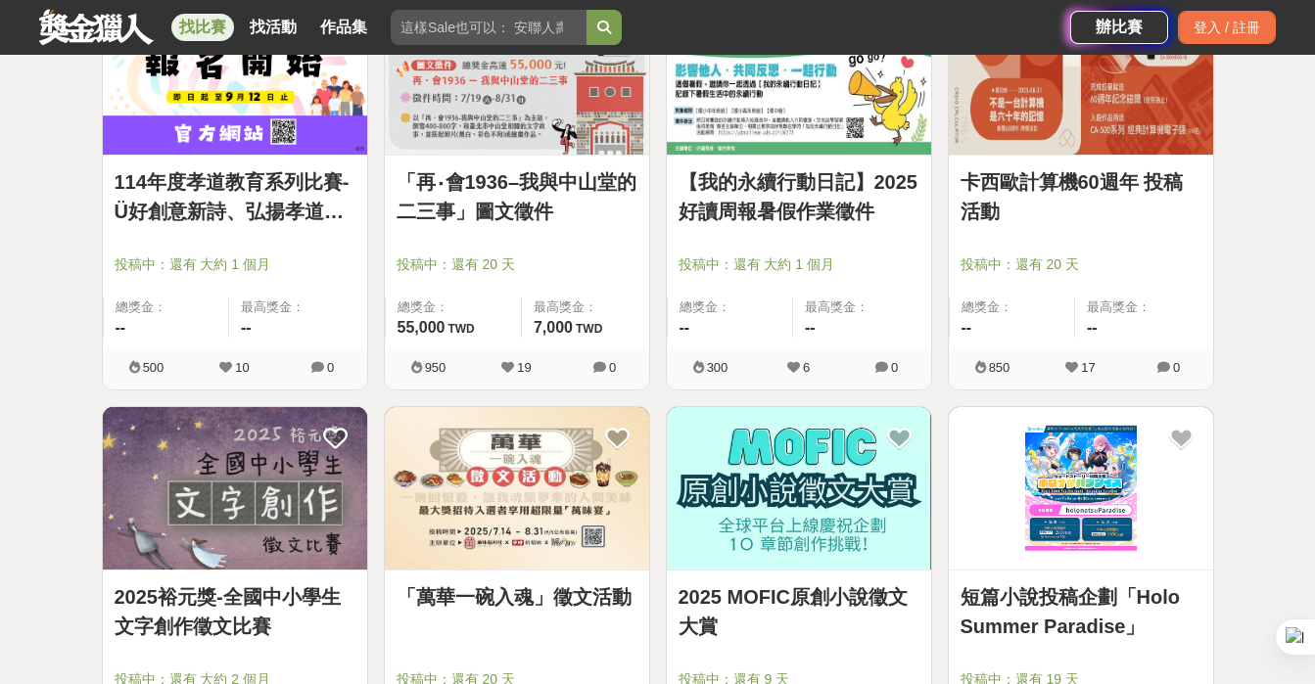
click at [538, 183] on link "「再‧會1936–我與中山堂的二三事」圖文徵件" at bounding box center [517, 196] width 241 height 59
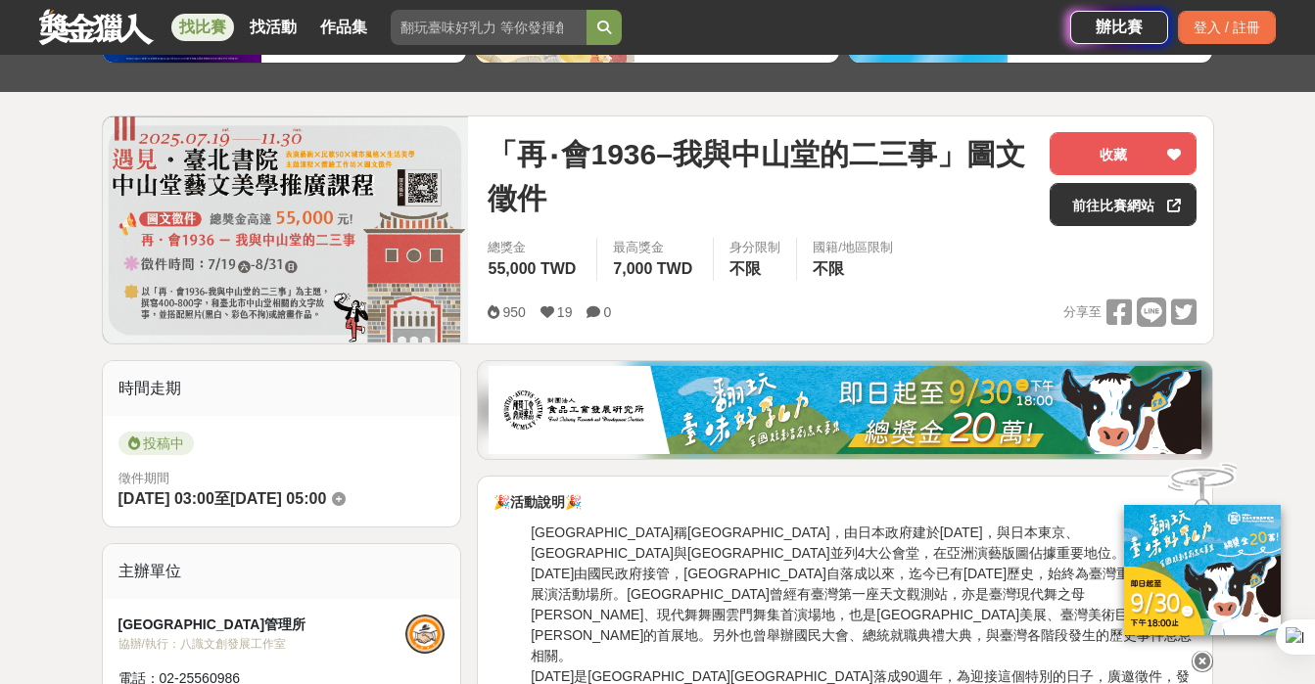
scroll to position [184, 0]
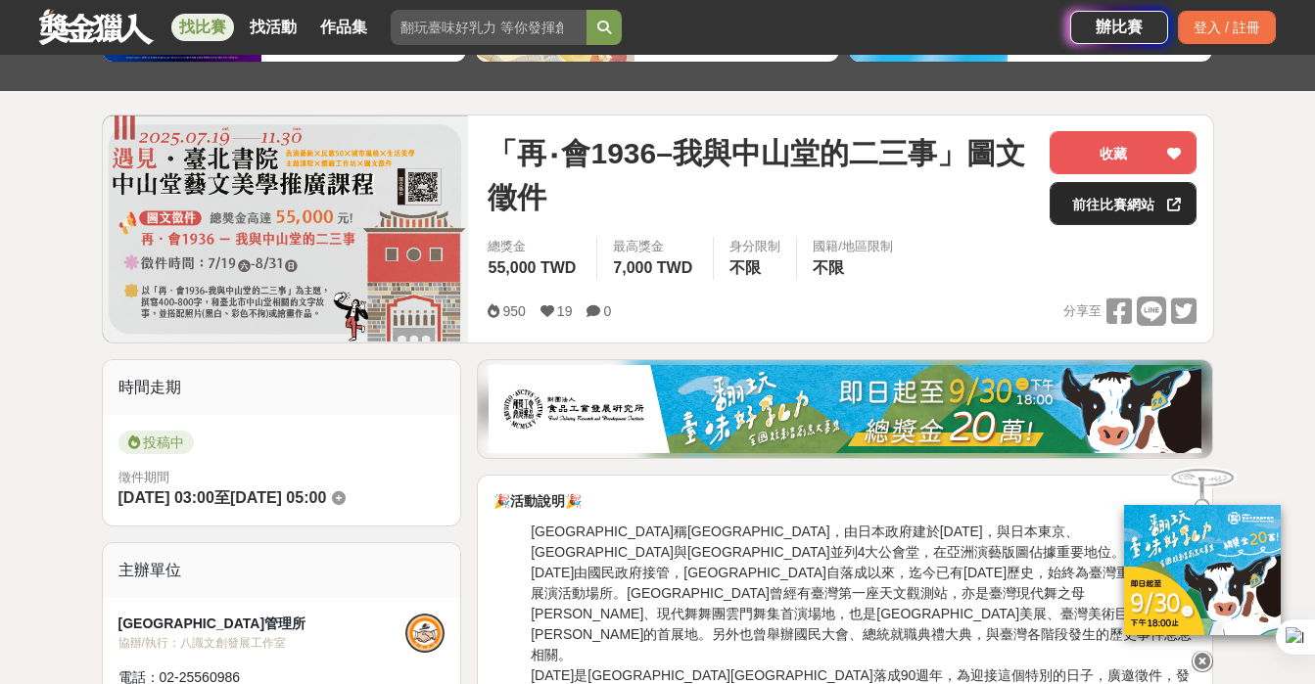
click at [1099, 211] on link "前往比賽網站" at bounding box center [1123, 203] width 147 height 43
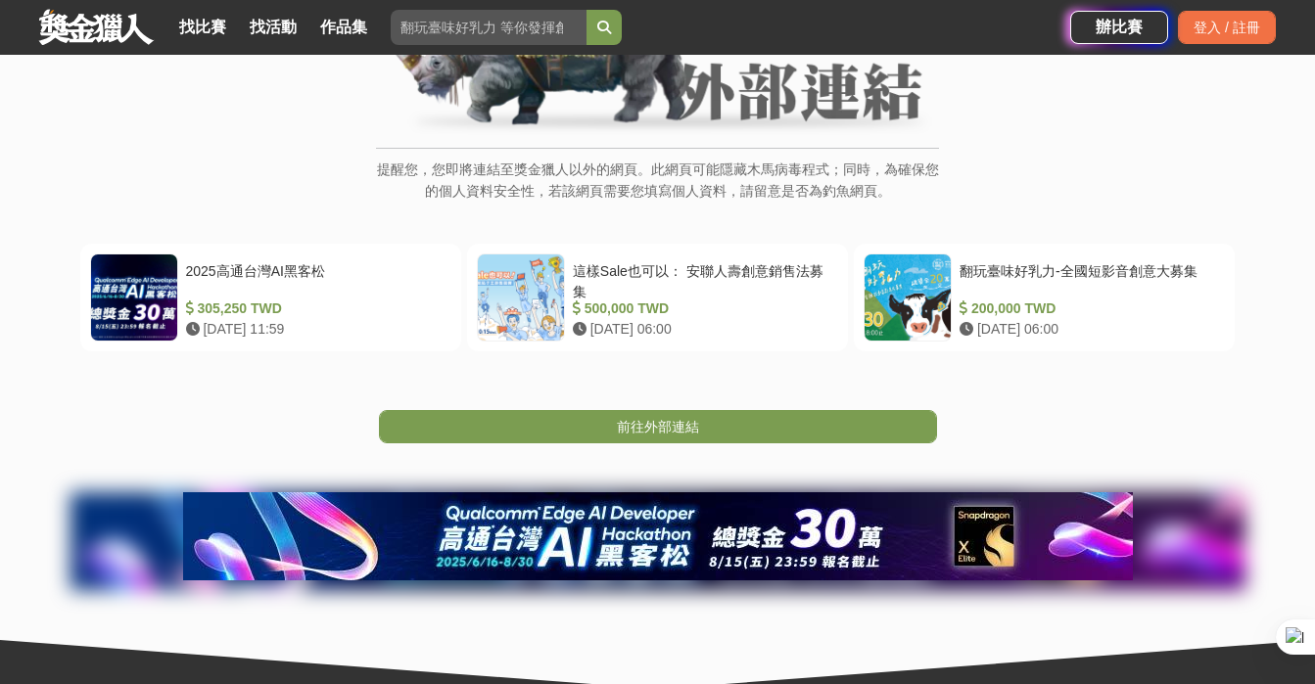
scroll to position [263, 0]
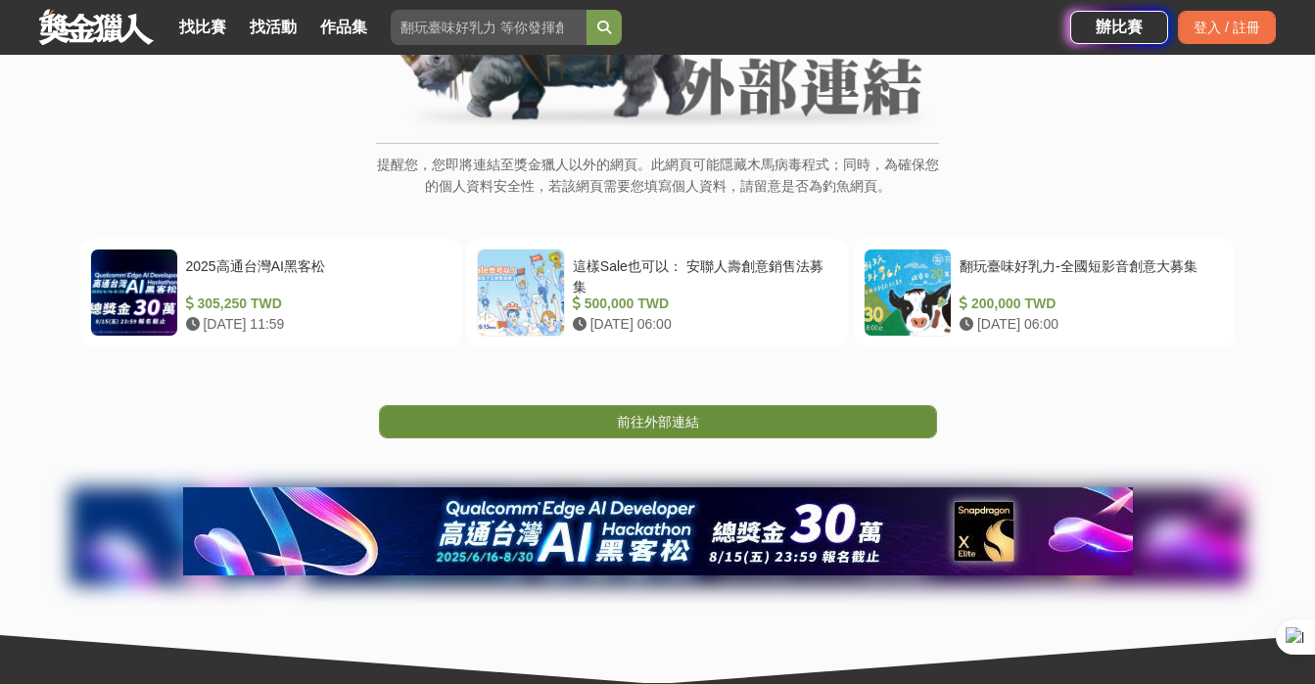
click at [734, 422] on link "前往外部連結" at bounding box center [658, 421] width 558 height 33
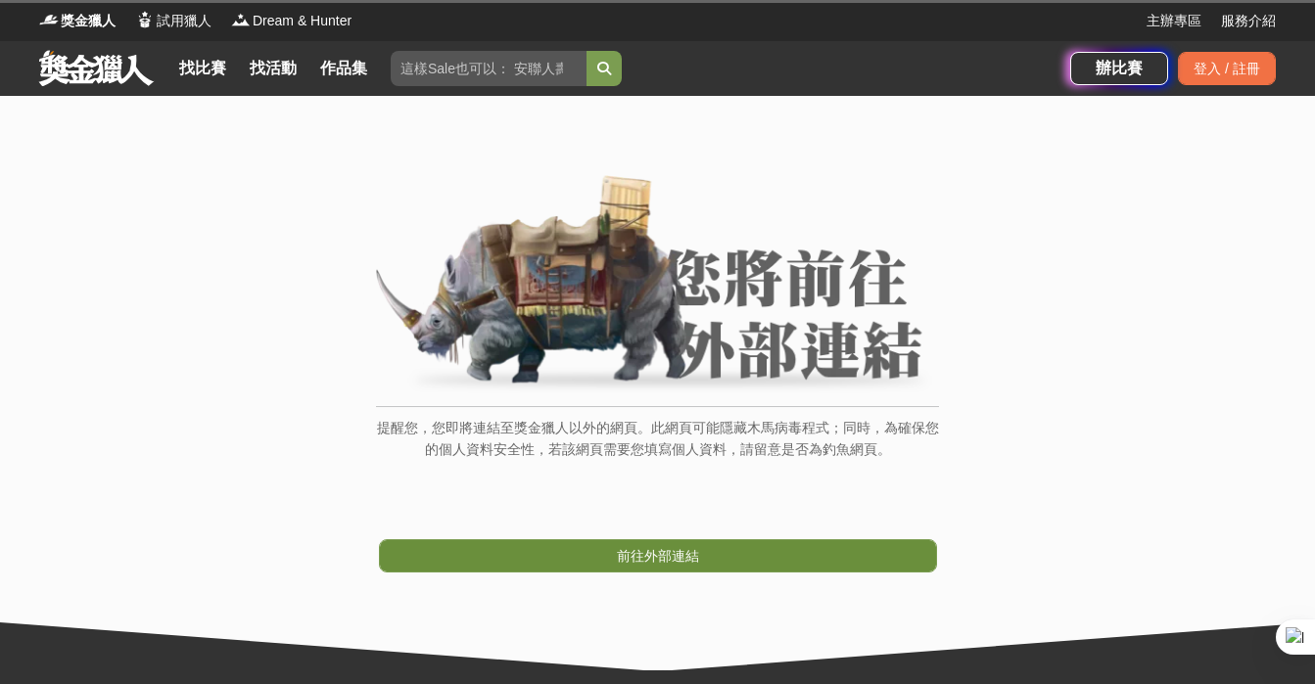
click at [661, 560] on span "前往外部連結" at bounding box center [658, 556] width 82 height 16
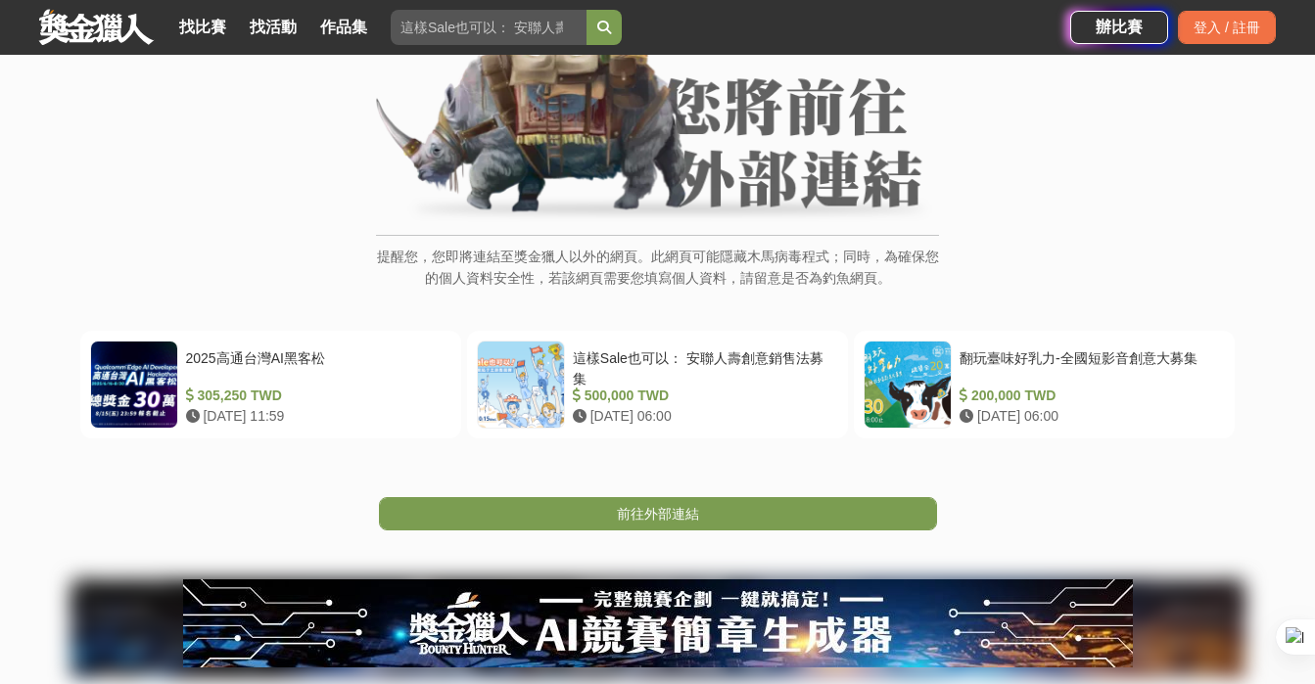
scroll to position [177, 0]
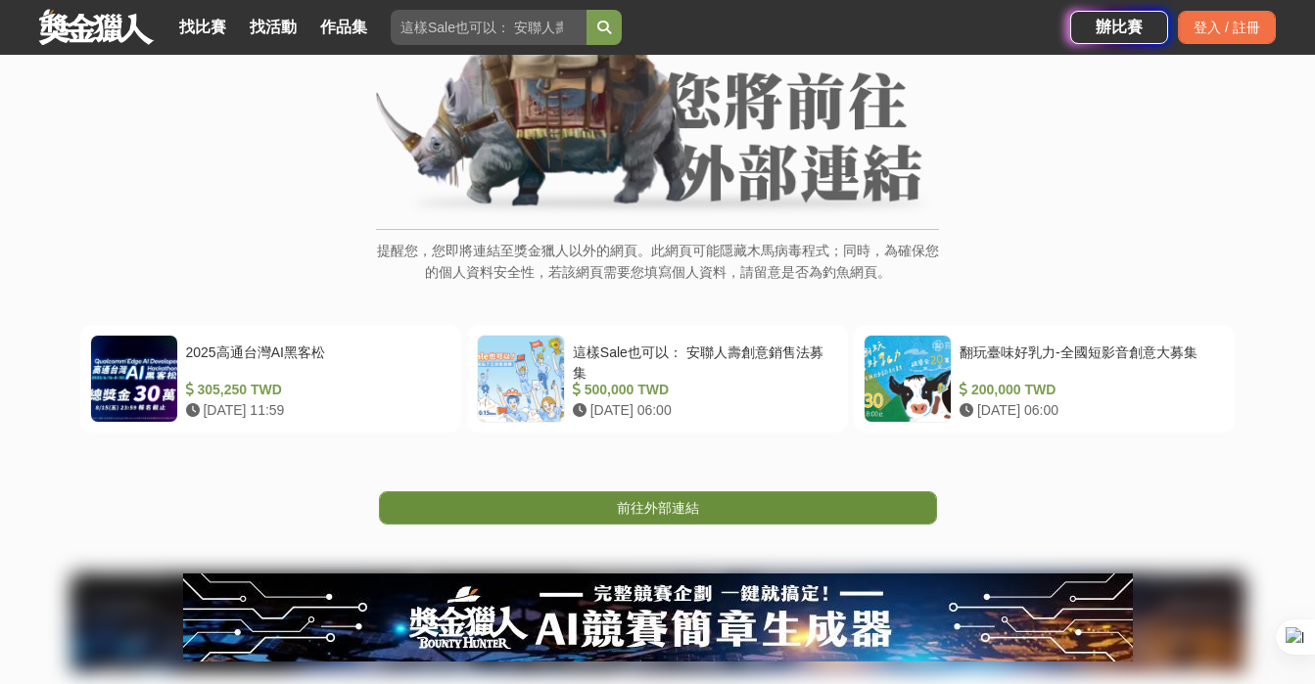
click at [656, 510] on span "前往外部連結" at bounding box center [658, 508] width 82 height 16
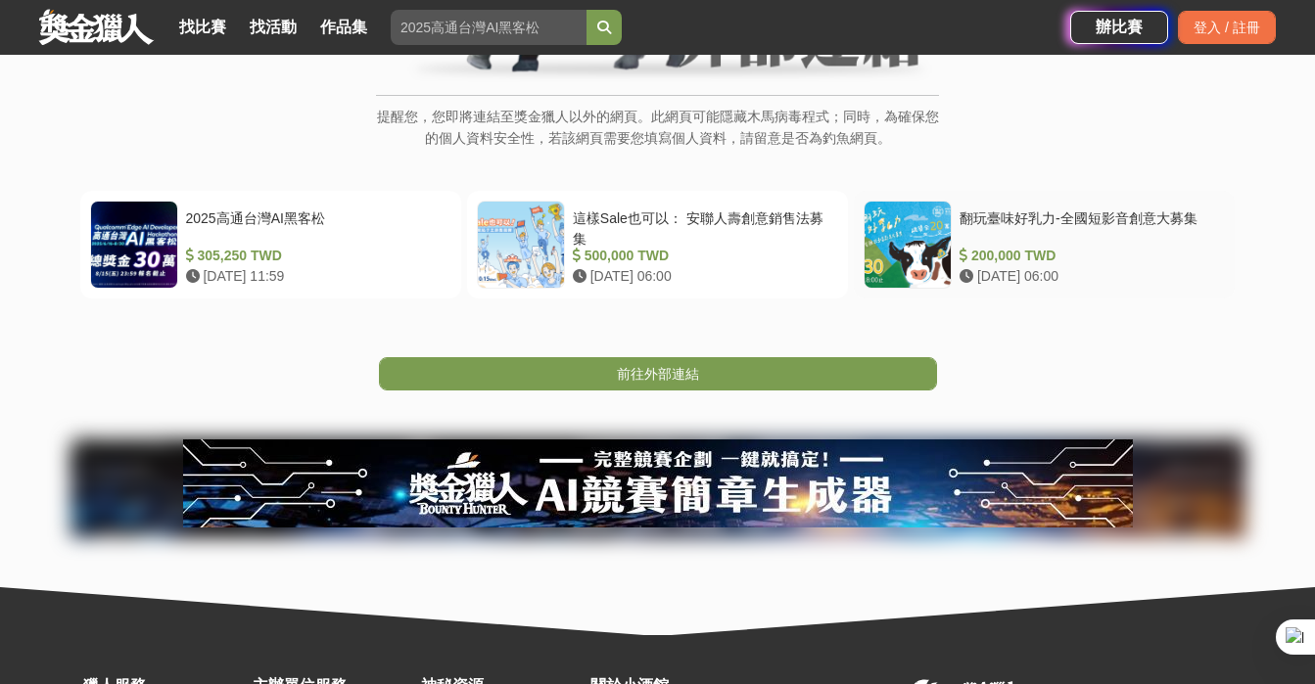
scroll to position [314, 0]
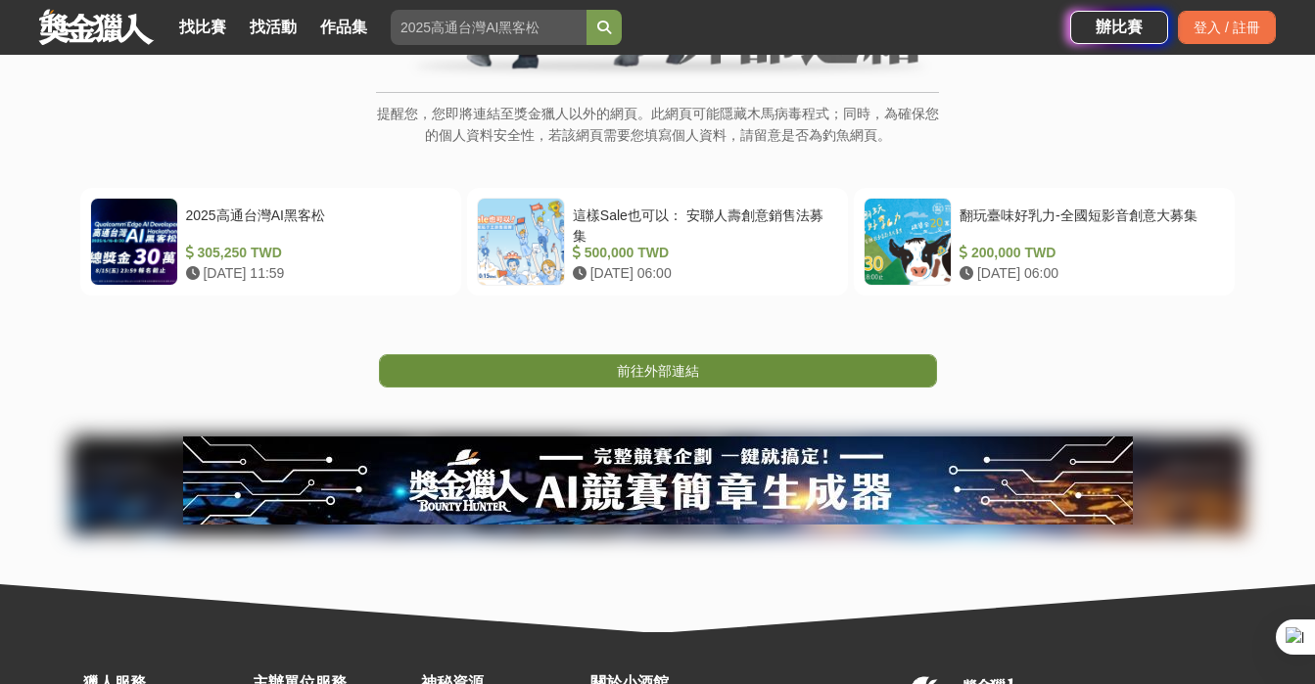
click at [824, 362] on link "前往外部連結" at bounding box center [658, 370] width 558 height 33
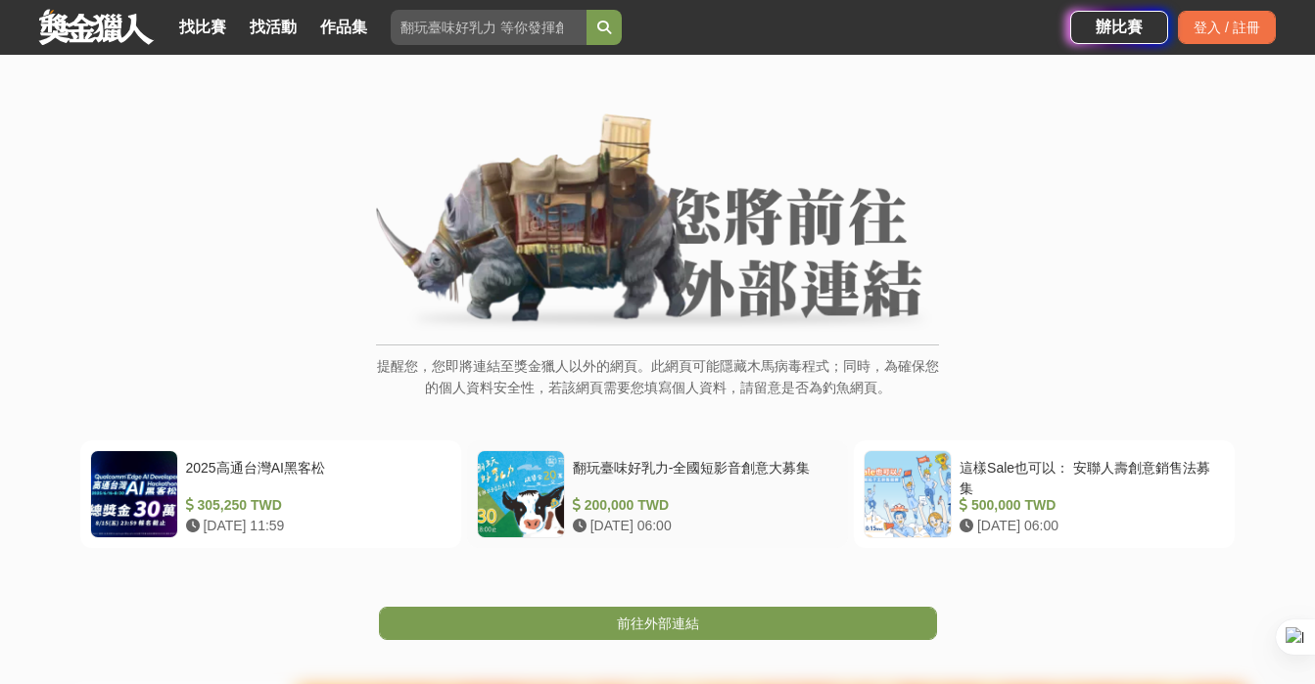
scroll to position [106, 0]
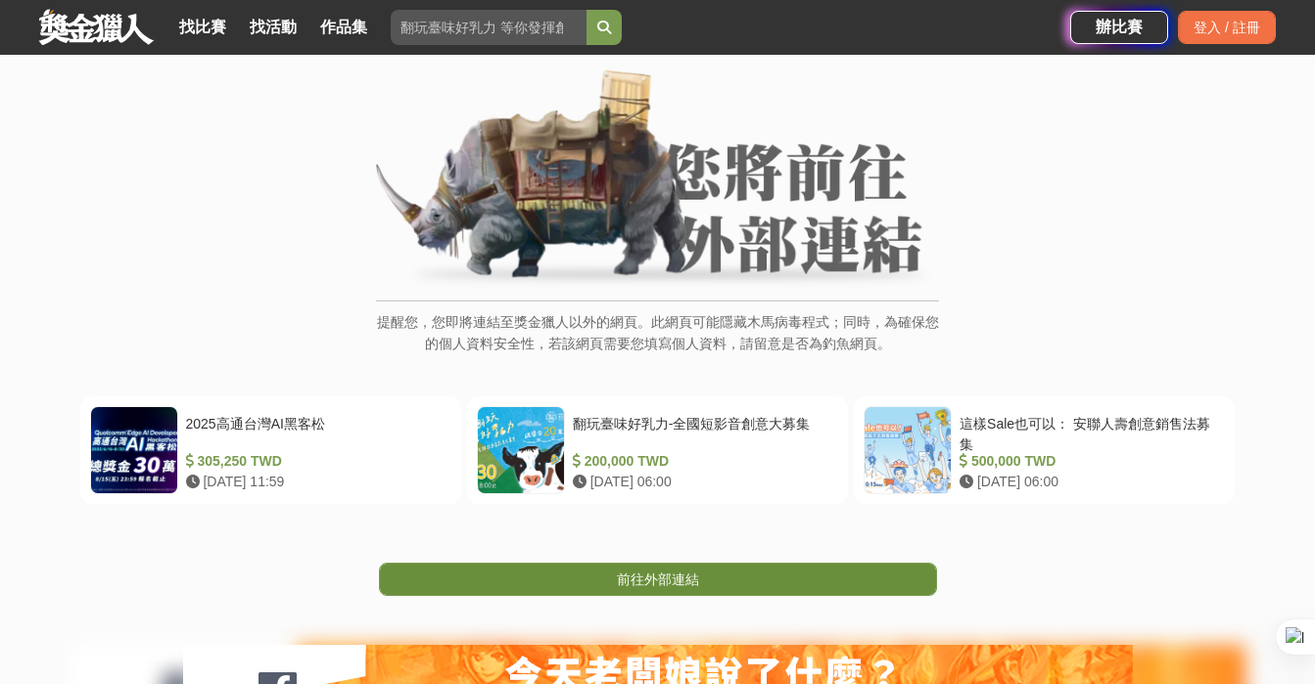
click at [672, 579] on span "前往外部連結" at bounding box center [658, 580] width 82 height 16
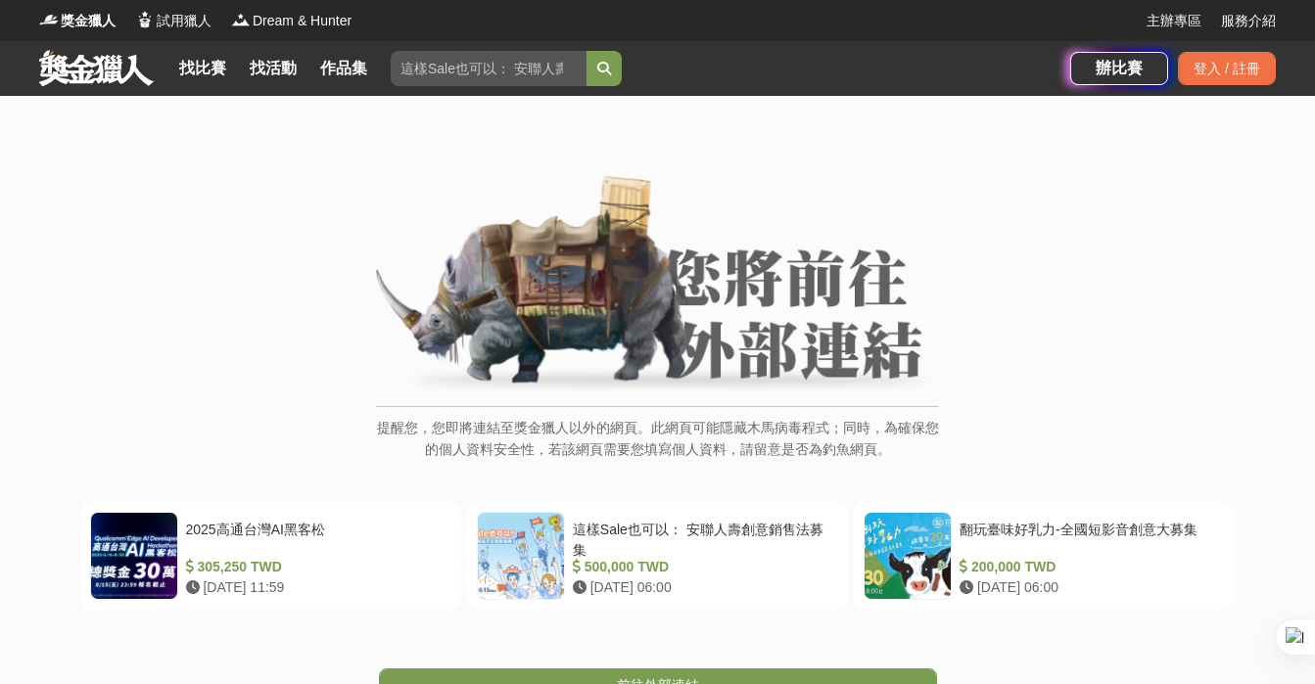
scroll to position [83, 0]
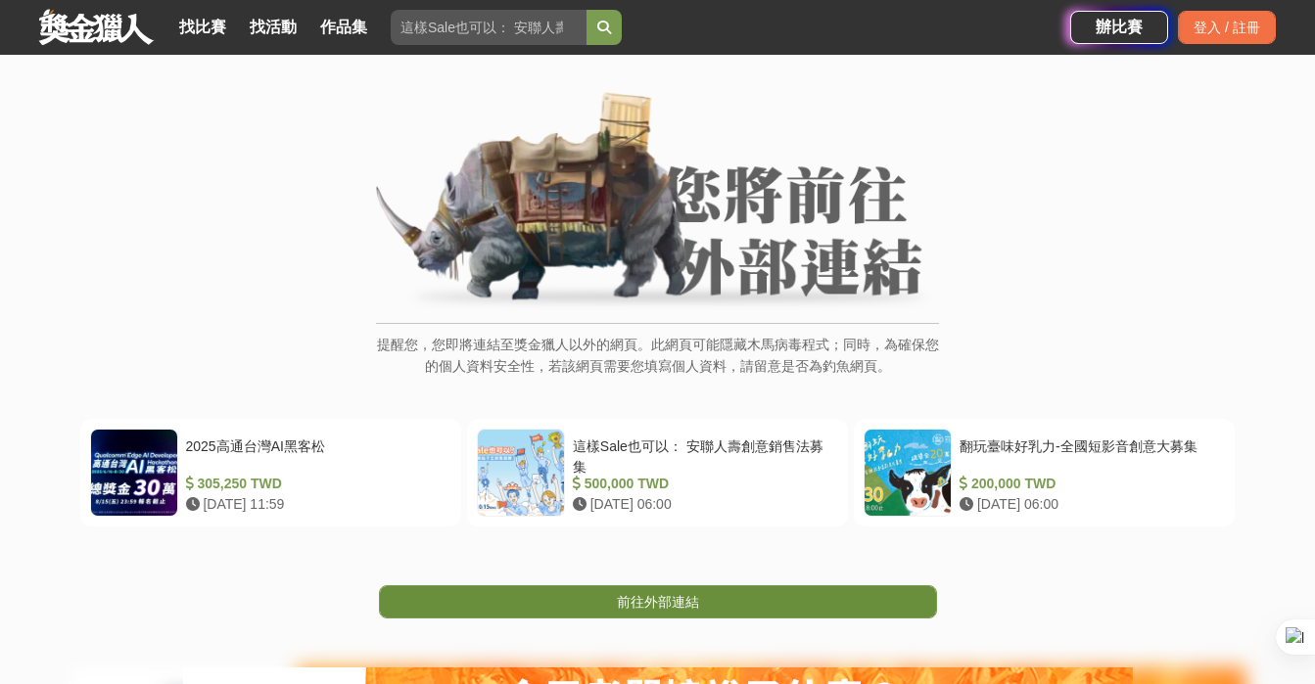
click at [748, 600] on link "前往外部連結" at bounding box center [658, 602] width 558 height 33
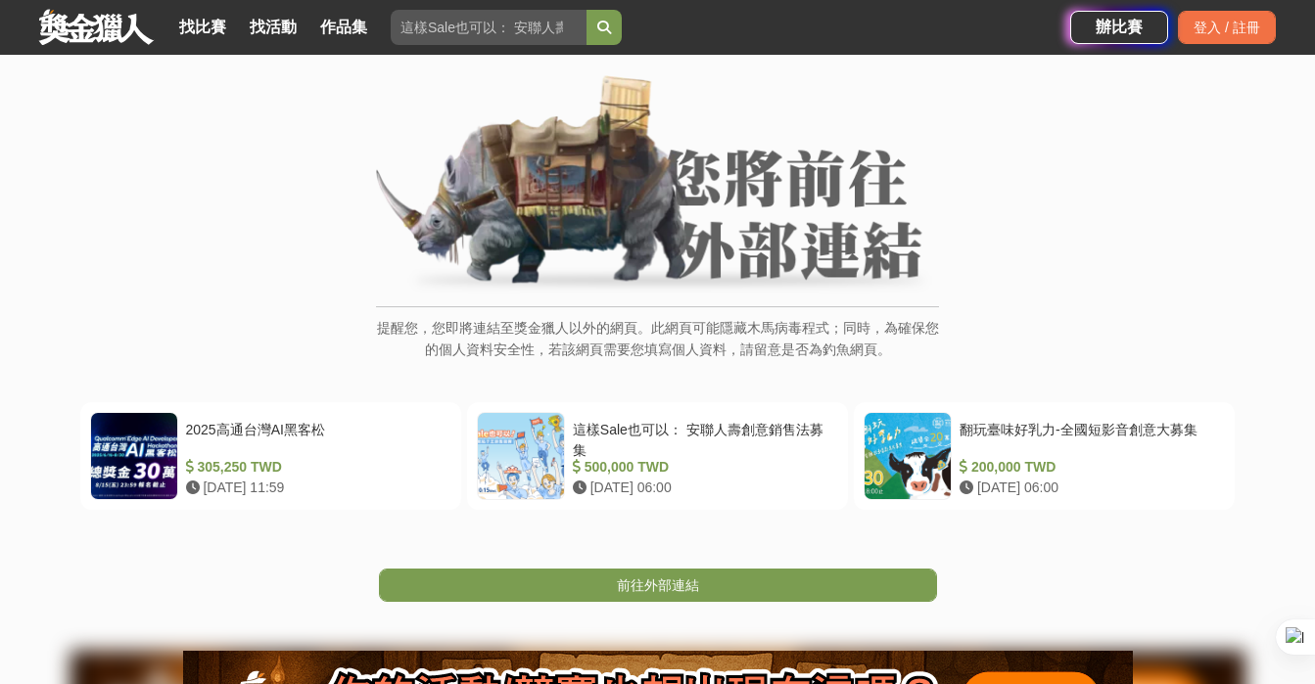
scroll to position [104, 0]
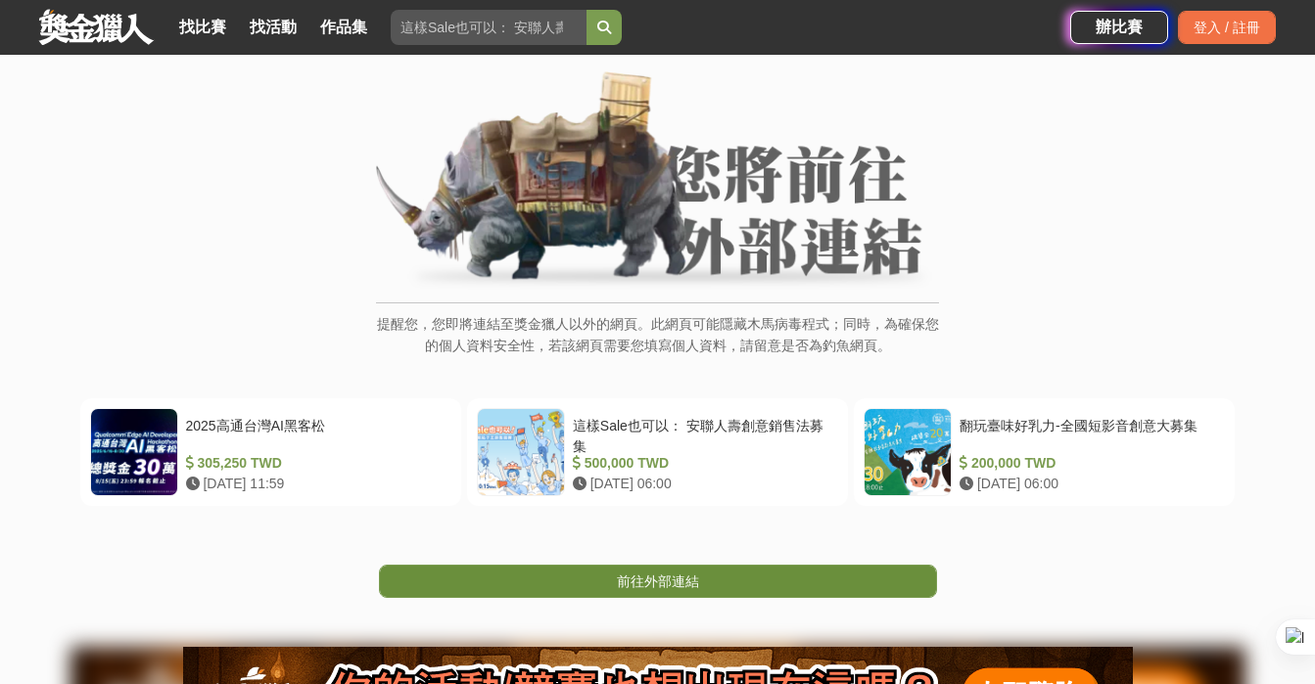
click at [639, 585] on span "前往外部連結" at bounding box center [658, 582] width 82 height 16
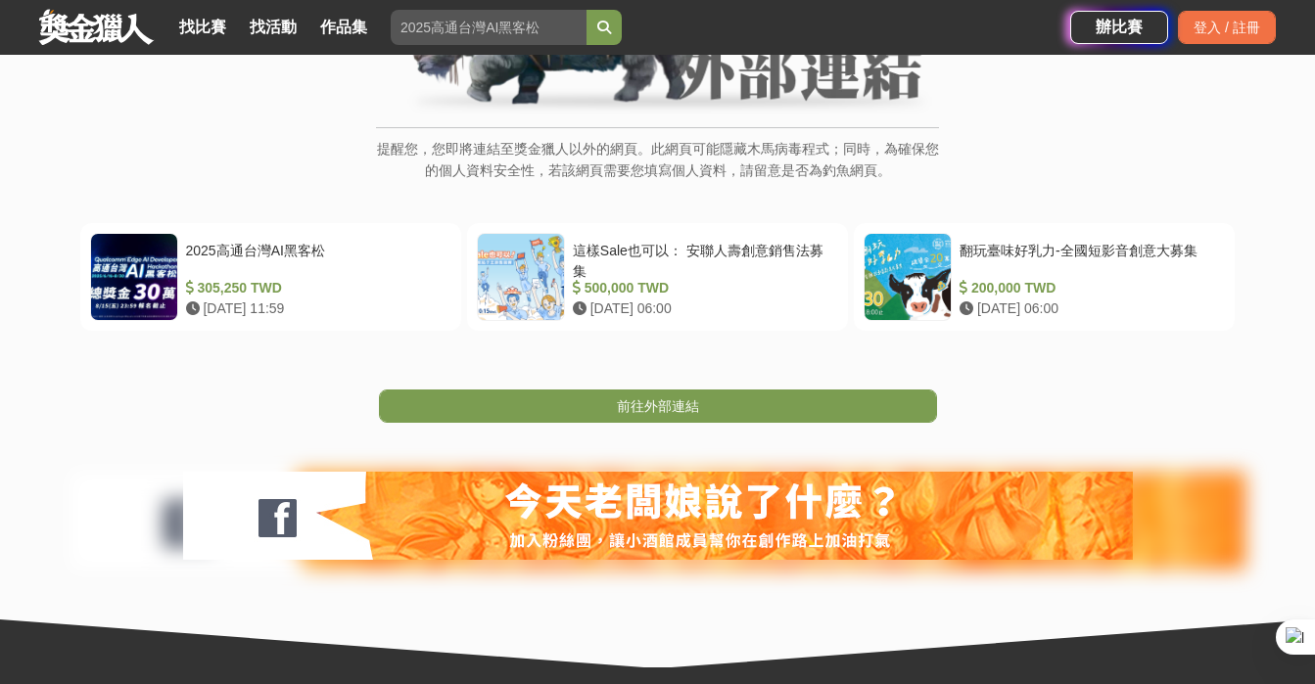
scroll to position [288, 0]
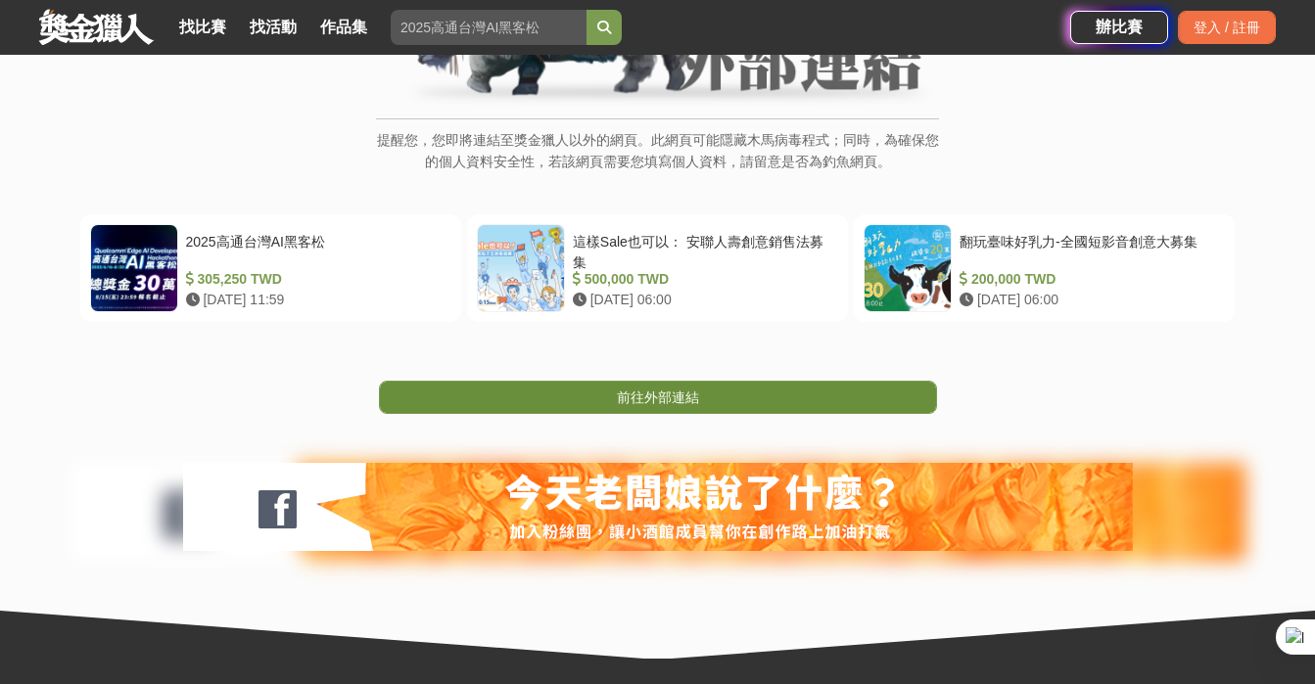
click at [854, 400] on link "前往外部連結" at bounding box center [658, 397] width 558 height 33
